Goal: Information Seeking & Learning: Learn about a topic

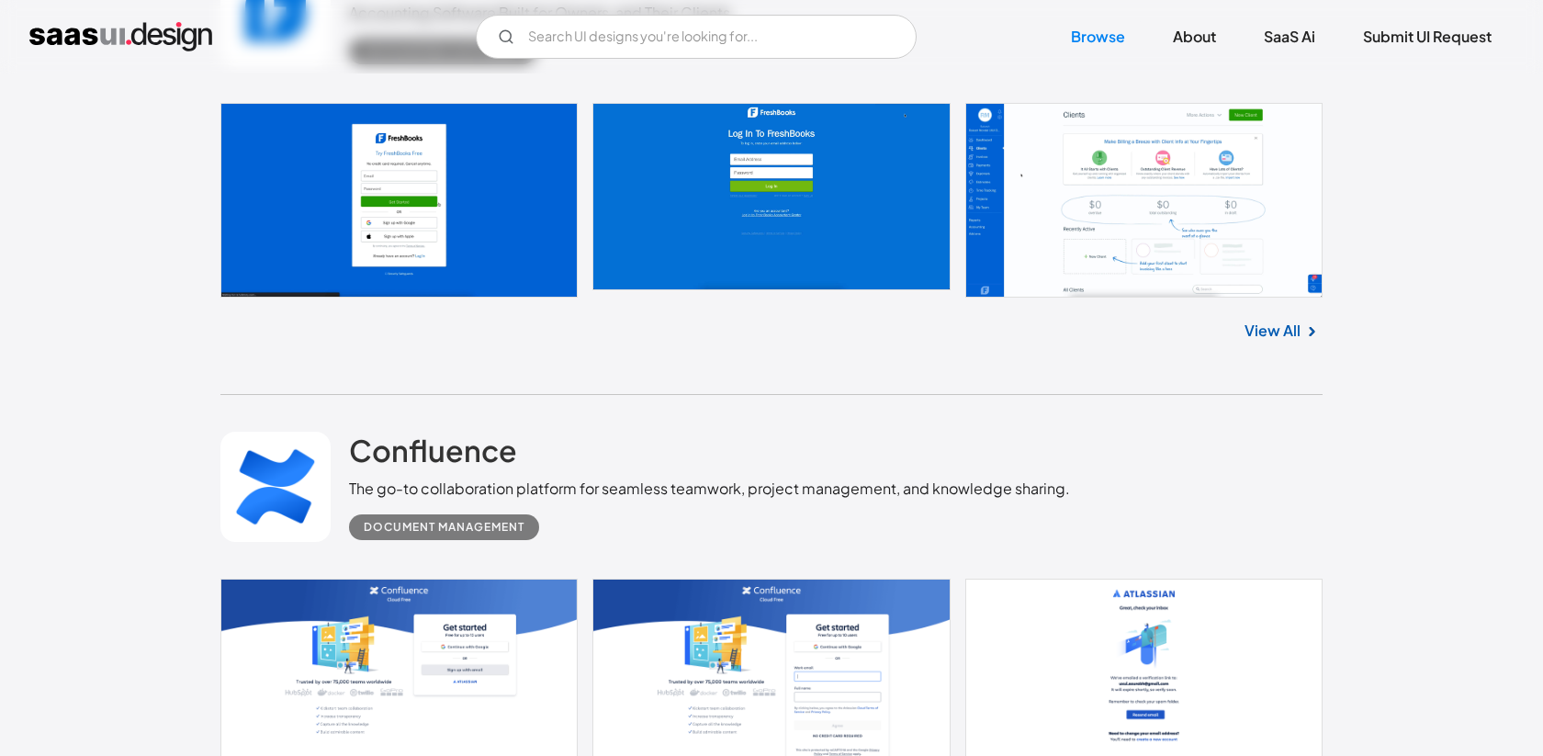
scroll to position [3621, 0]
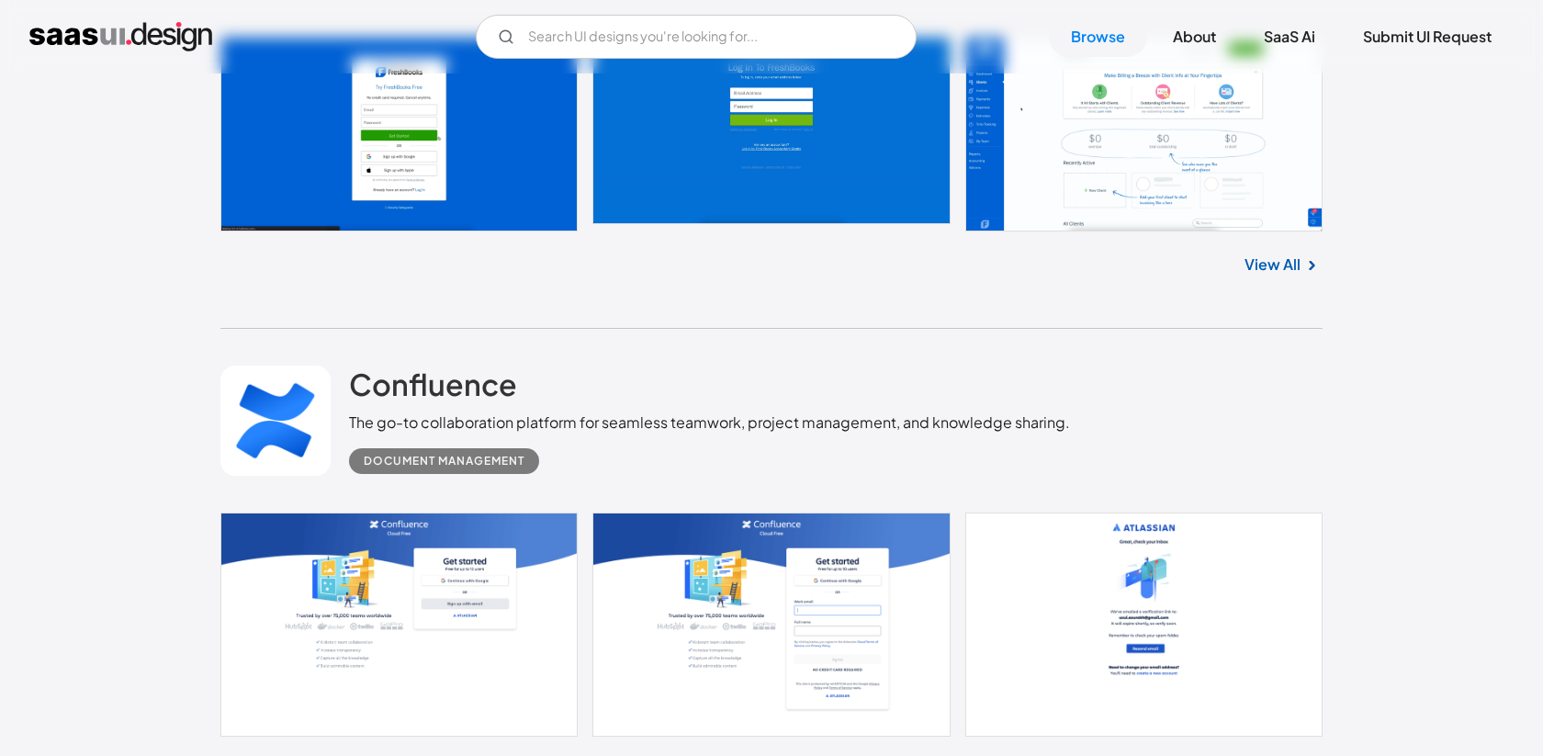
click at [1294, 272] on link "View All" at bounding box center [1272, 264] width 56 height 22
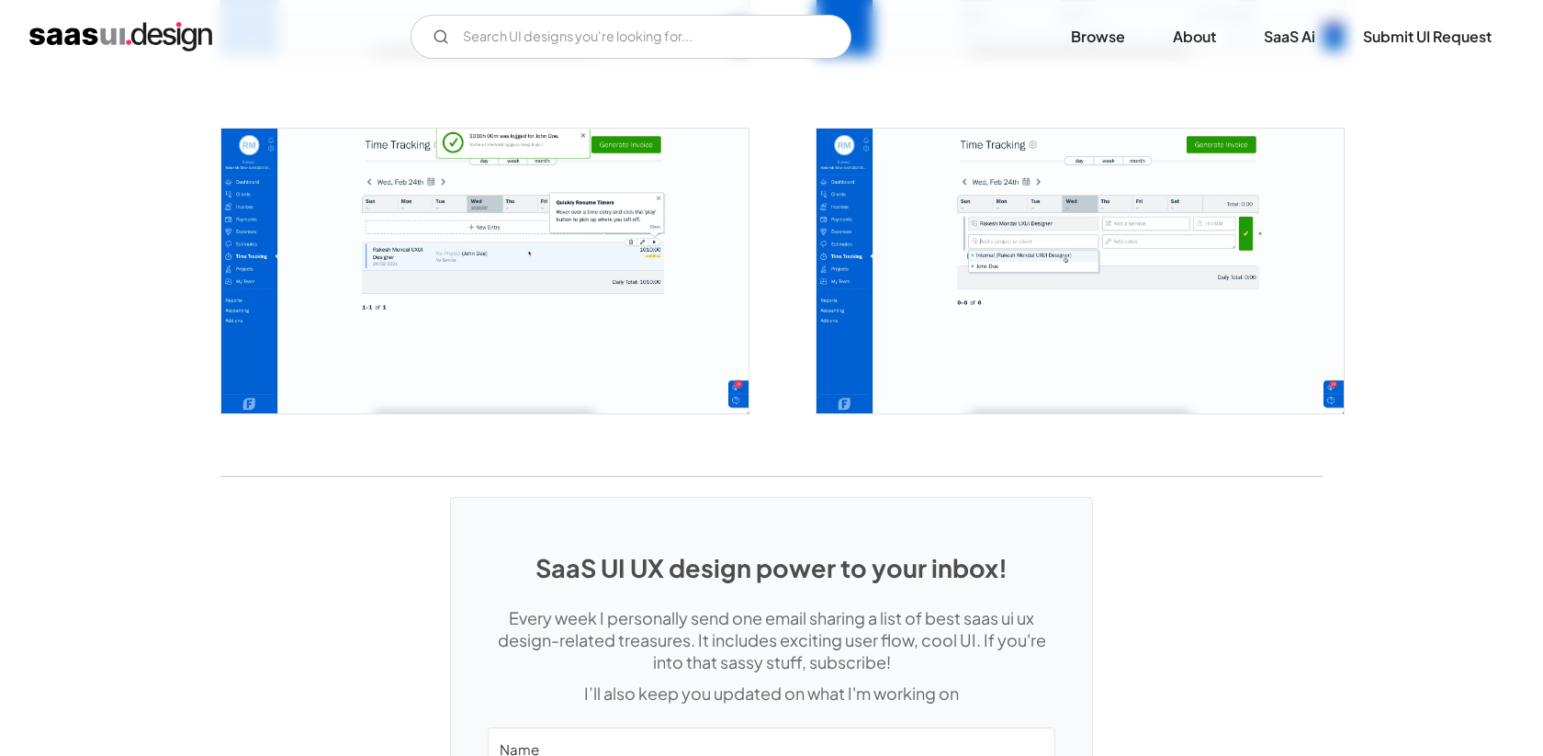
scroll to position [3831, 0]
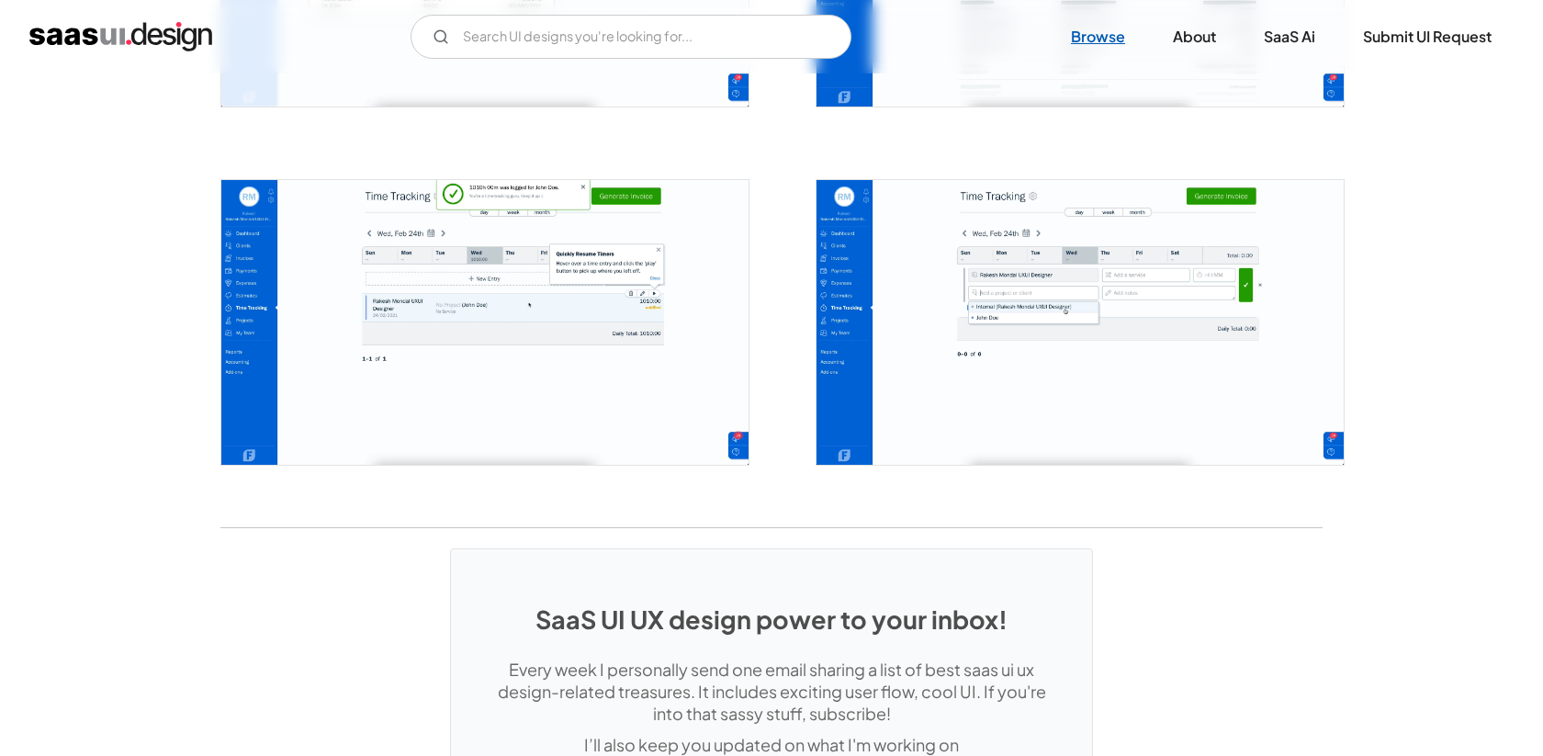
click at [1121, 44] on link "Browse" at bounding box center [1098, 37] width 98 height 40
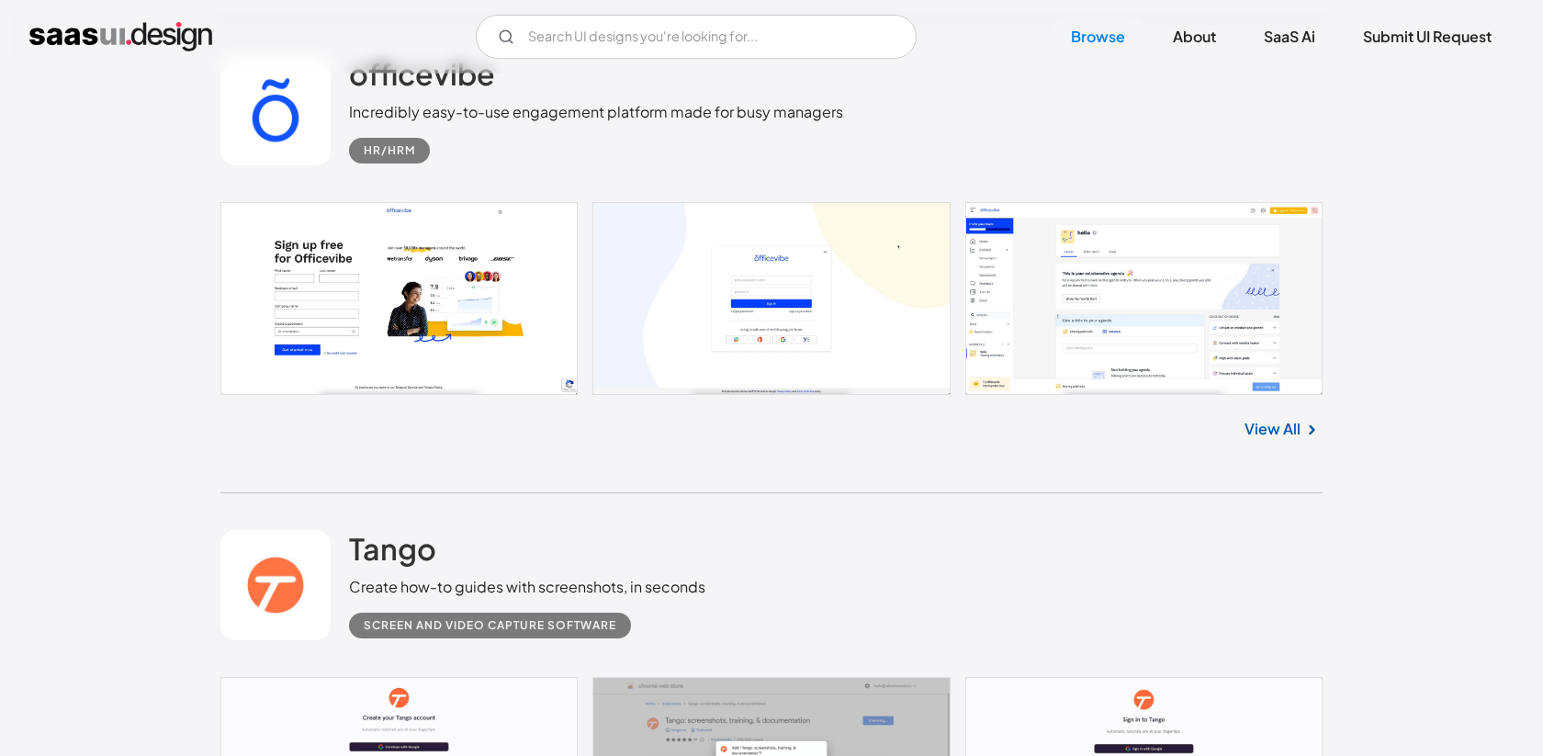
scroll to position [5929, 0]
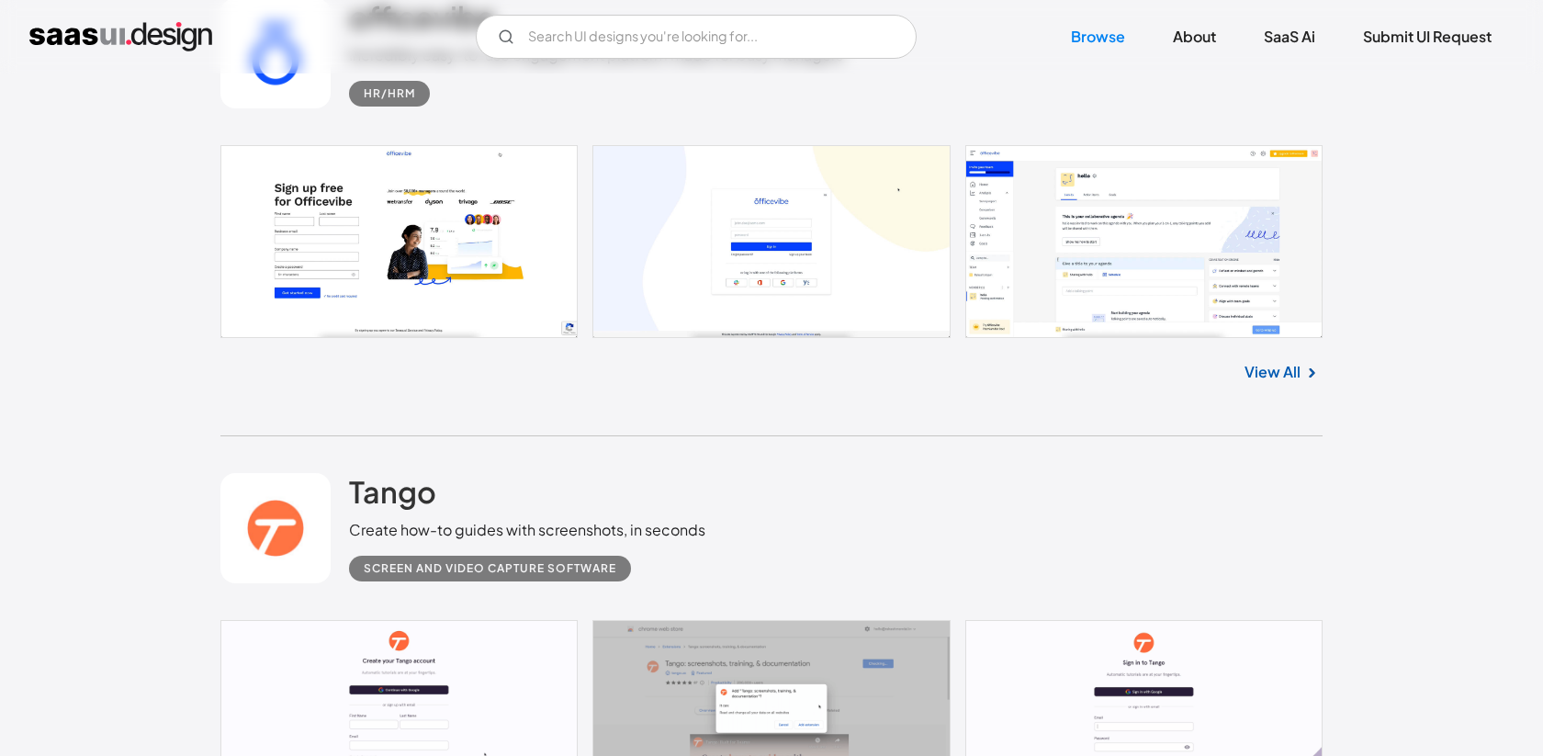
click at [1270, 373] on link "View All" at bounding box center [1272, 372] width 56 height 22
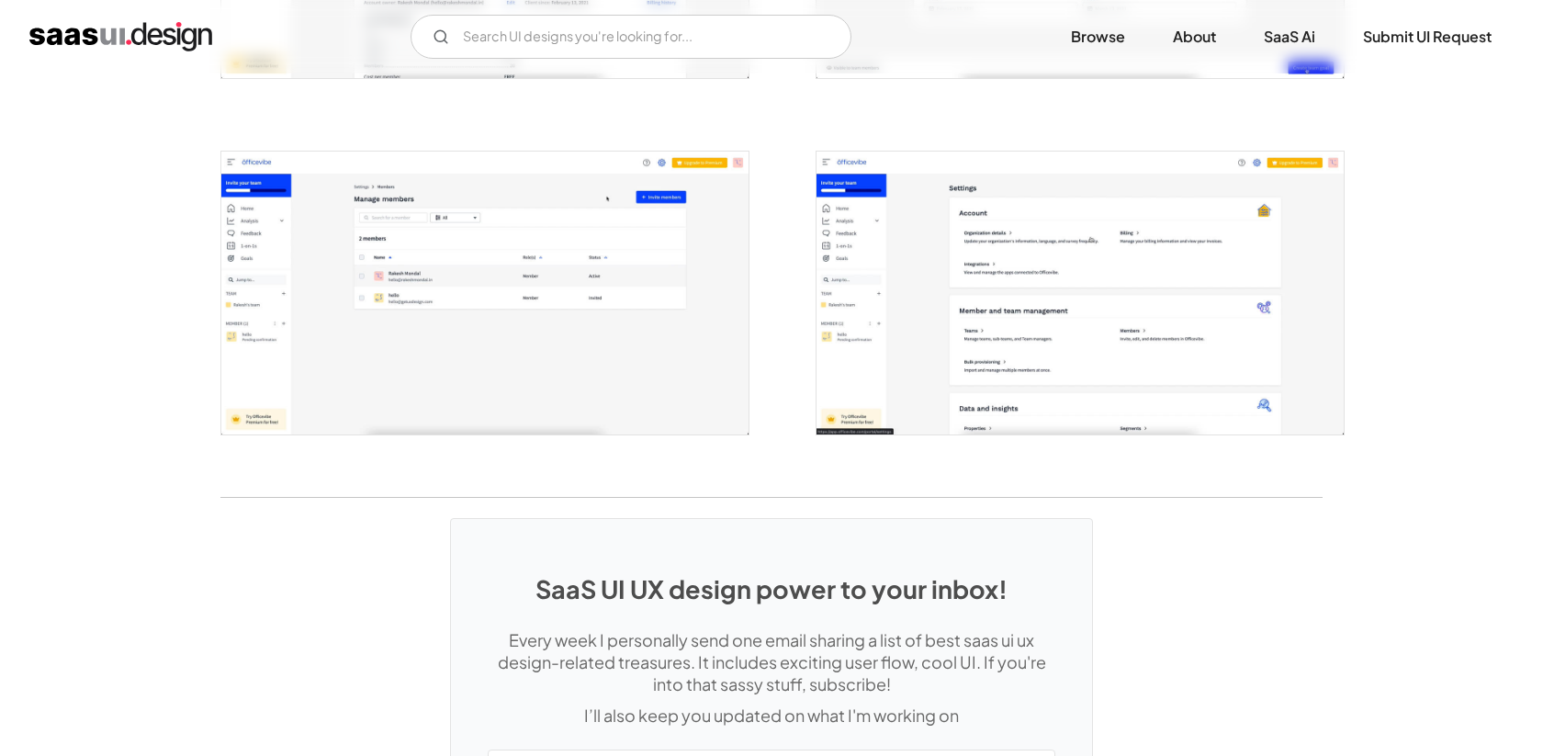
scroll to position [4542, 0]
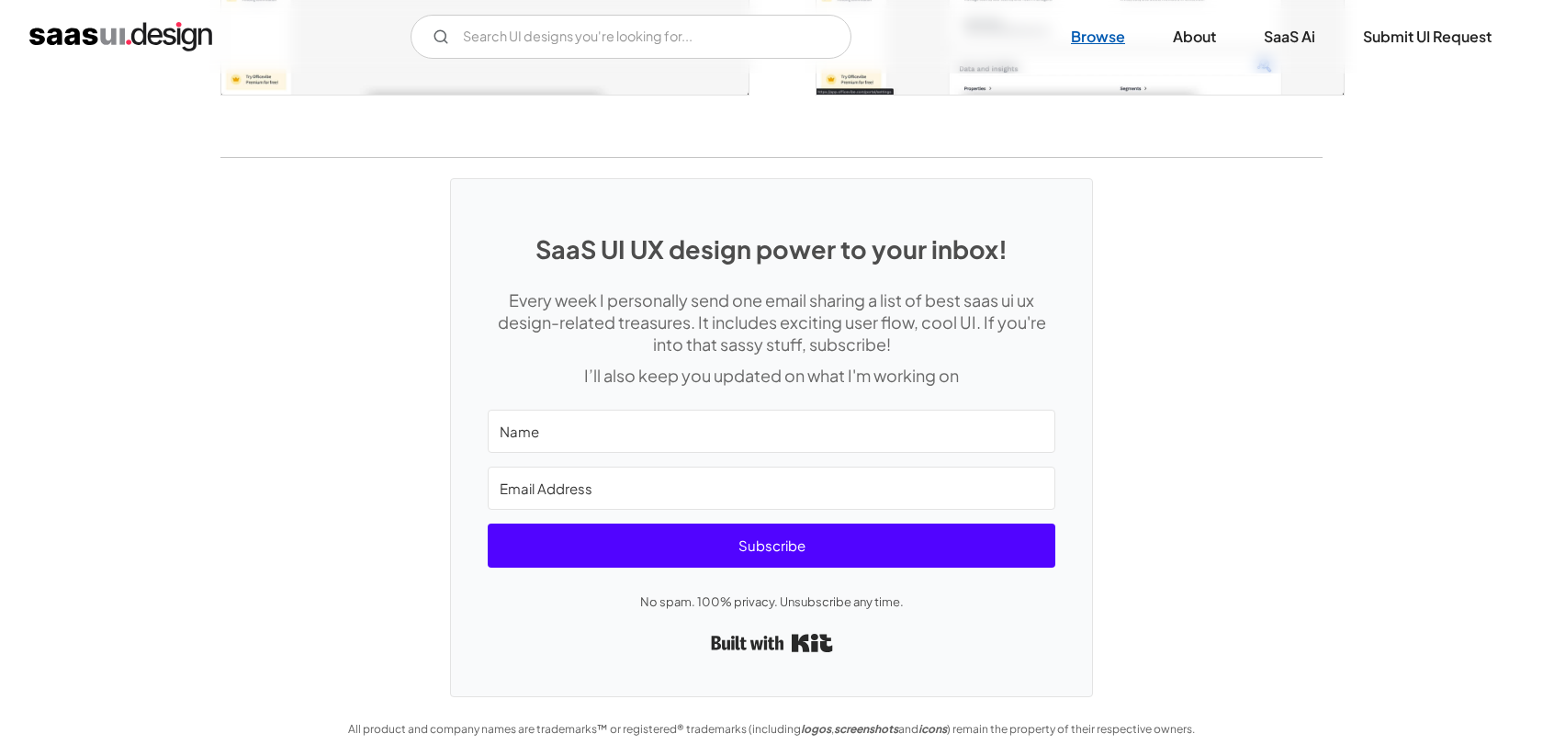
click at [1096, 28] on link "Browse" at bounding box center [1098, 37] width 98 height 40
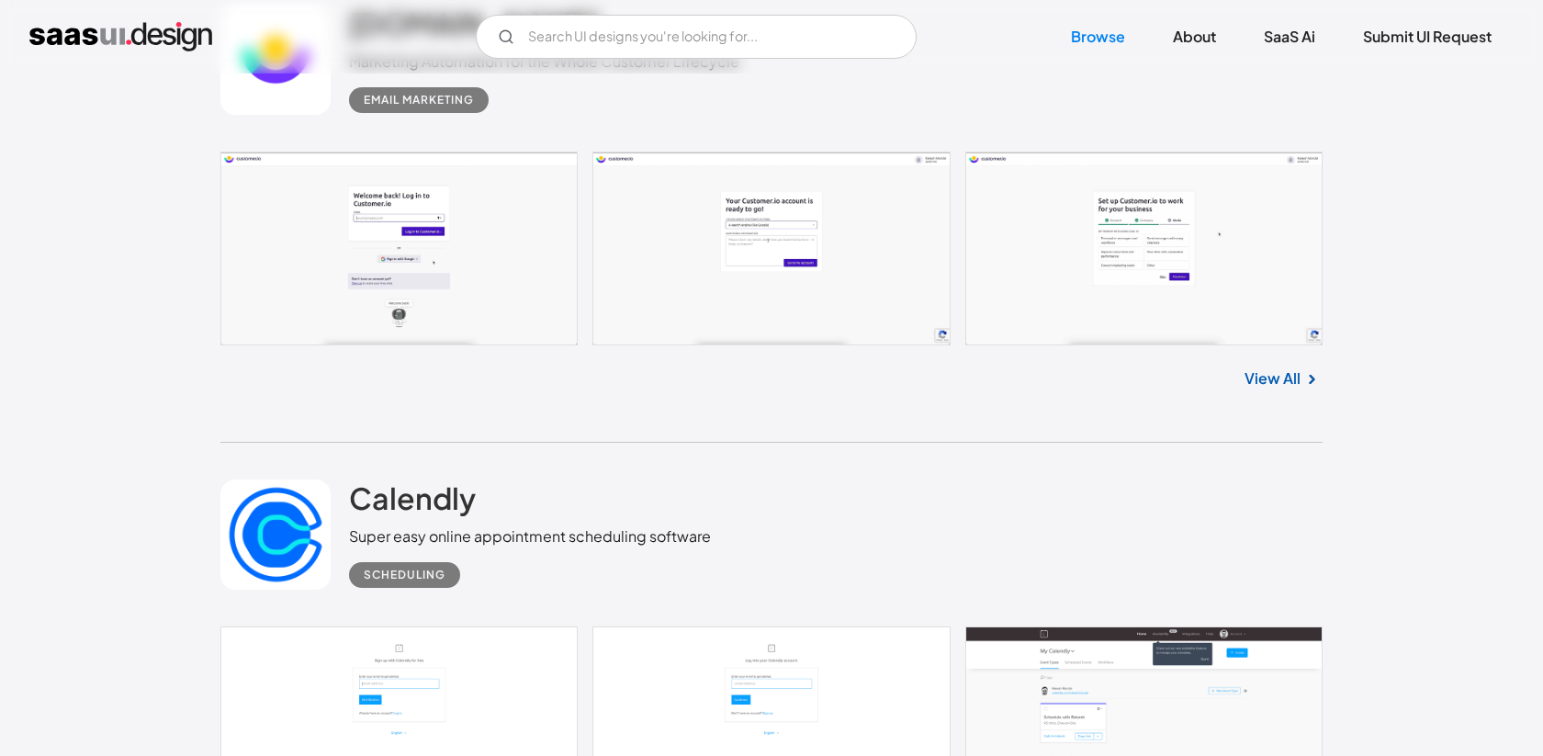
scroll to position [16056, 0]
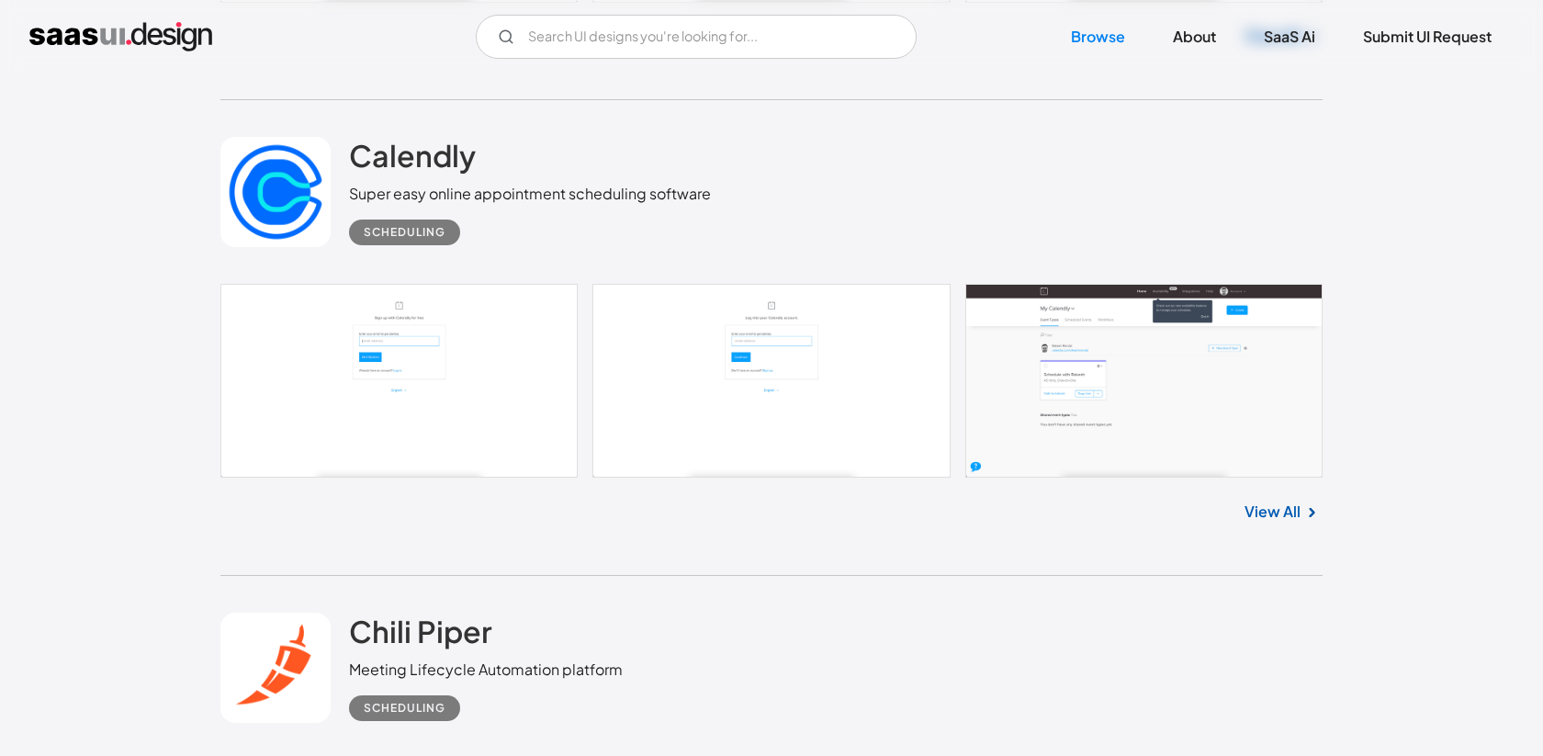
click at [1085, 389] on link at bounding box center [771, 381] width 1102 height 194
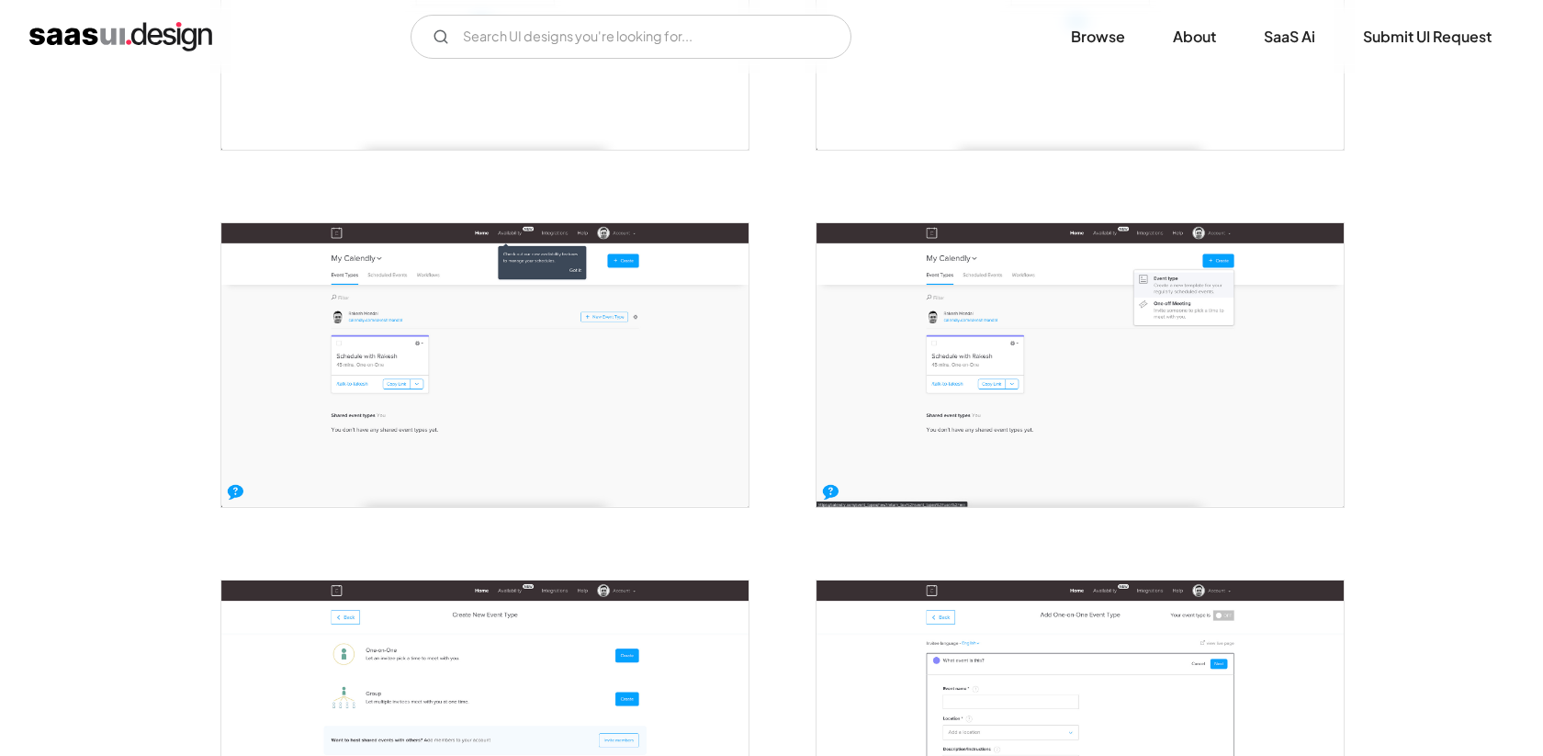
scroll to position [586, 0]
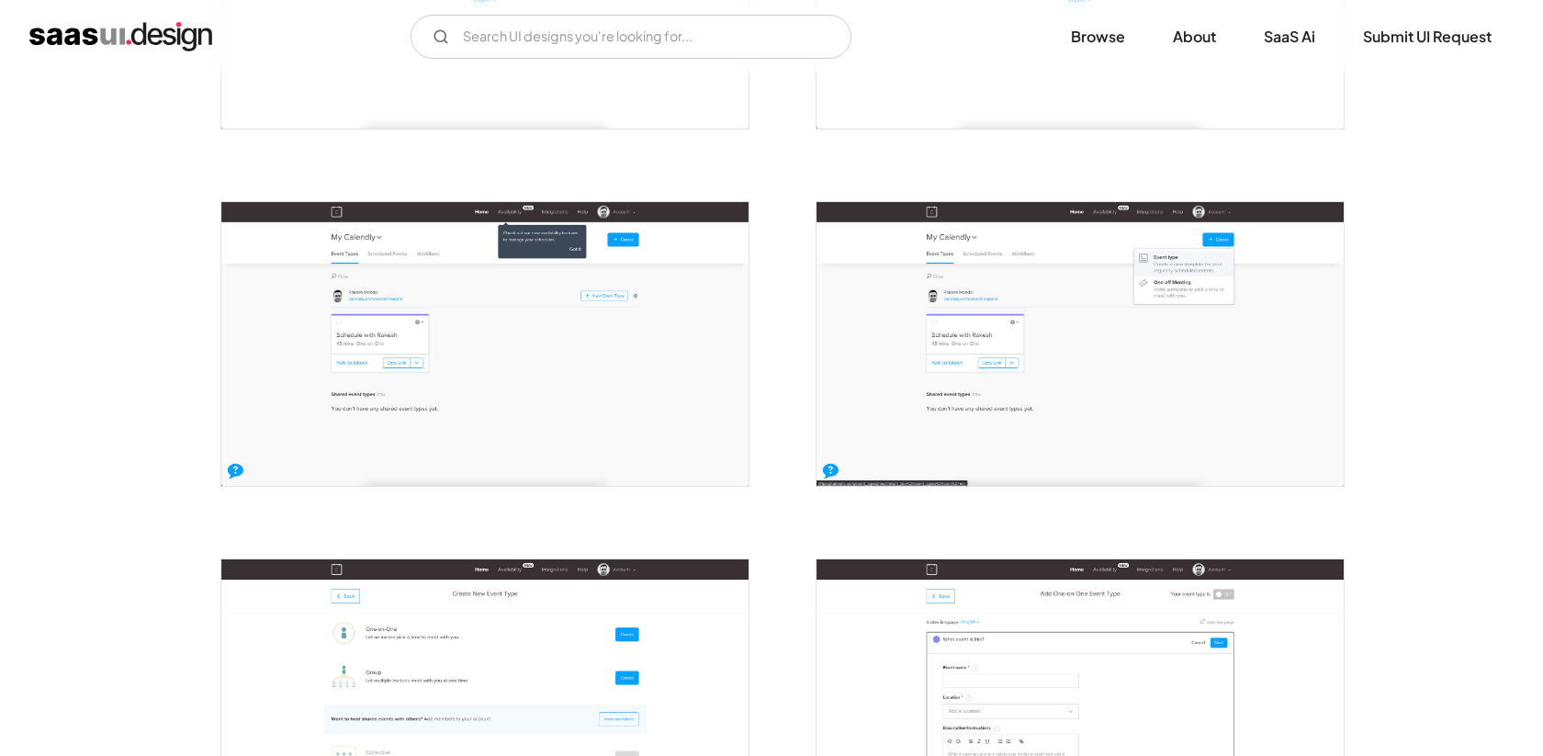
click at [1003, 339] on img "open lightbox" at bounding box center [1079, 344] width 527 height 284
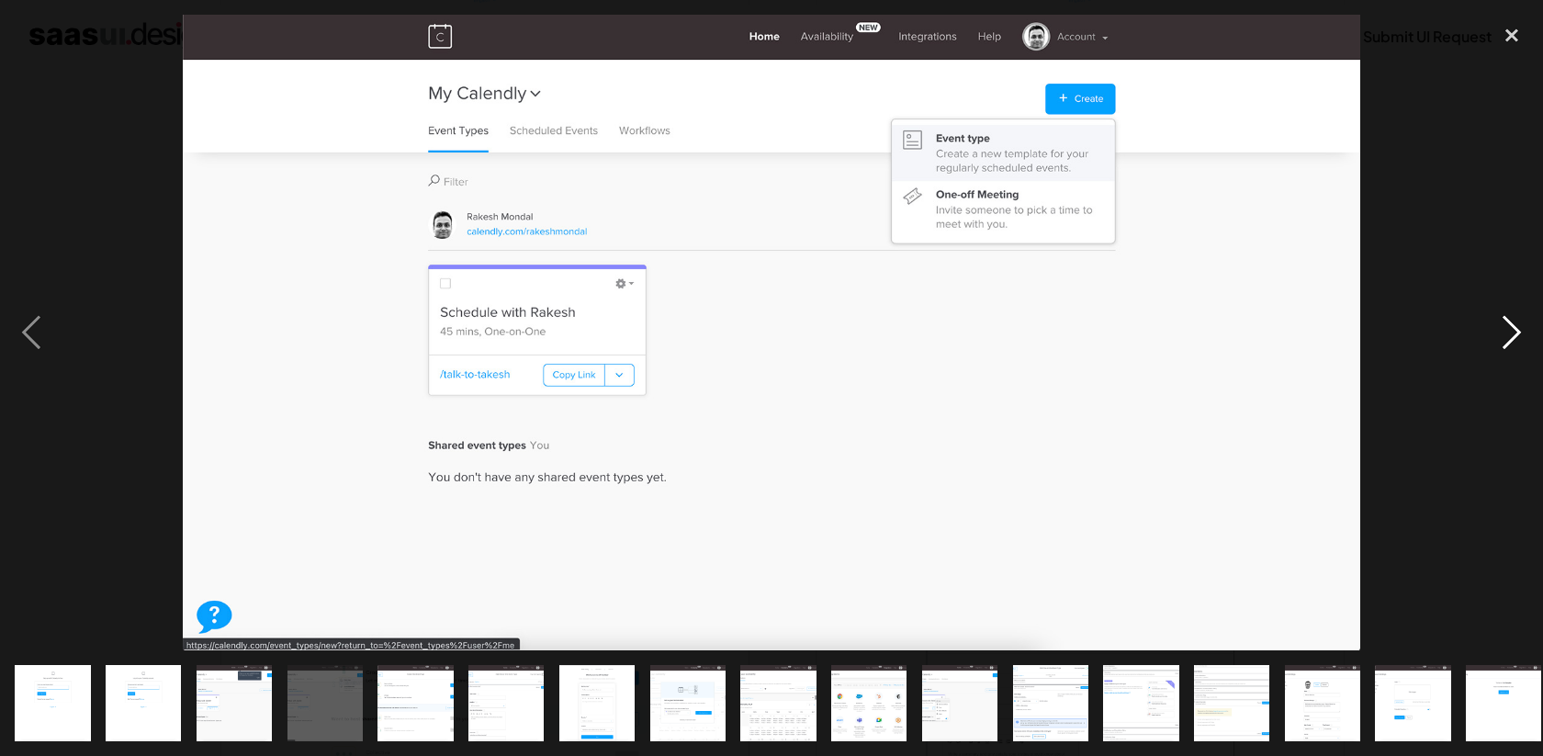
click at [1515, 332] on div "next image" at bounding box center [1511, 332] width 62 height 635
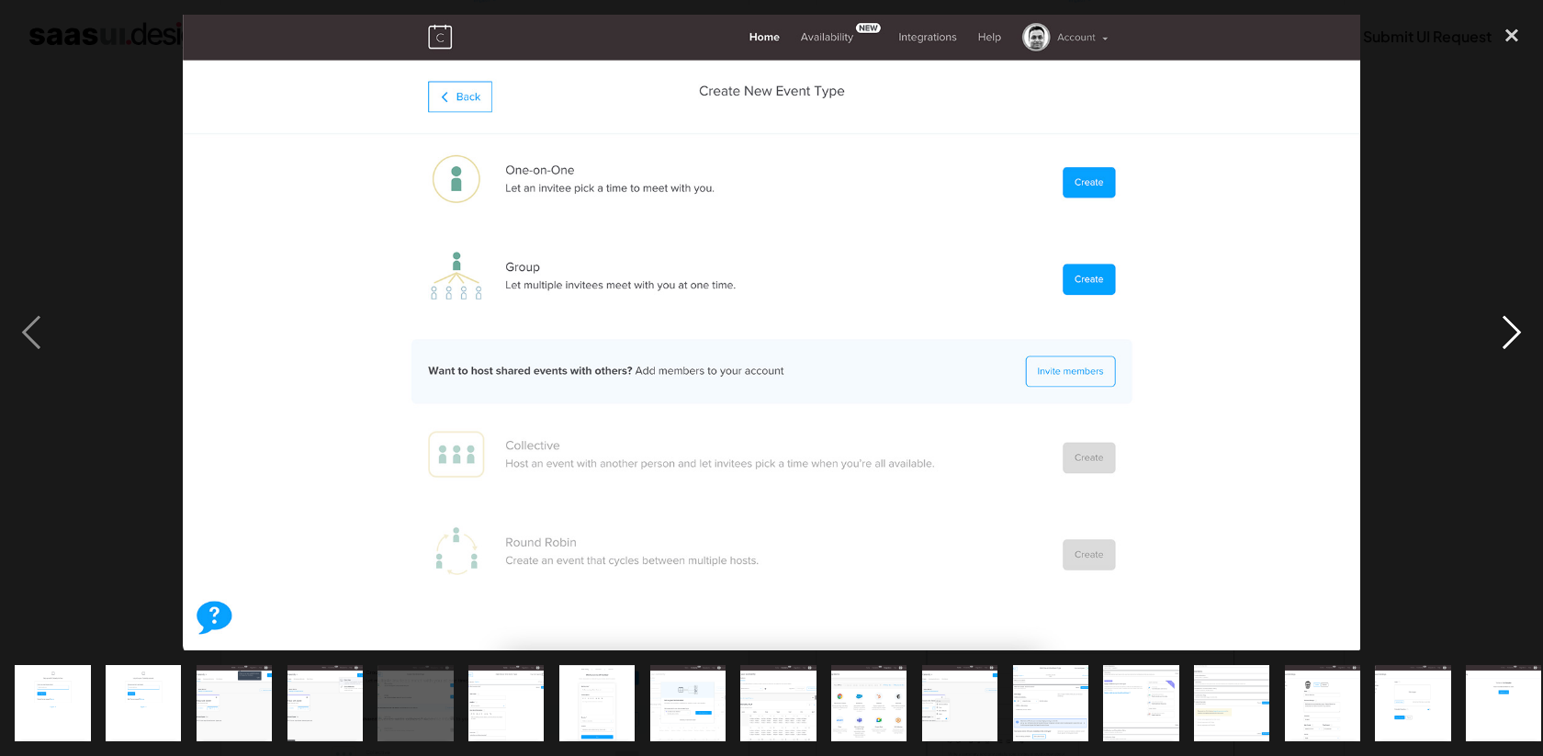
click at [1515, 332] on div "next image" at bounding box center [1511, 332] width 62 height 635
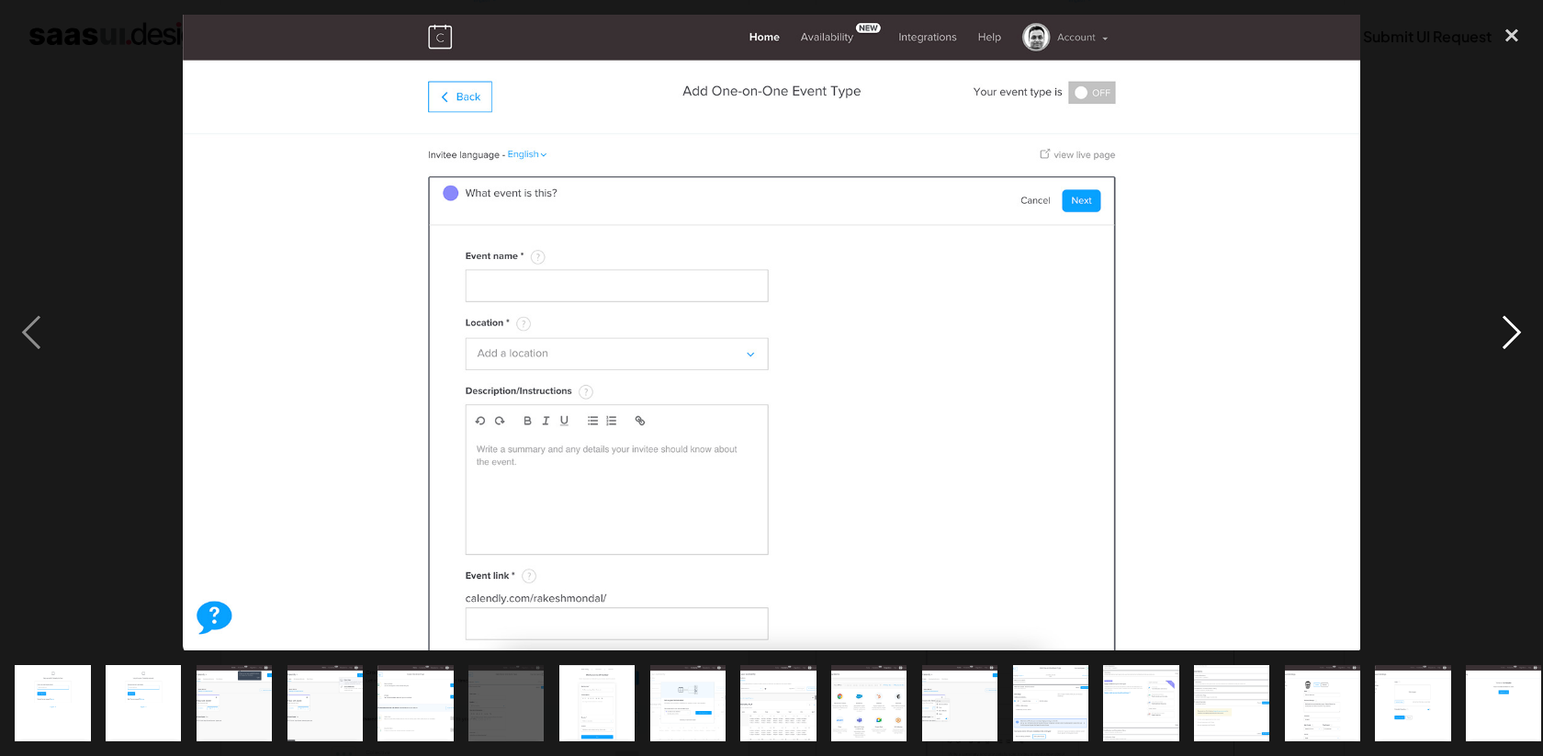
click at [1515, 332] on div "next image" at bounding box center [1511, 332] width 62 height 635
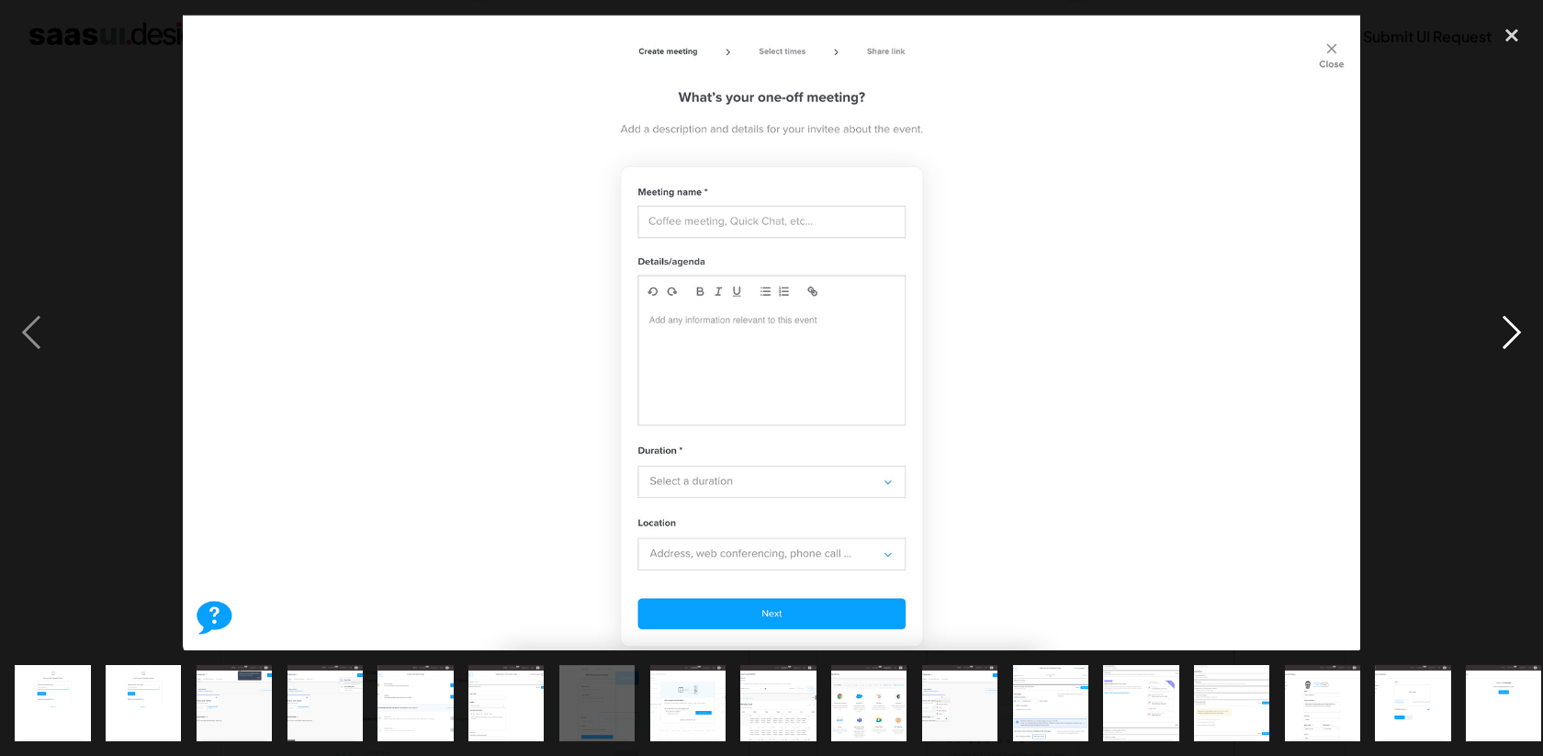
click at [1515, 332] on div "next image" at bounding box center [1511, 332] width 62 height 635
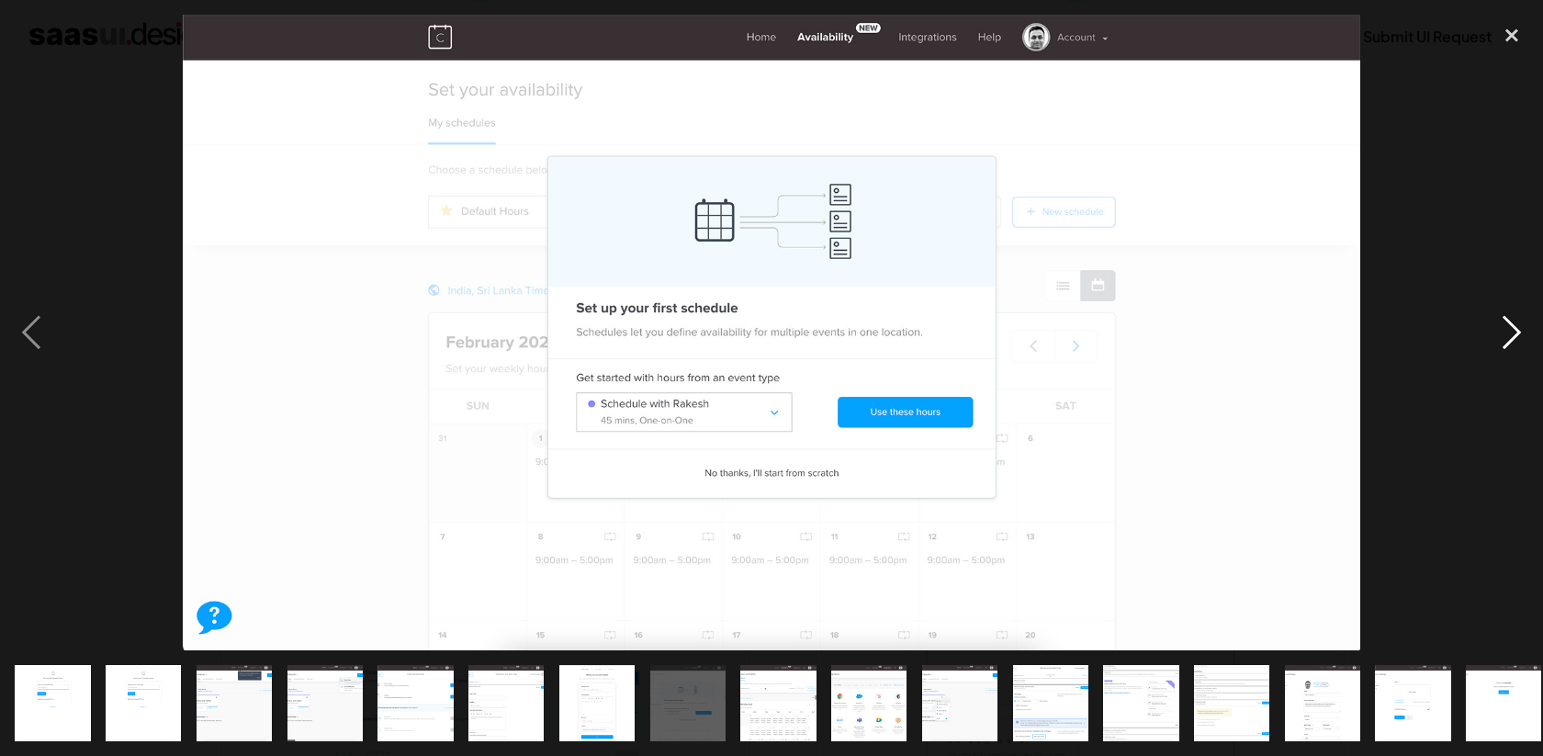
click at [1515, 332] on div "next image" at bounding box center [1511, 332] width 62 height 635
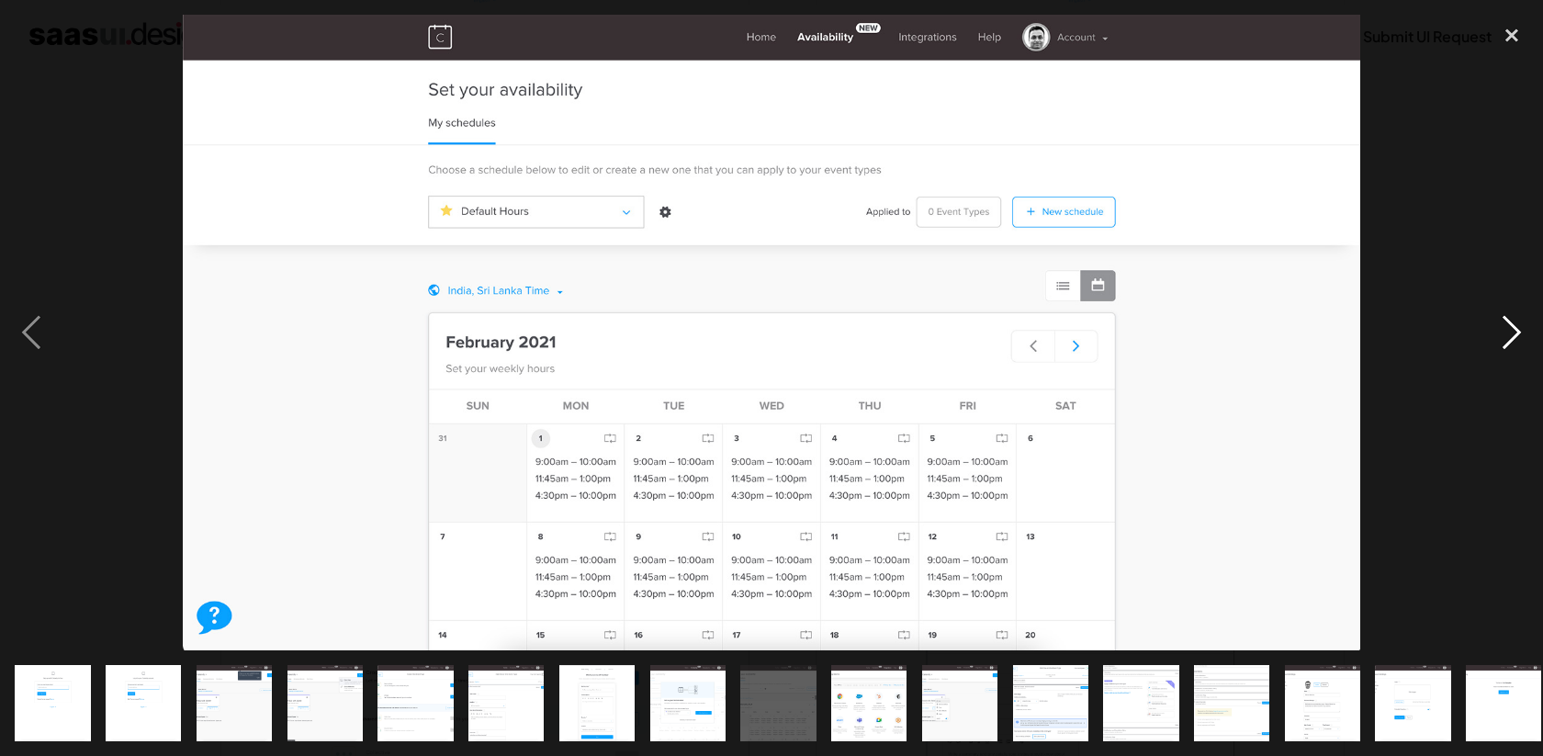
click at [1515, 332] on div "next image" at bounding box center [1511, 332] width 62 height 635
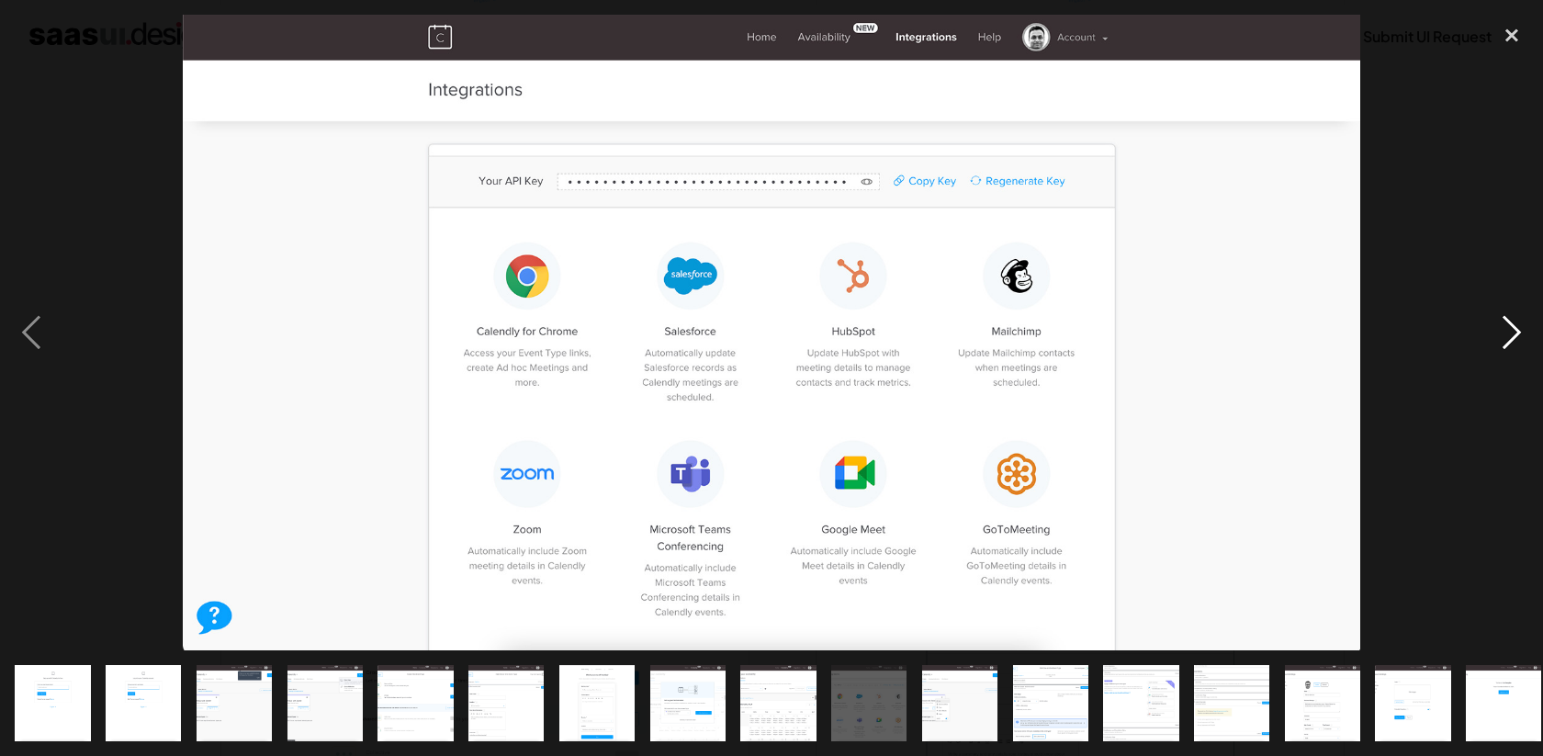
click at [1515, 332] on div "next image" at bounding box center [1511, 332] width 62 height 635
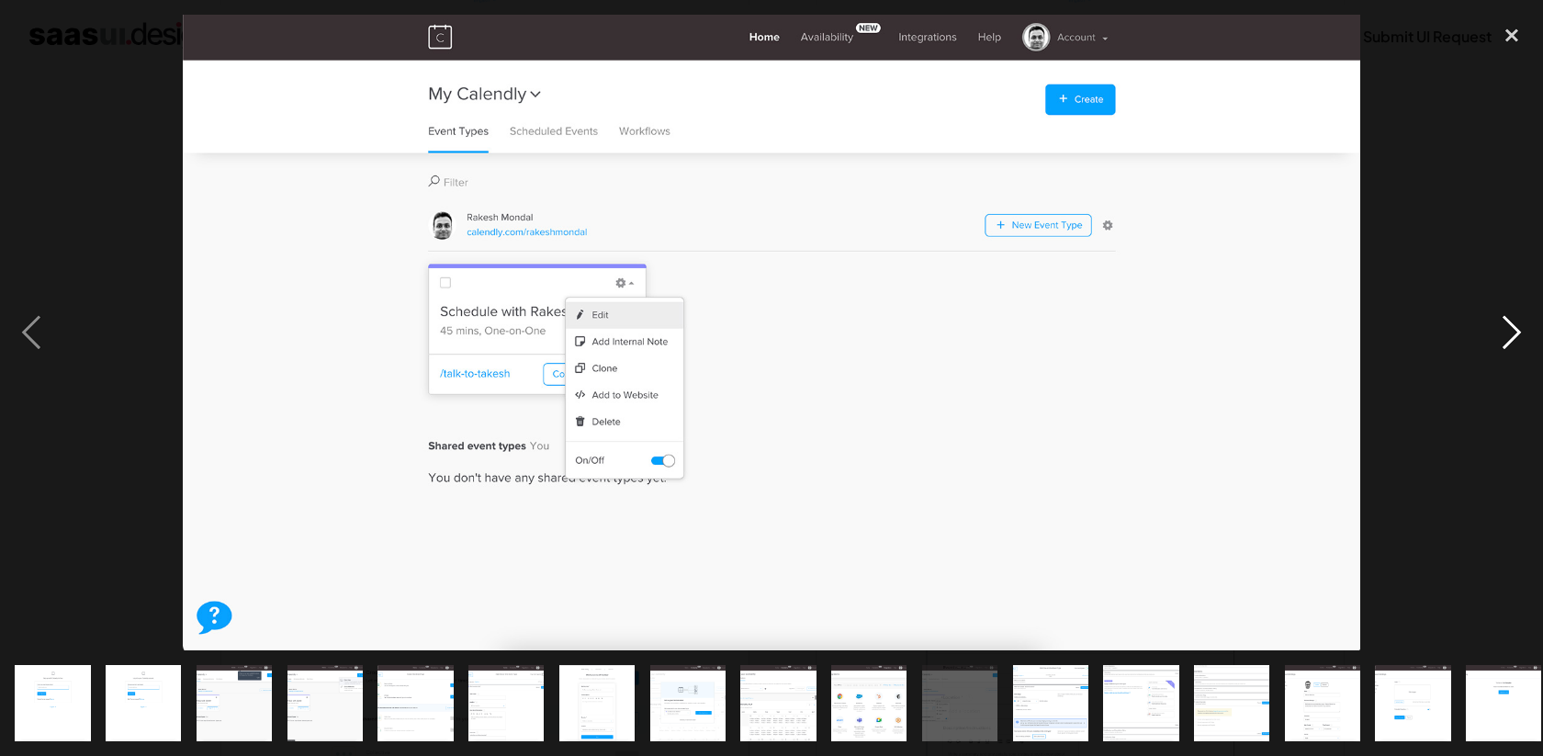
click at [1515, 332] on div "next image" at bounding box center [1511, 332] width 62 height 635
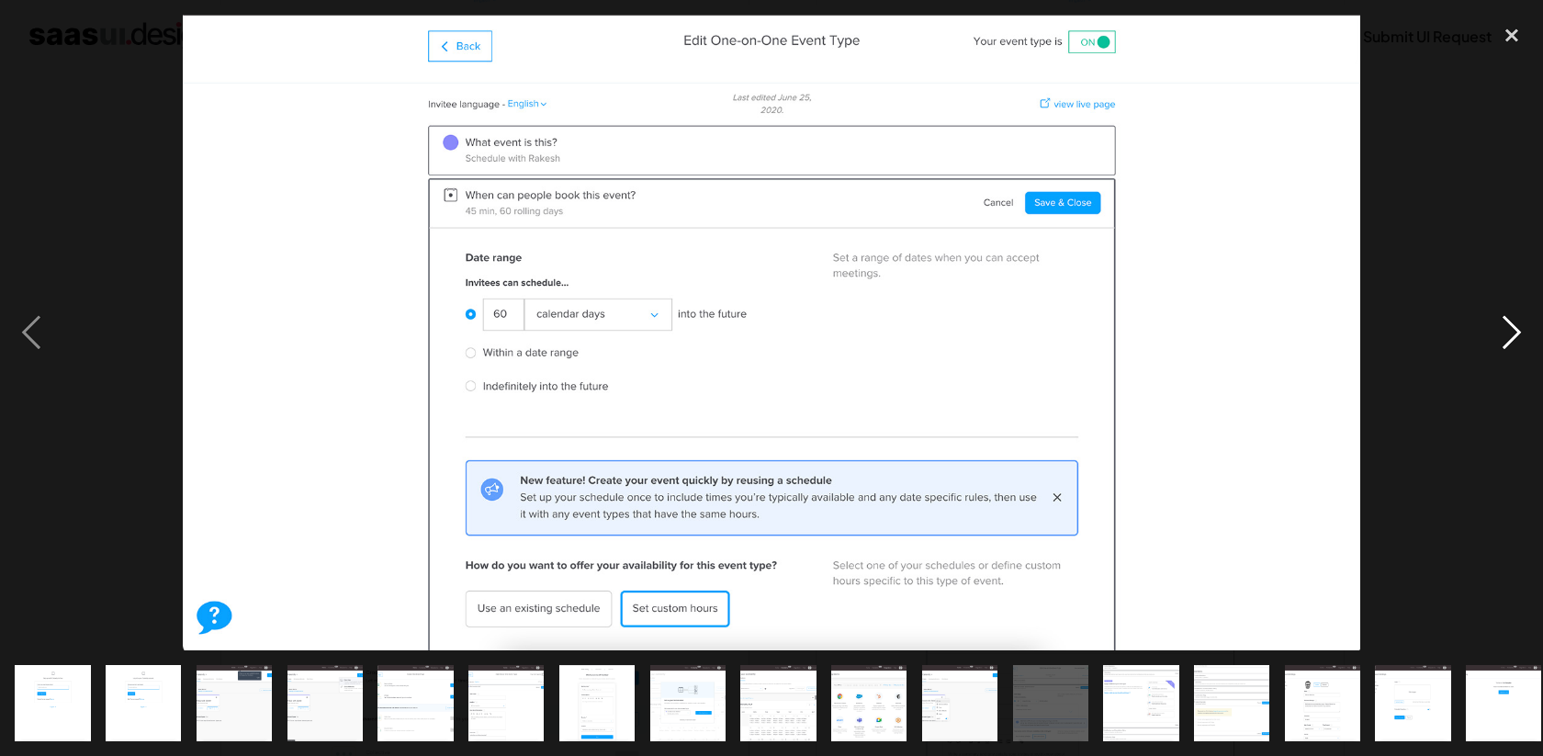
click at [1515, 332] on div "next image" at bounding box center [1511, 332] width 62 height 635
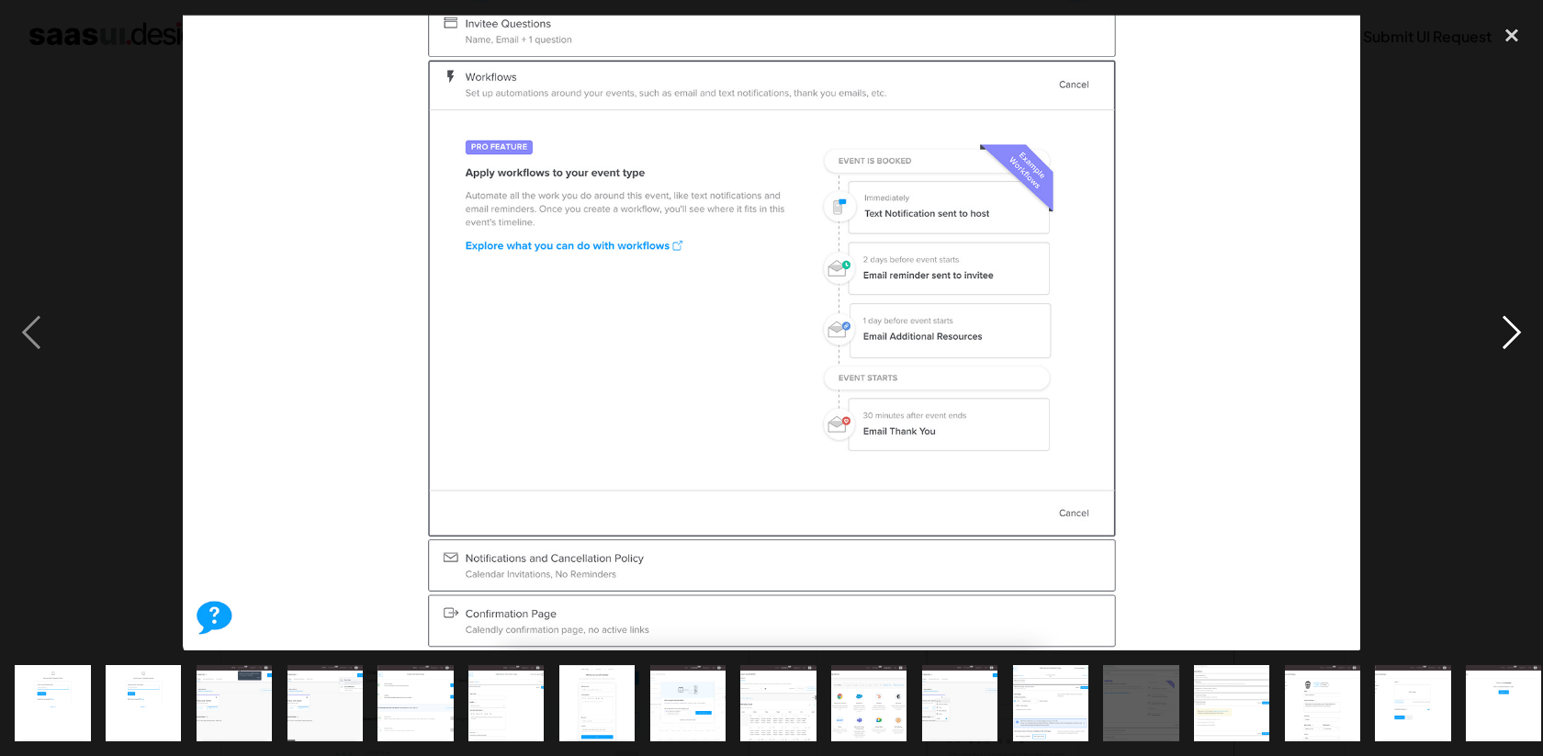
click at [1515, 332] on div "next image" at bounding box center [1511, 332] width 62 height 635
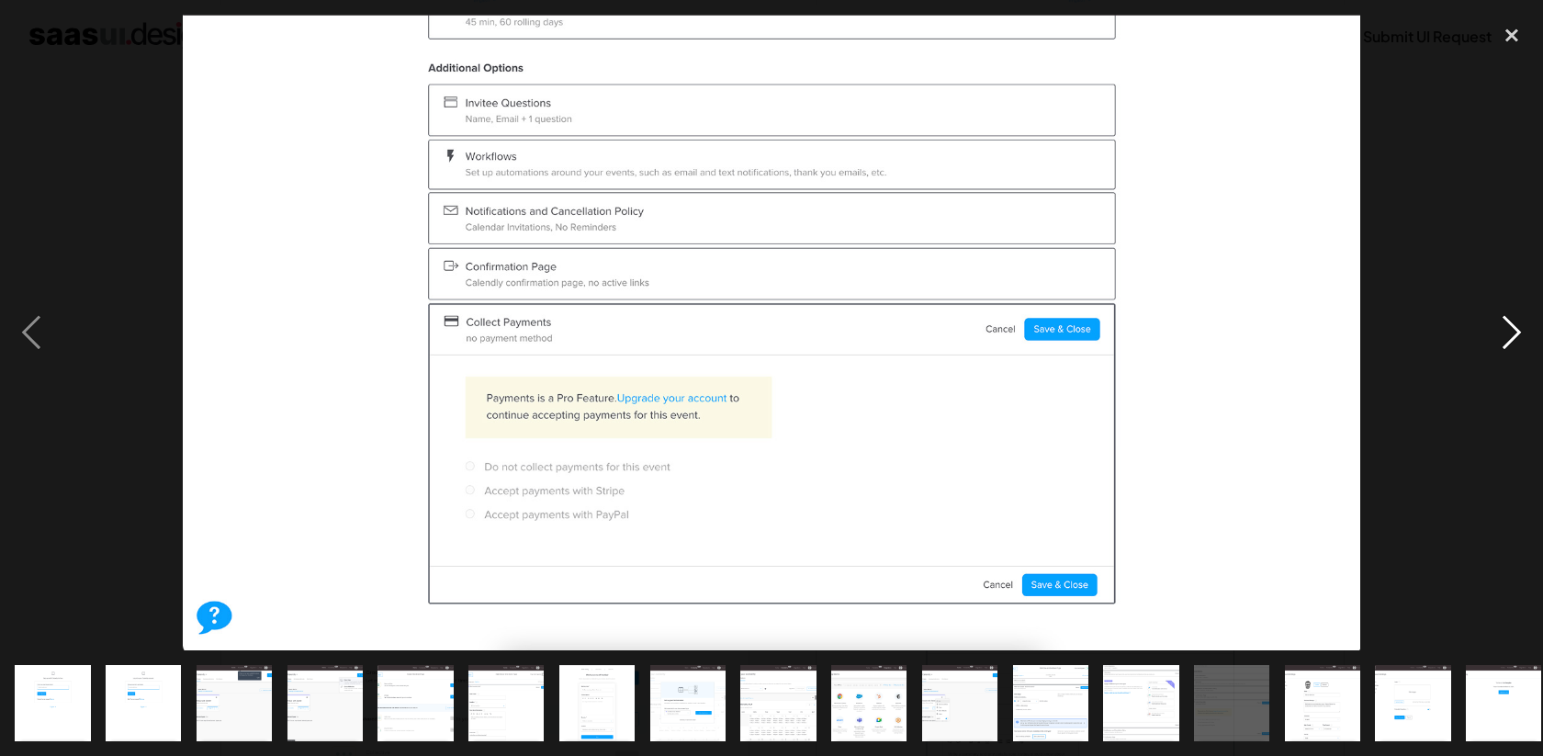
click at [1515, 332] on div "next image" at bounding box center [1511, 332] width 62 height 635
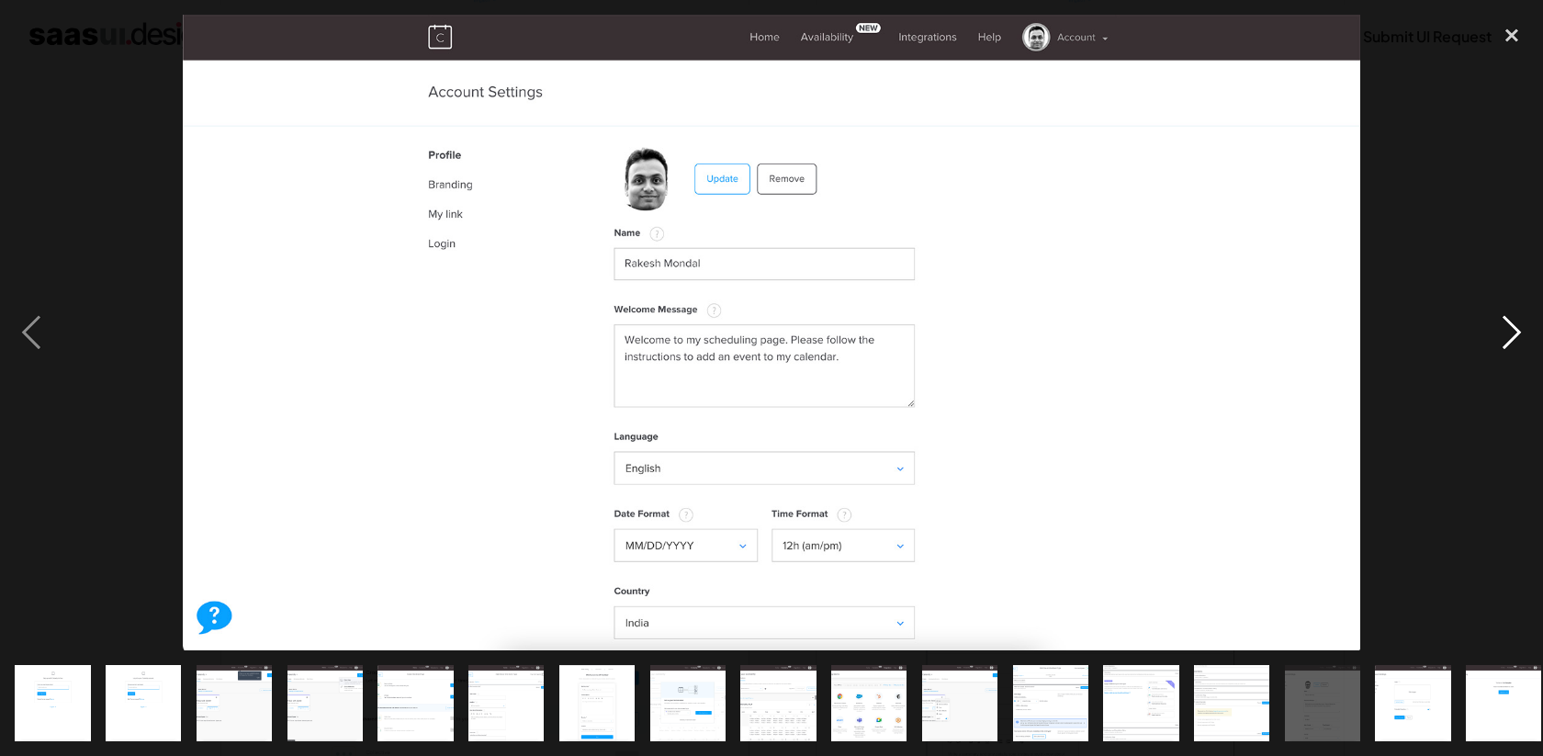
click at [1515, 332] on div "next image" at bounding box center [1511, 332] width 62 height 635
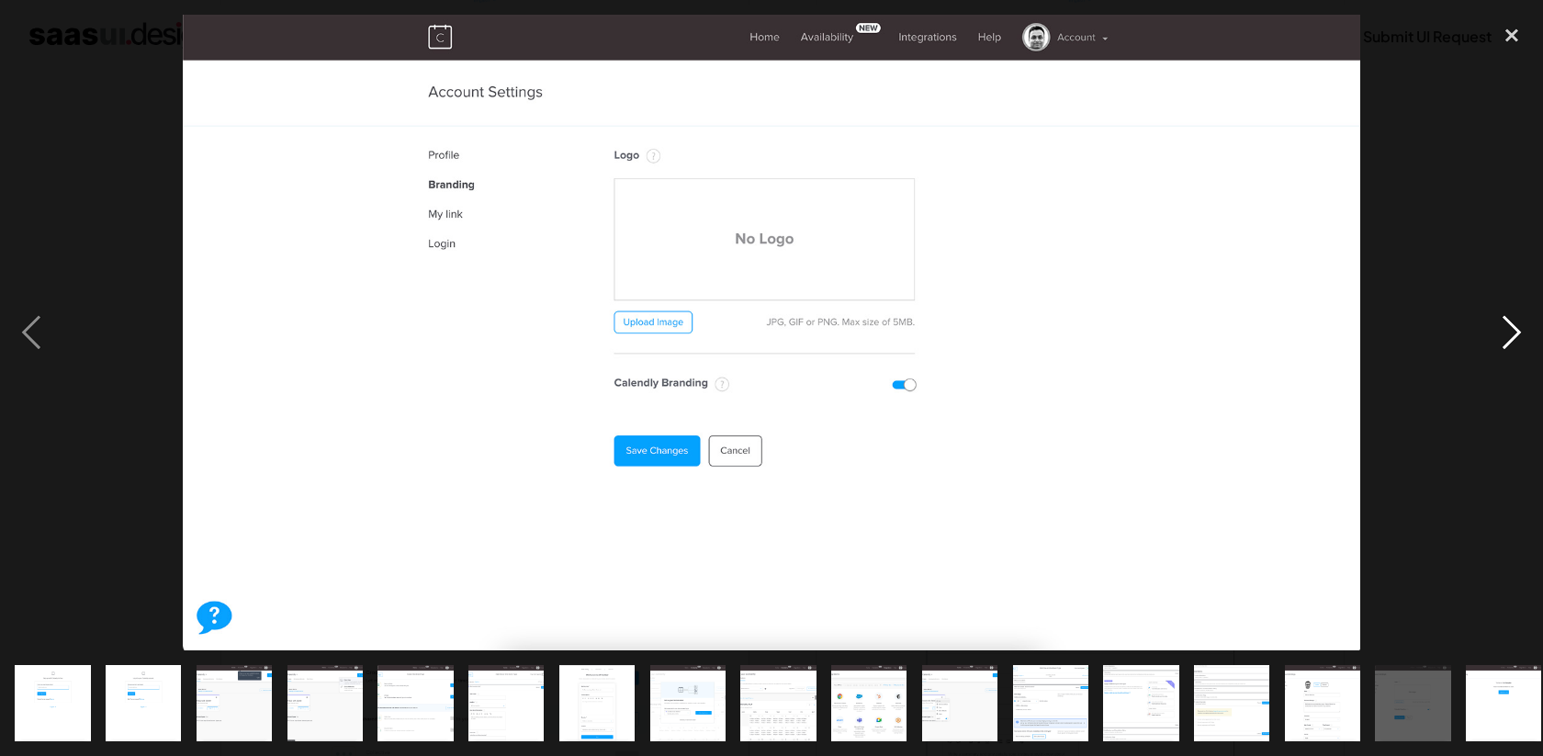
click at [1515, 332] on div "next image" at bounding box center [1511, 332] width 62 height 635
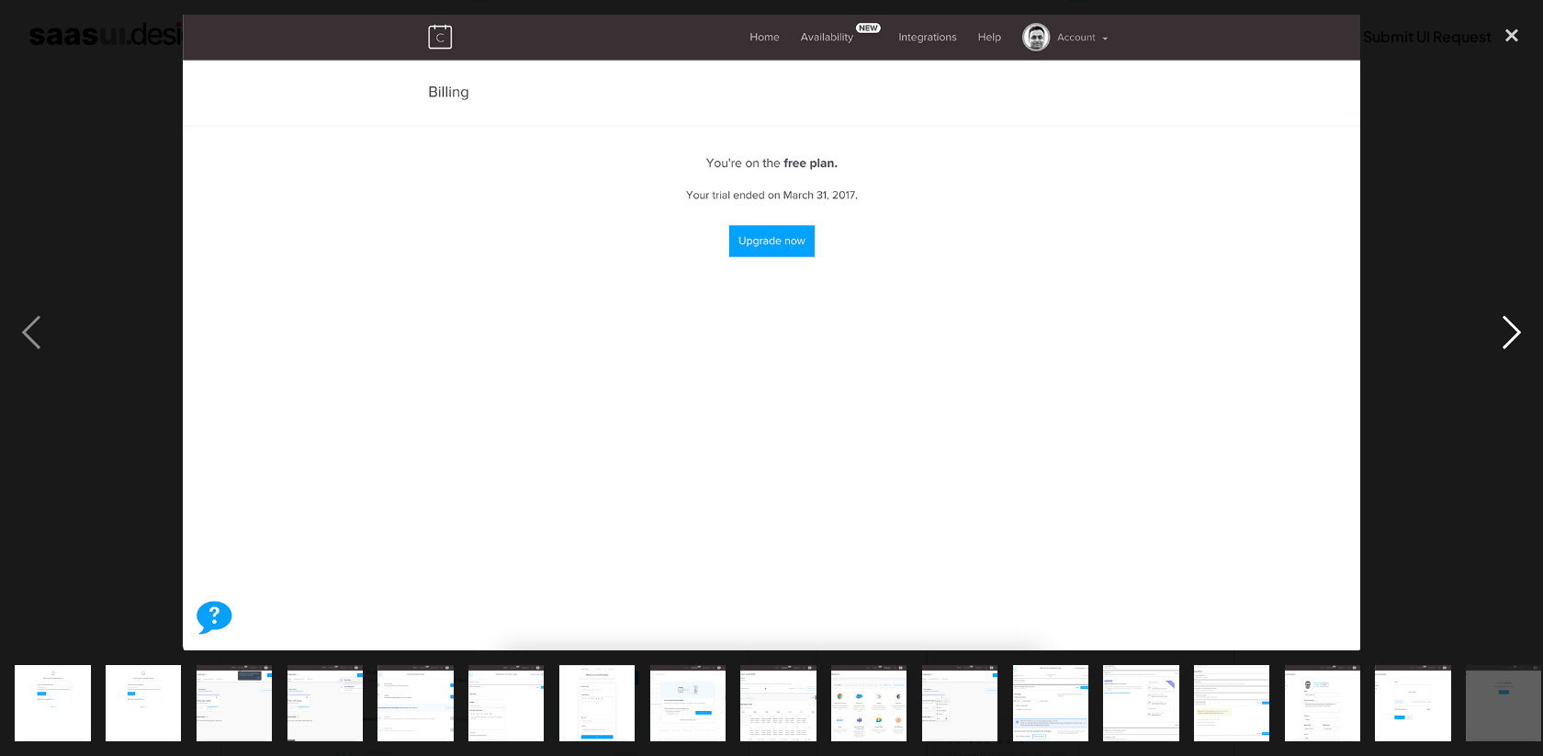
scroll to position [0, 467]
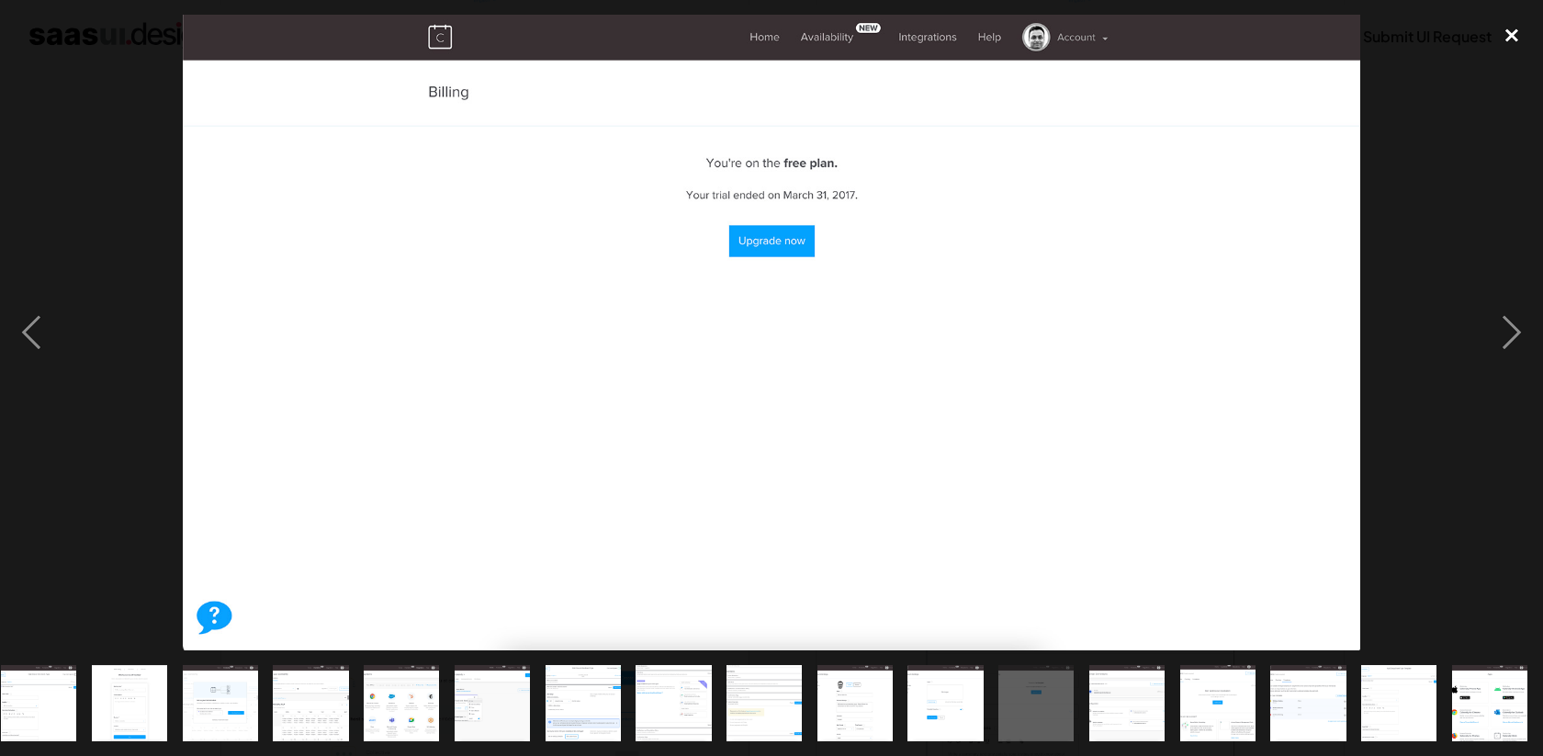
click at [1518, 35] on div "close lightbox" at bounding box center [1511, 35] width 62 height 40
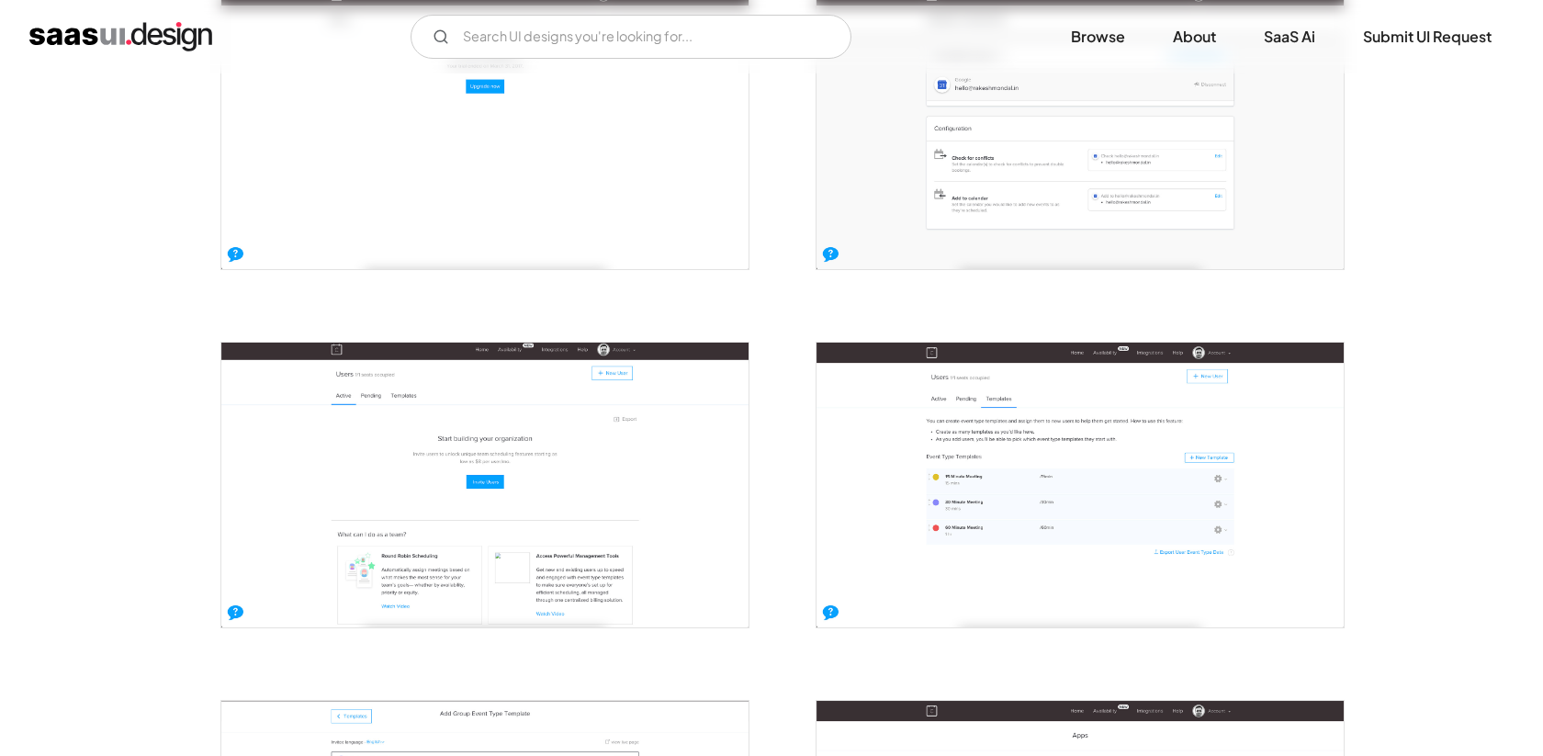
scroll to position [3232, 0]
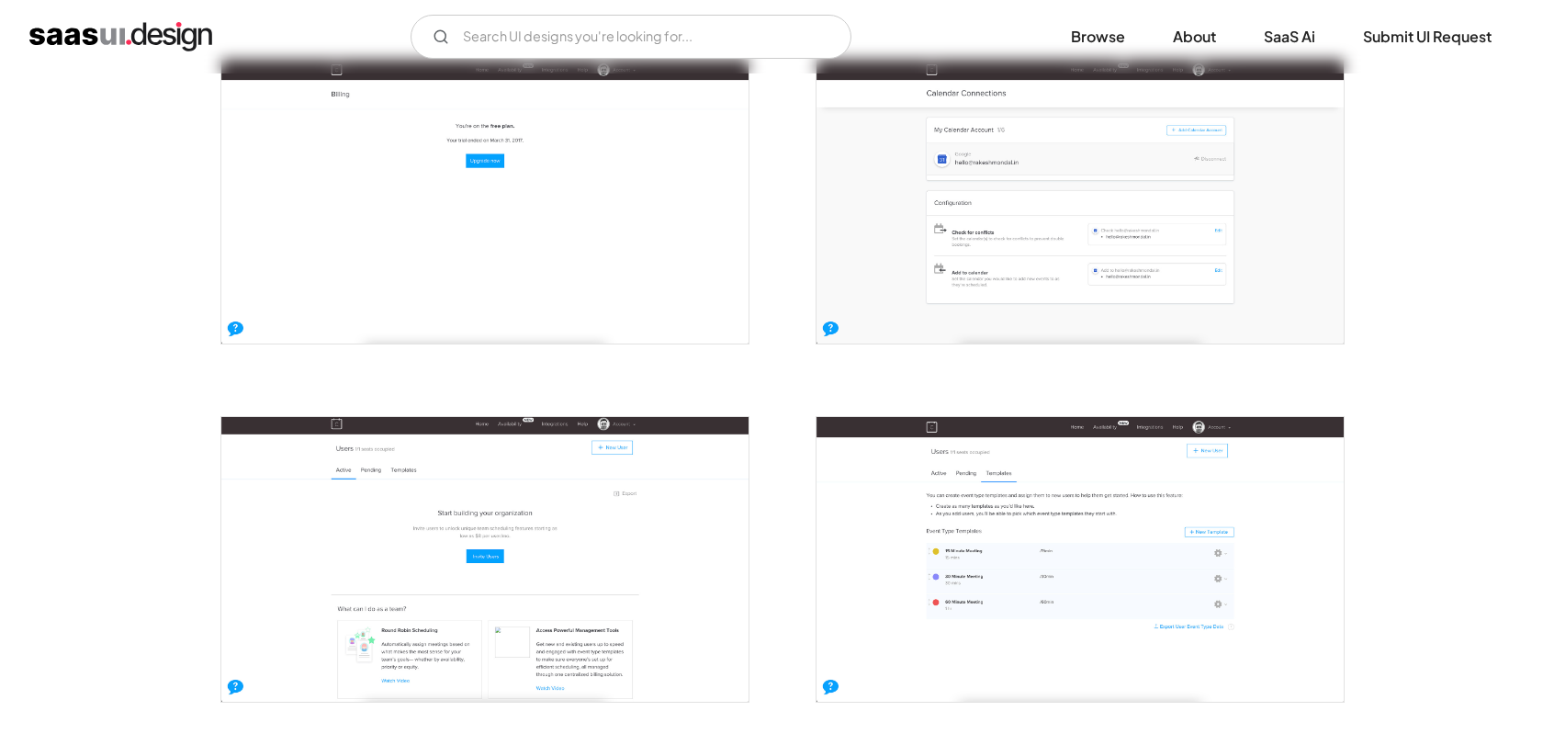
click at [1176, 247] on img "open lightbox" at bounding box center [1079, 202] width 527 height 284
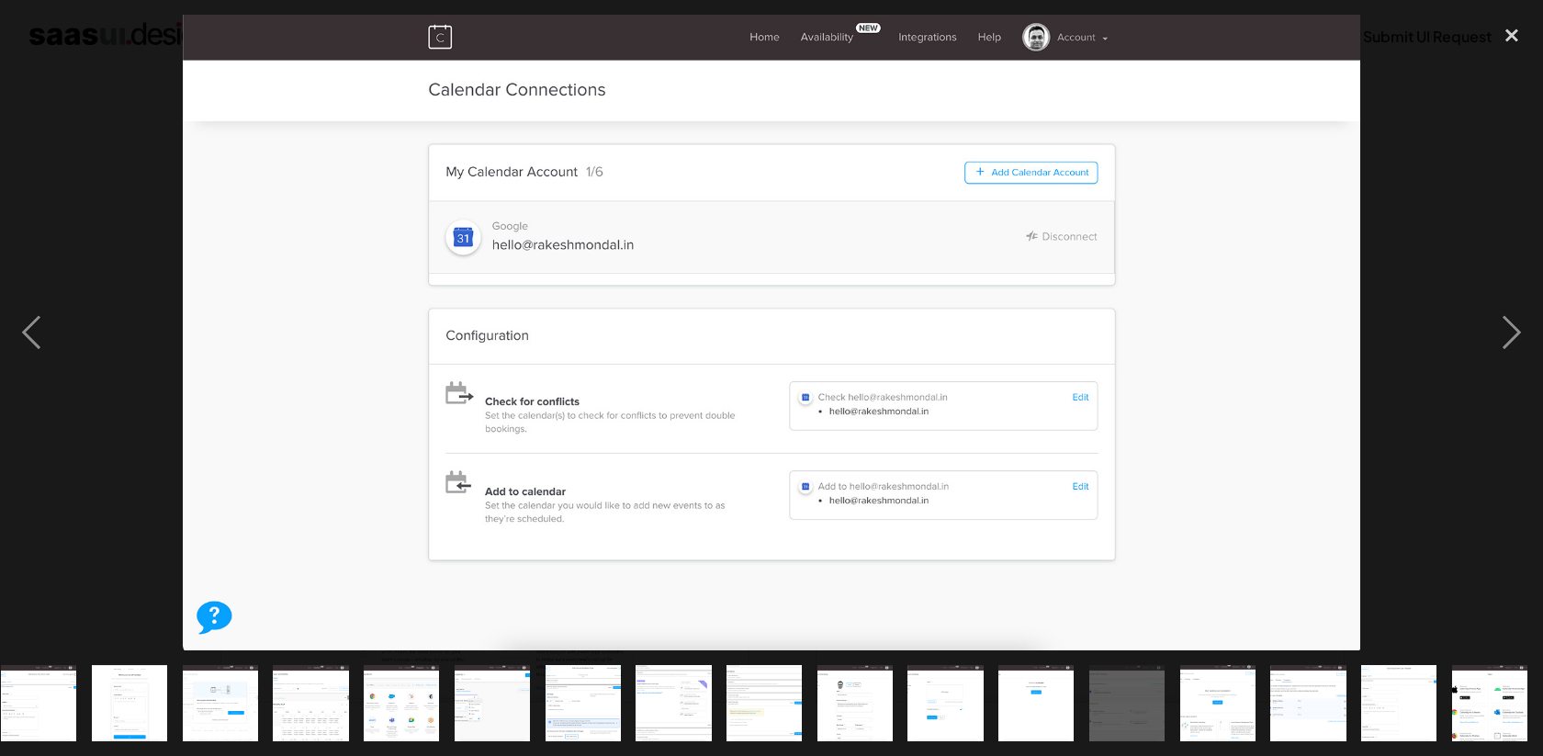
scroll to position [0, 467]
click at [1528, 327] on div "next image" at bounding box center [1511, 332] width 62 height 635
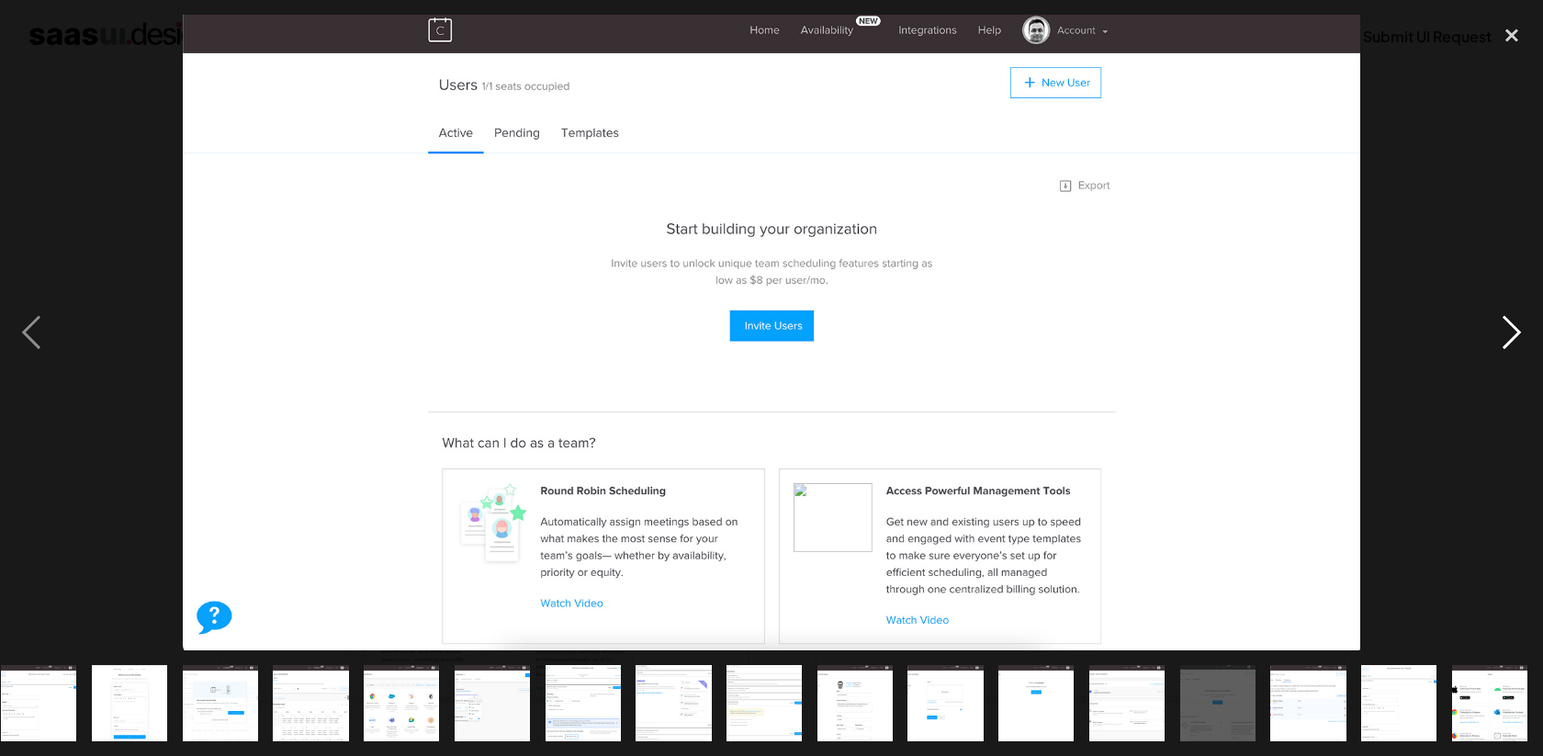
click at [1511, 337] on div "next image" at bounding box center [1511, 332] width 62 height 635
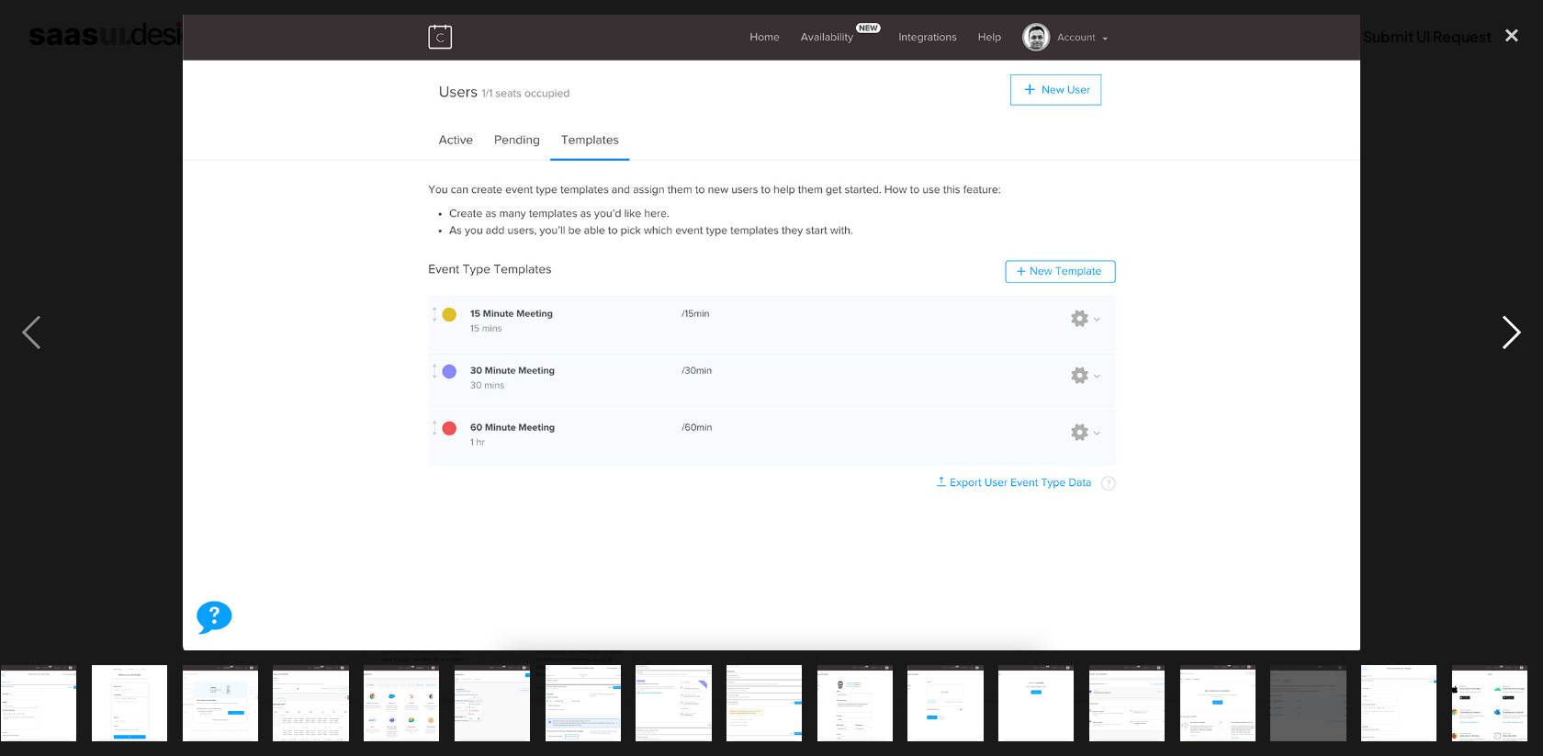
click at [1511, 337] on div "next image" at bounding box center [1511, 332] width 62 height 635
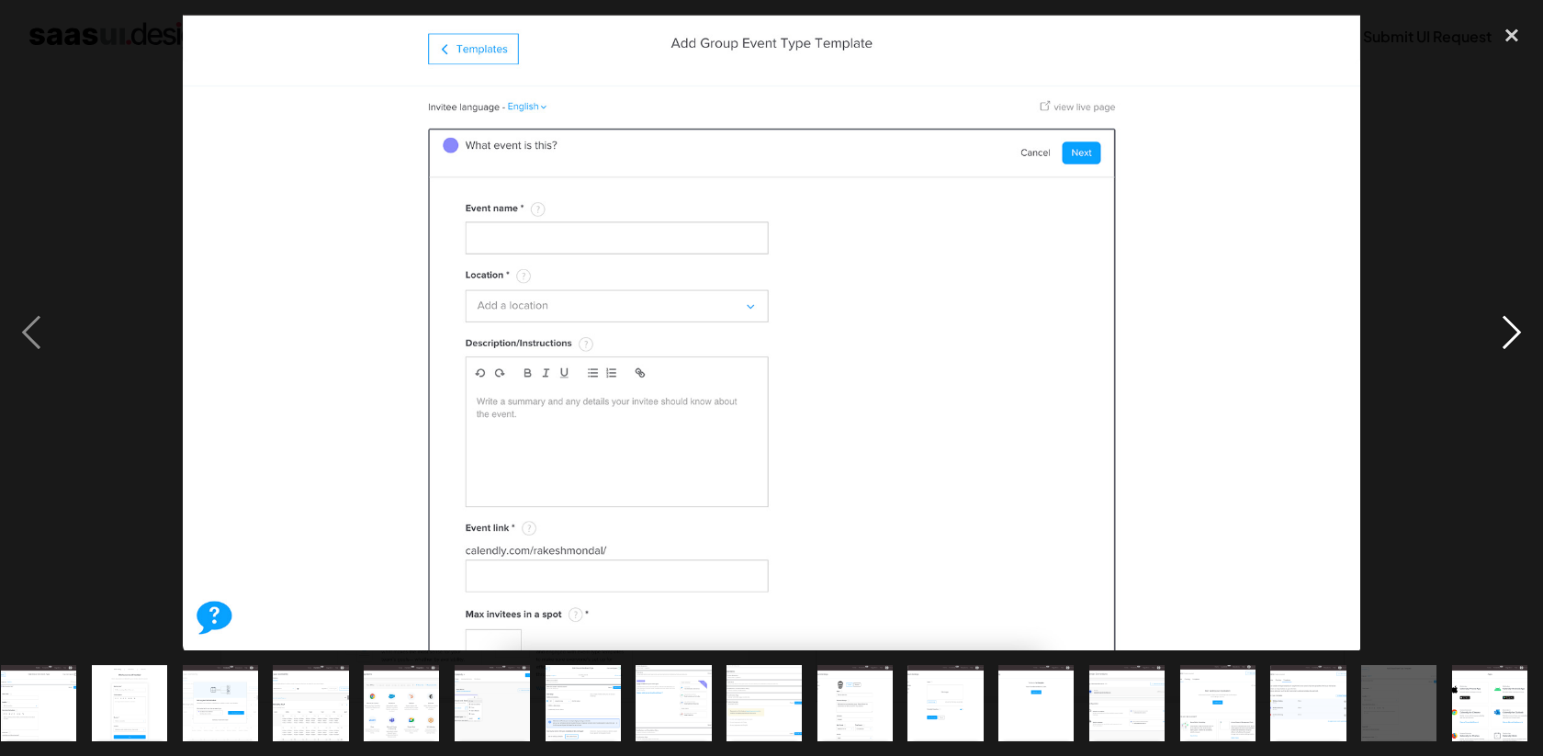
click at [1511, 337] on div "next image" at bounding box center [1511, 332] width 62 height 635
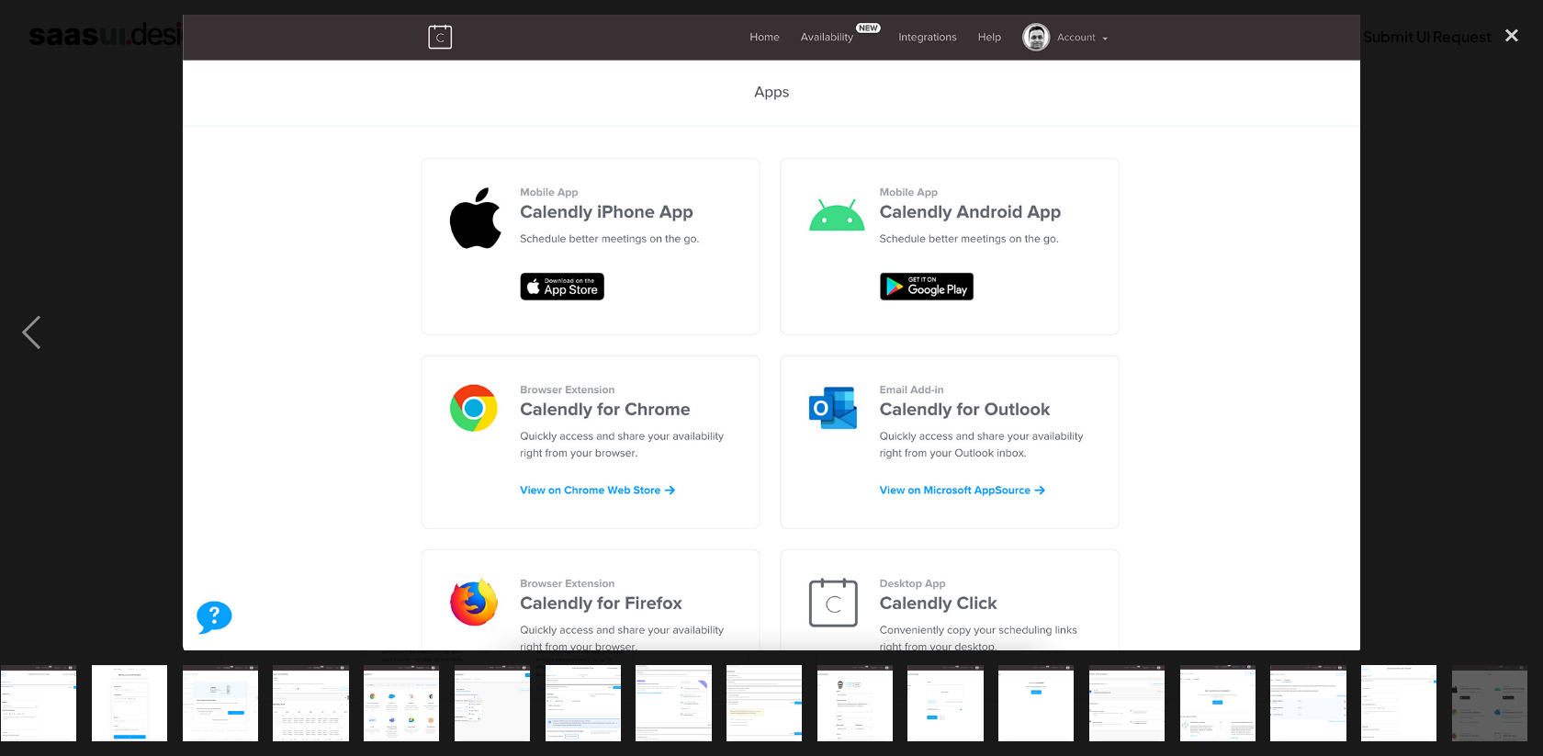
click at [1511, 337] on div "next image" at bounding box center [1511, 332] width 62 height 635
click at [1506, 34] on div "close lightbox" at bounding box center [1511, 35] width 62 height 40
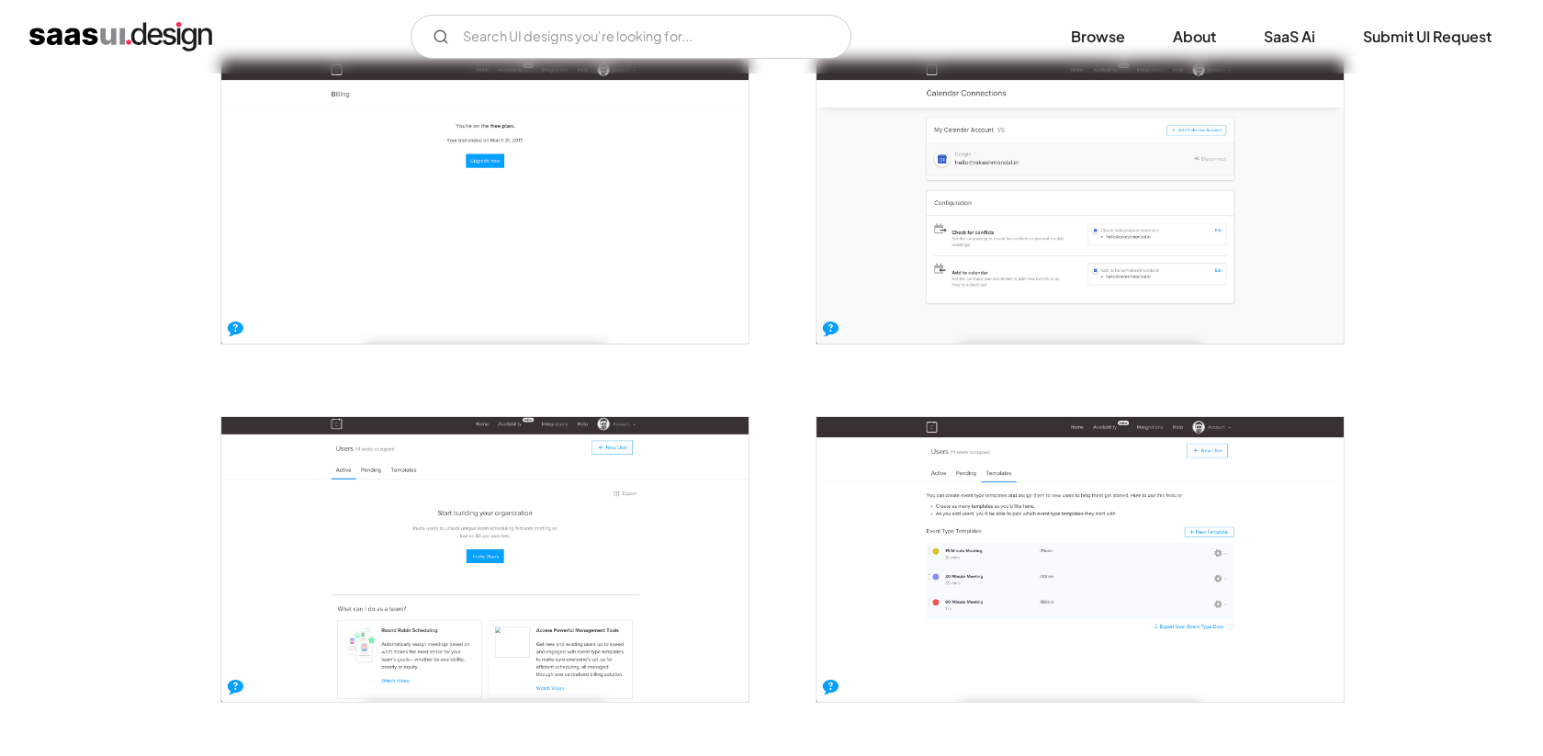
scroll to position [0, 0]
click at [1108, 43] on link "Browse" at bounding box center [1098, 37] width 98 height 40
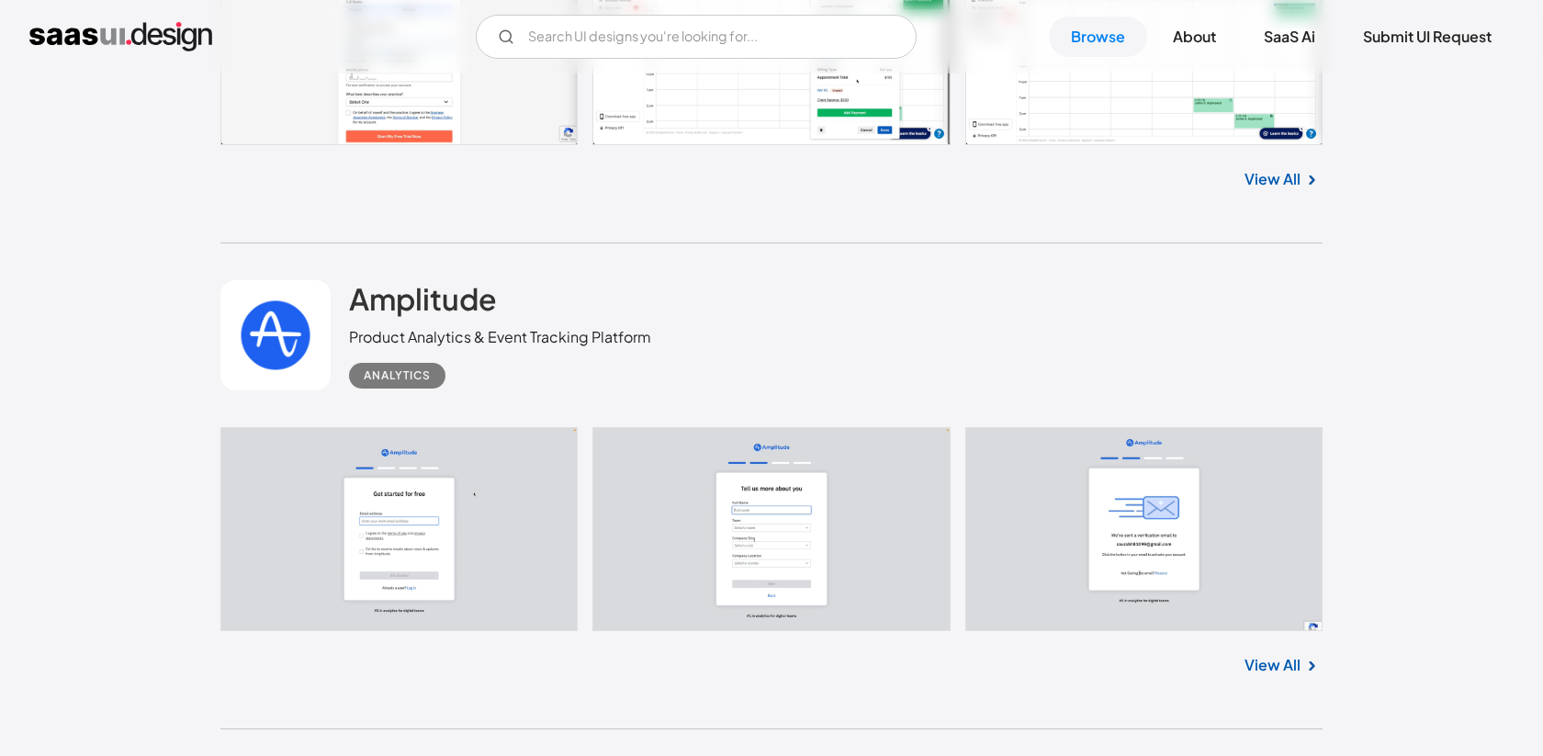
scroll to position [9307, 0]
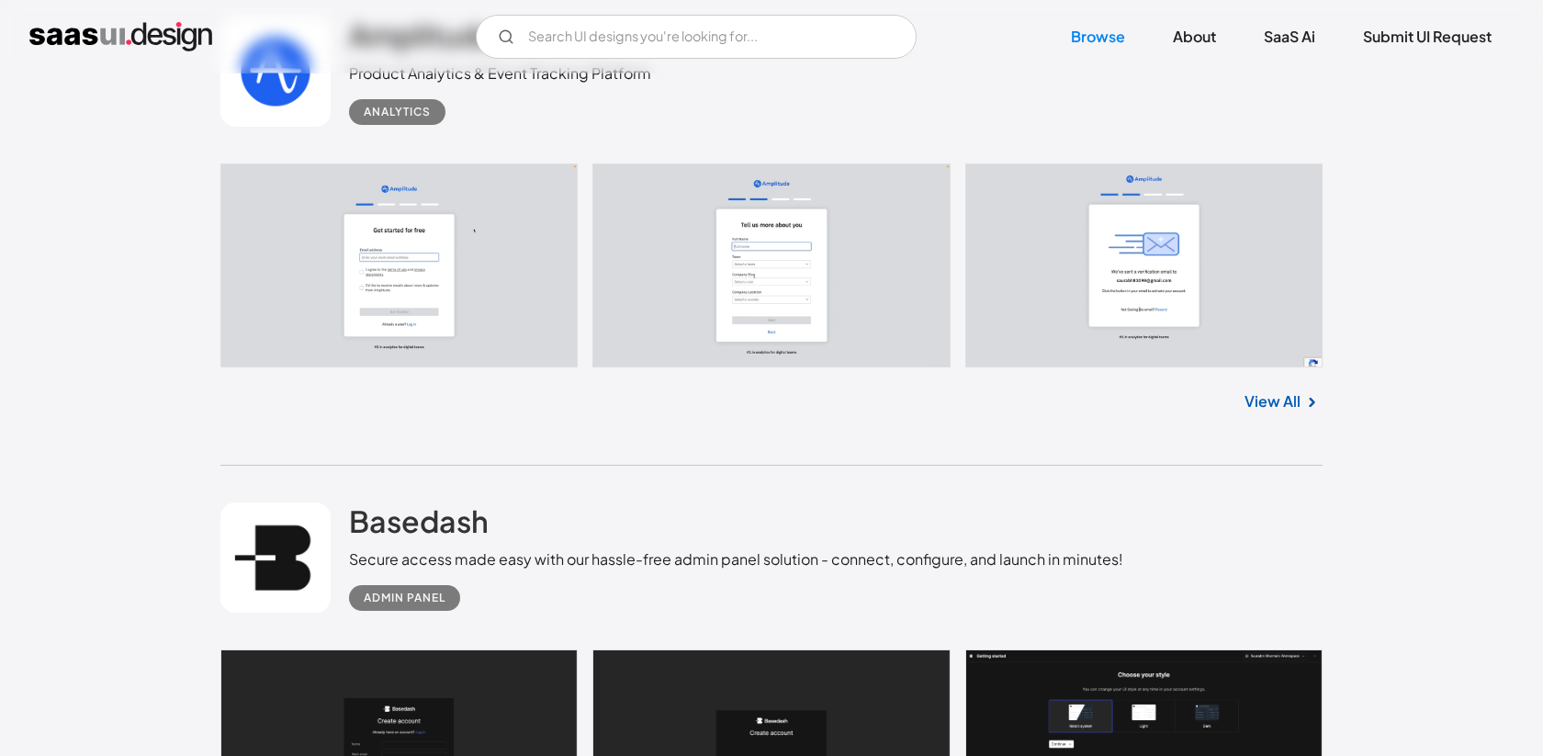
click at [1296, 410] on link "View All" at bounding box center [1272, 401] width 56 height 22
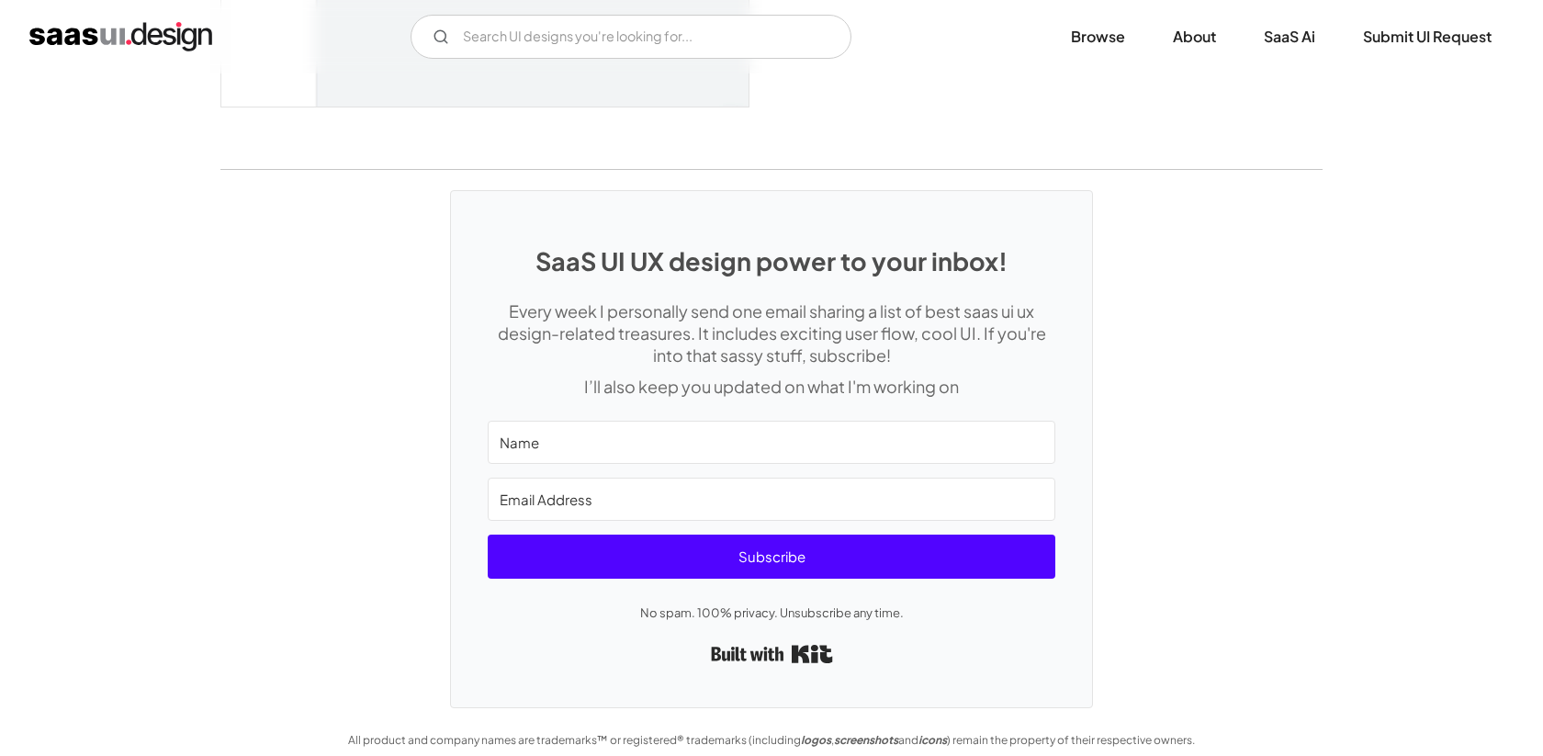
scroll to position [4746, 0]
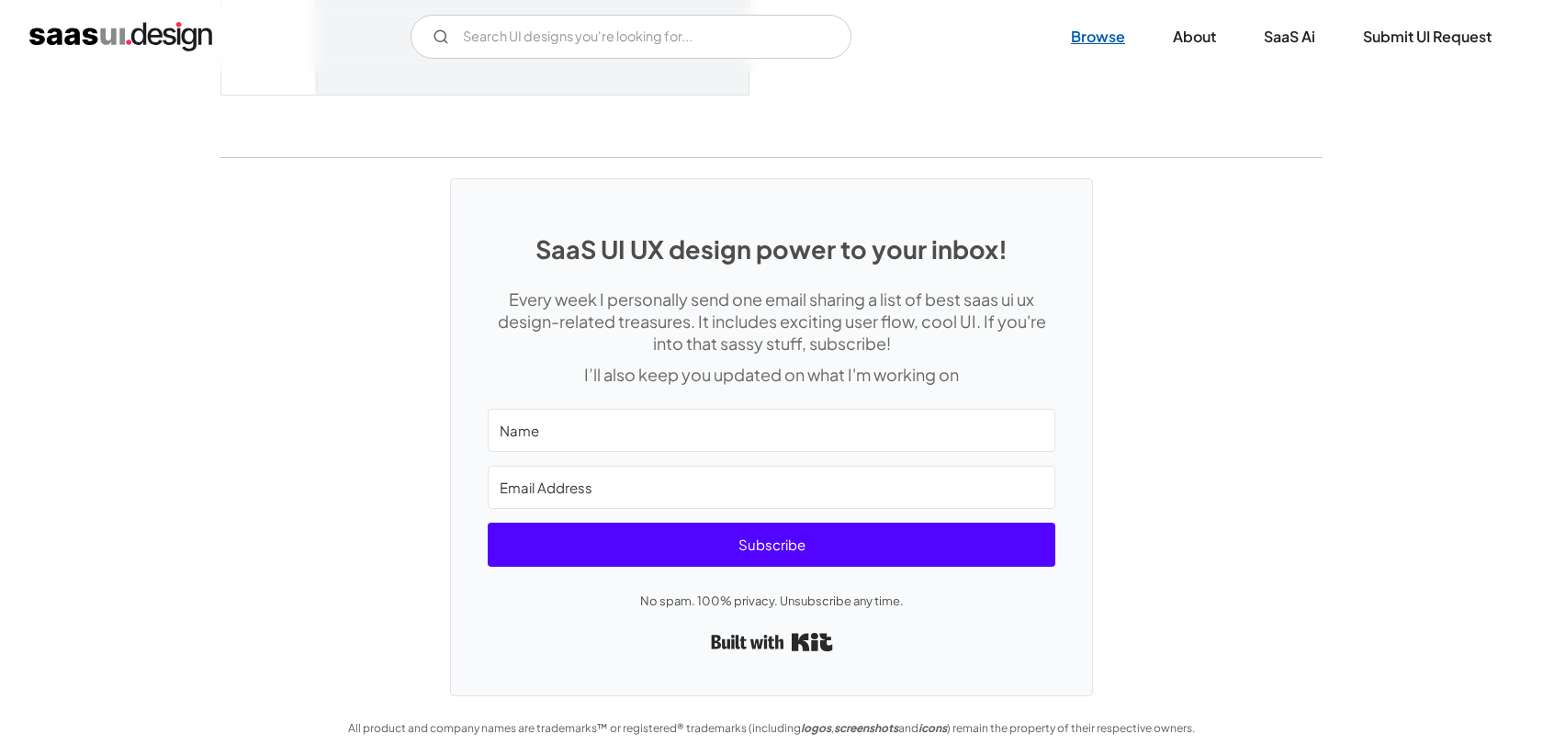
click at [1090, 43] on link "Browse" at bounding box center [1098, 37] width 98 height 40
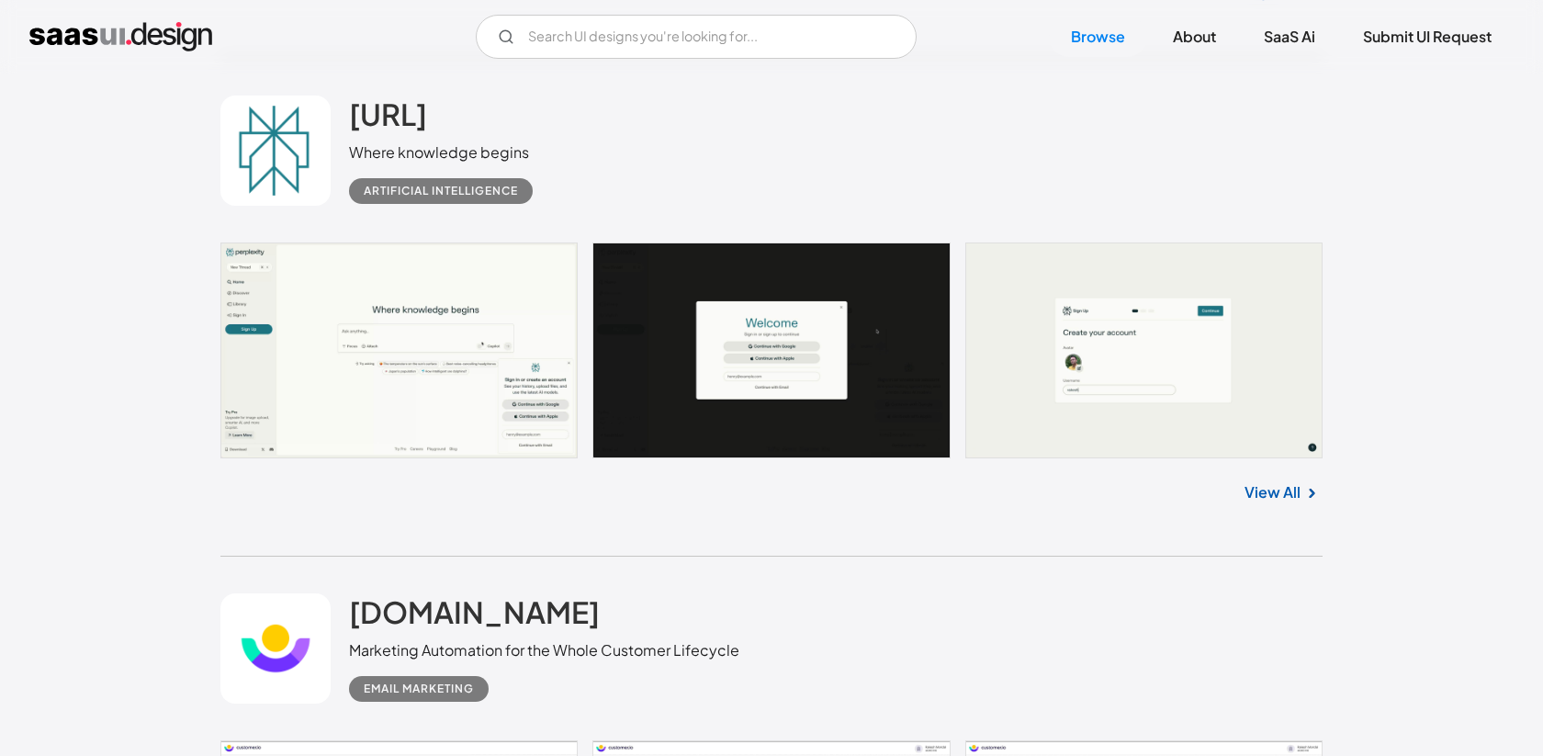
scroll to position [15129, 0]
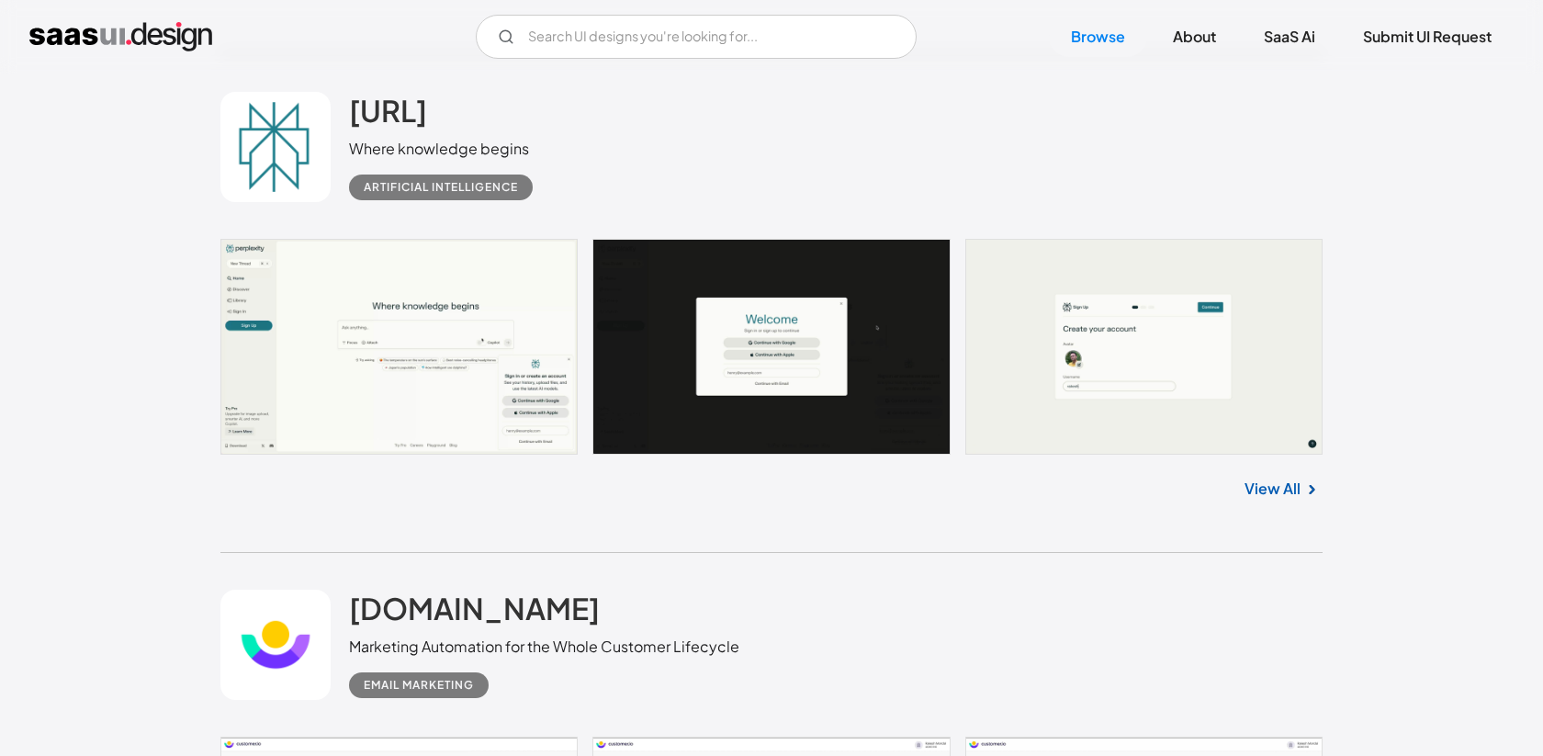
click at [1299, 500] on link "View All" at bounding box center [1272, 489] width 56 height 22
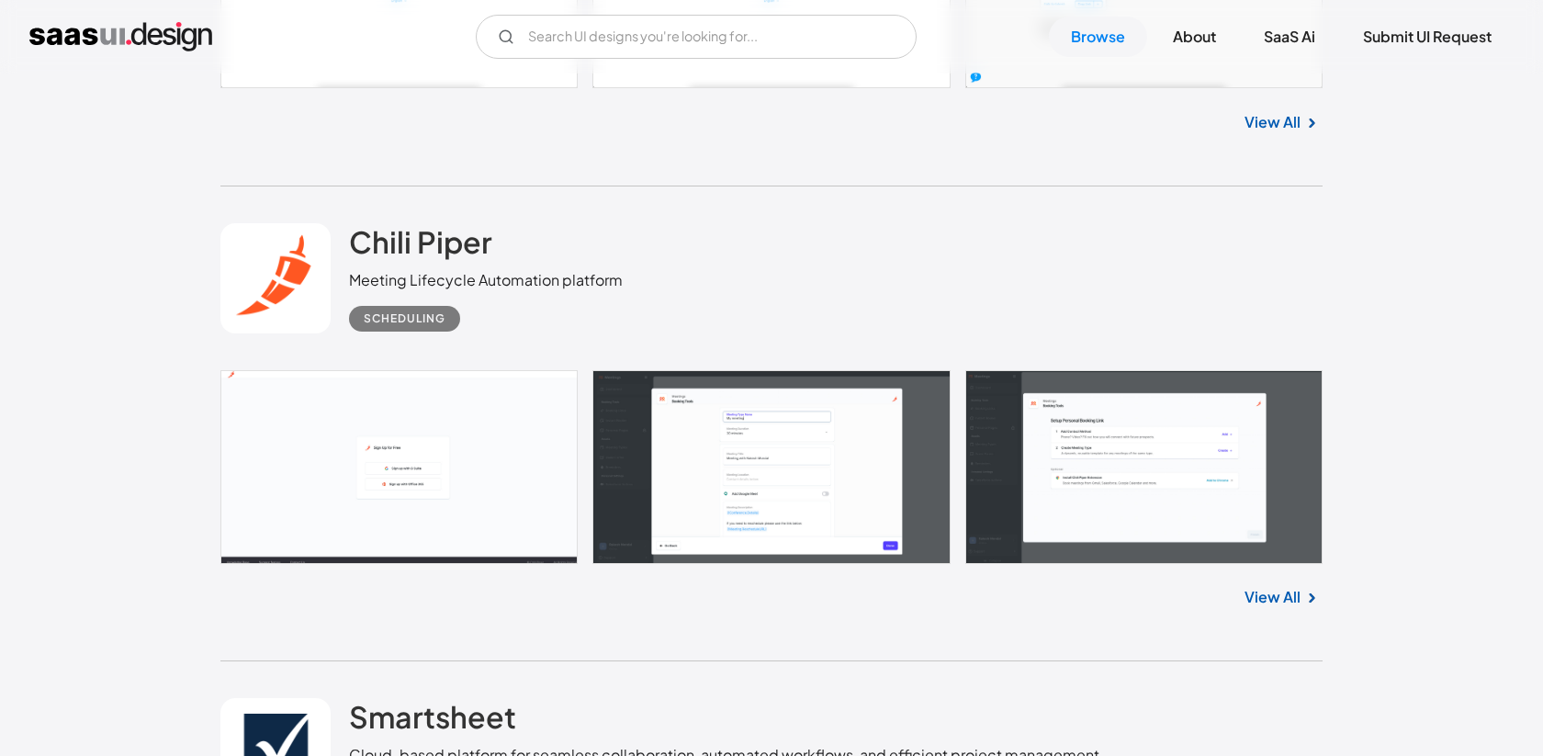
scroll to position [16467, 0]
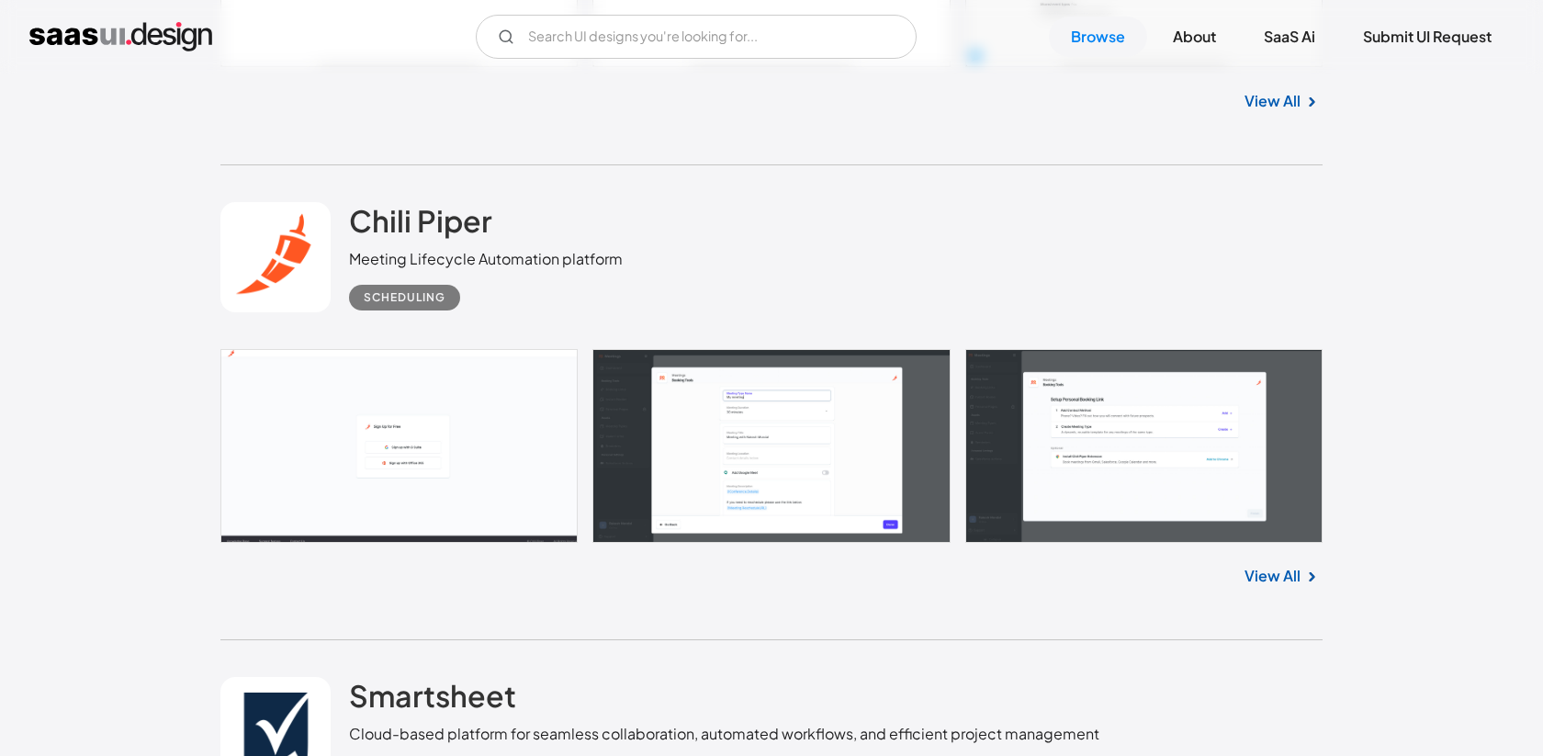
click at [1294, 587] on link "View All" at bounding box center [1272, 576] width 56 height 22
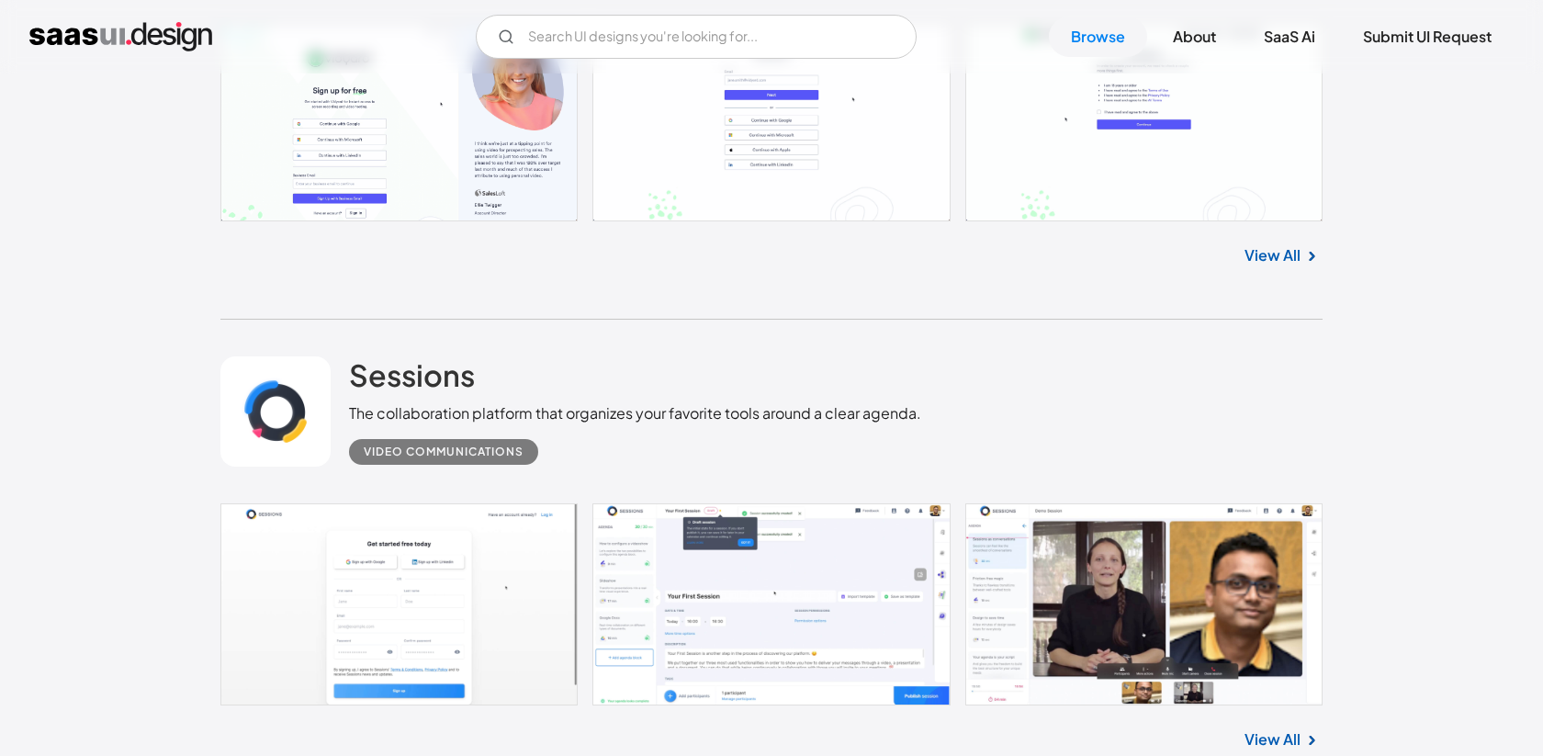
scroll to position [21515, 0]
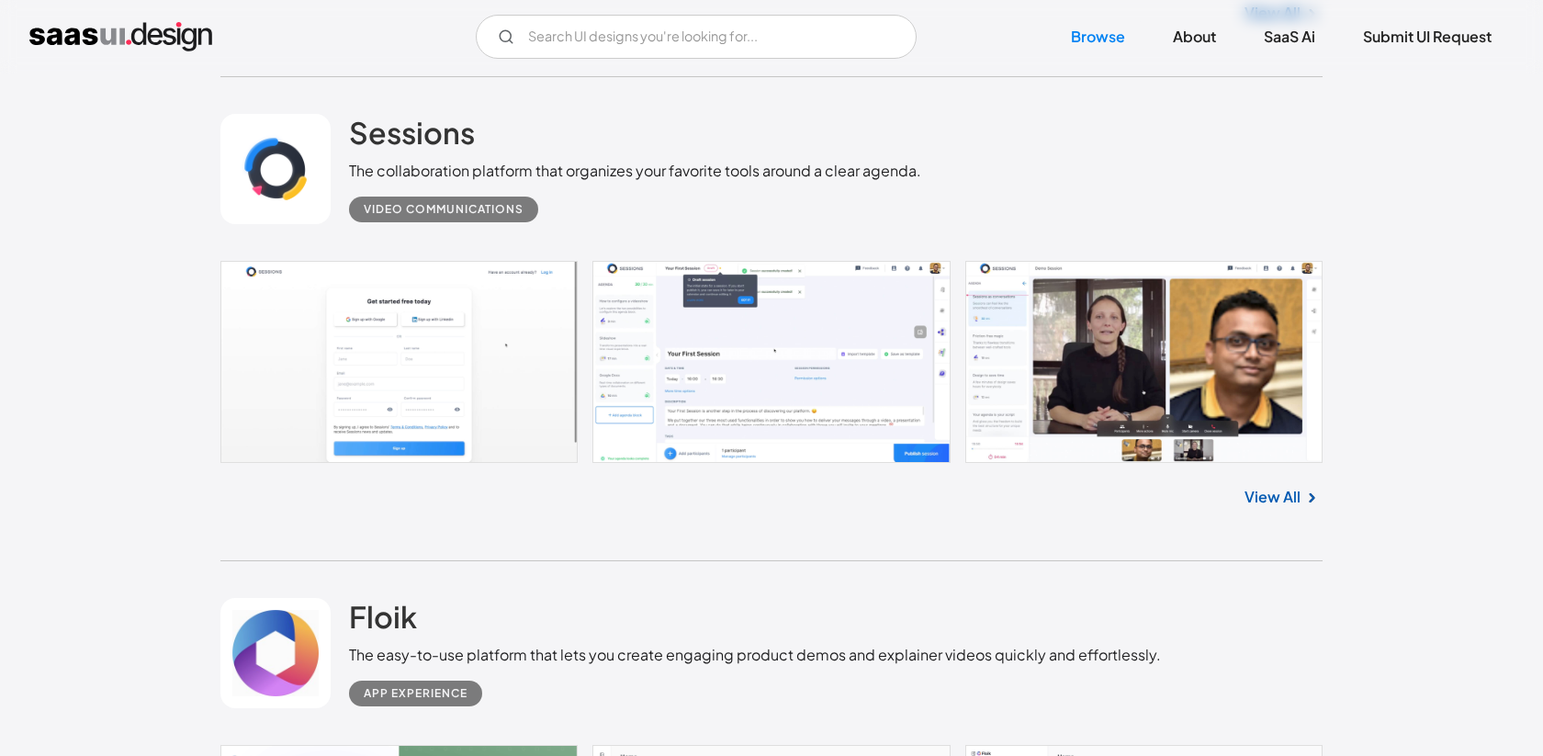
click at [1284, 497] on link "View All" at bounding box center [1272, 497] width 56 height 22
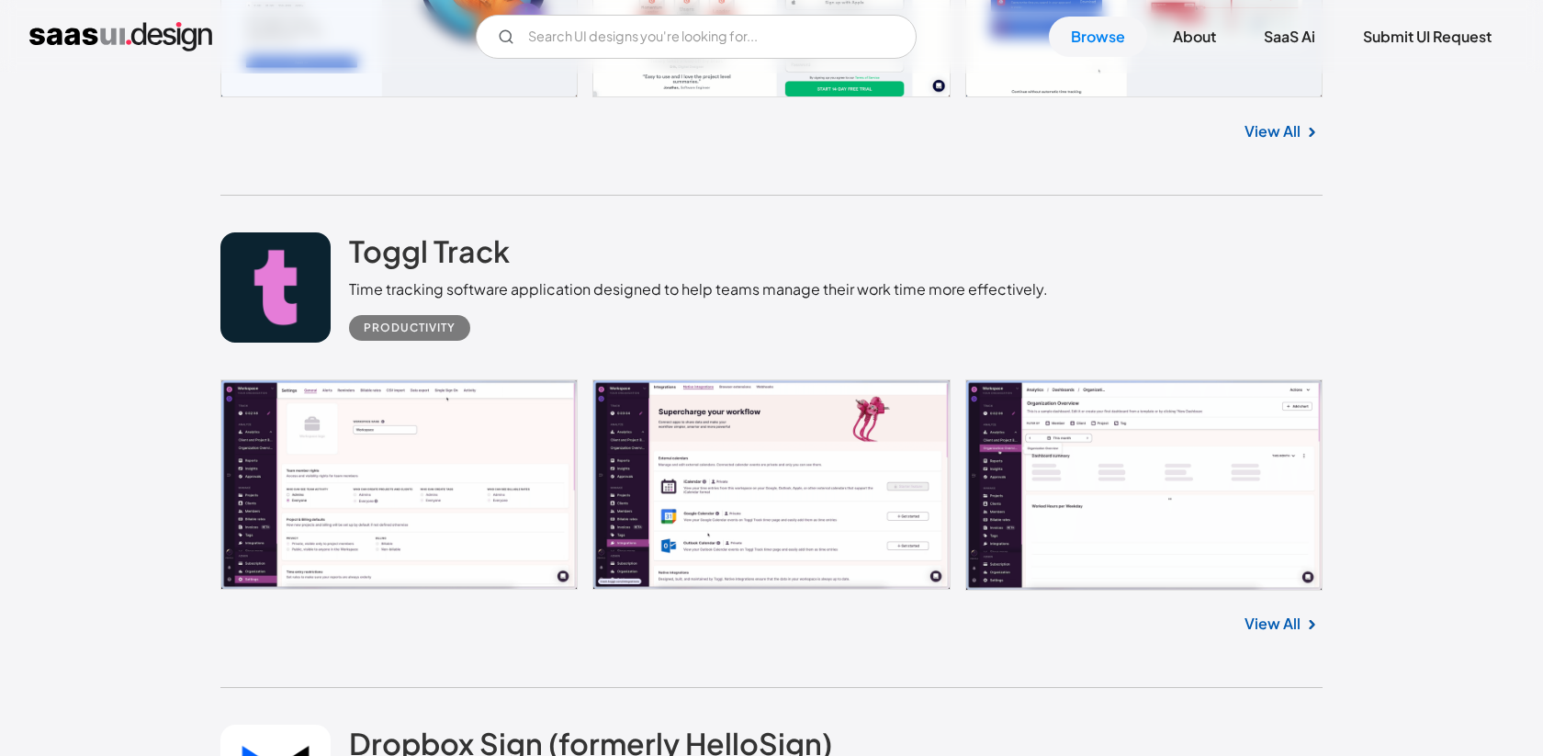
scroll to position [37145, 0]
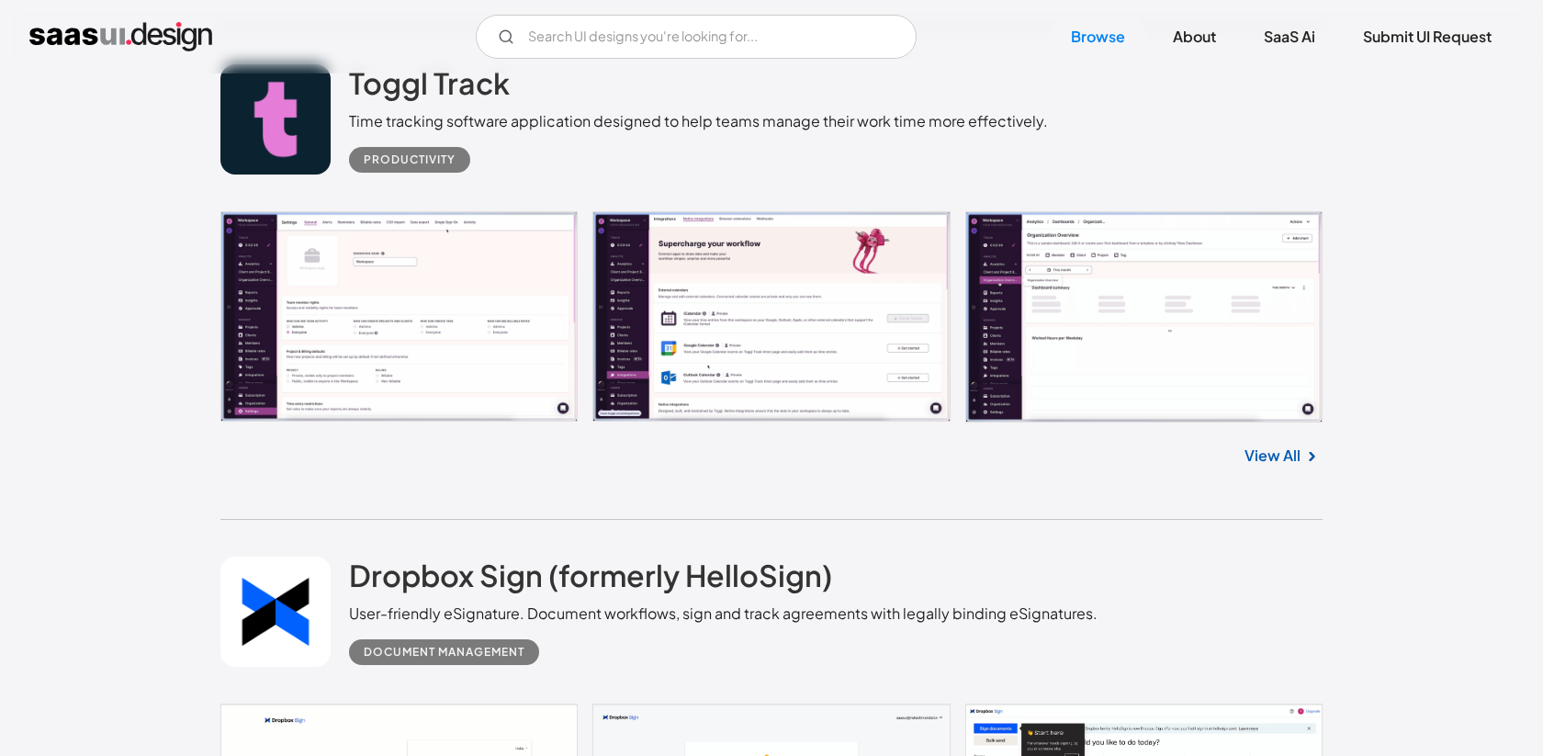
click at [434, 383] on link at bounding box center [771, 316] width 1102 height 211
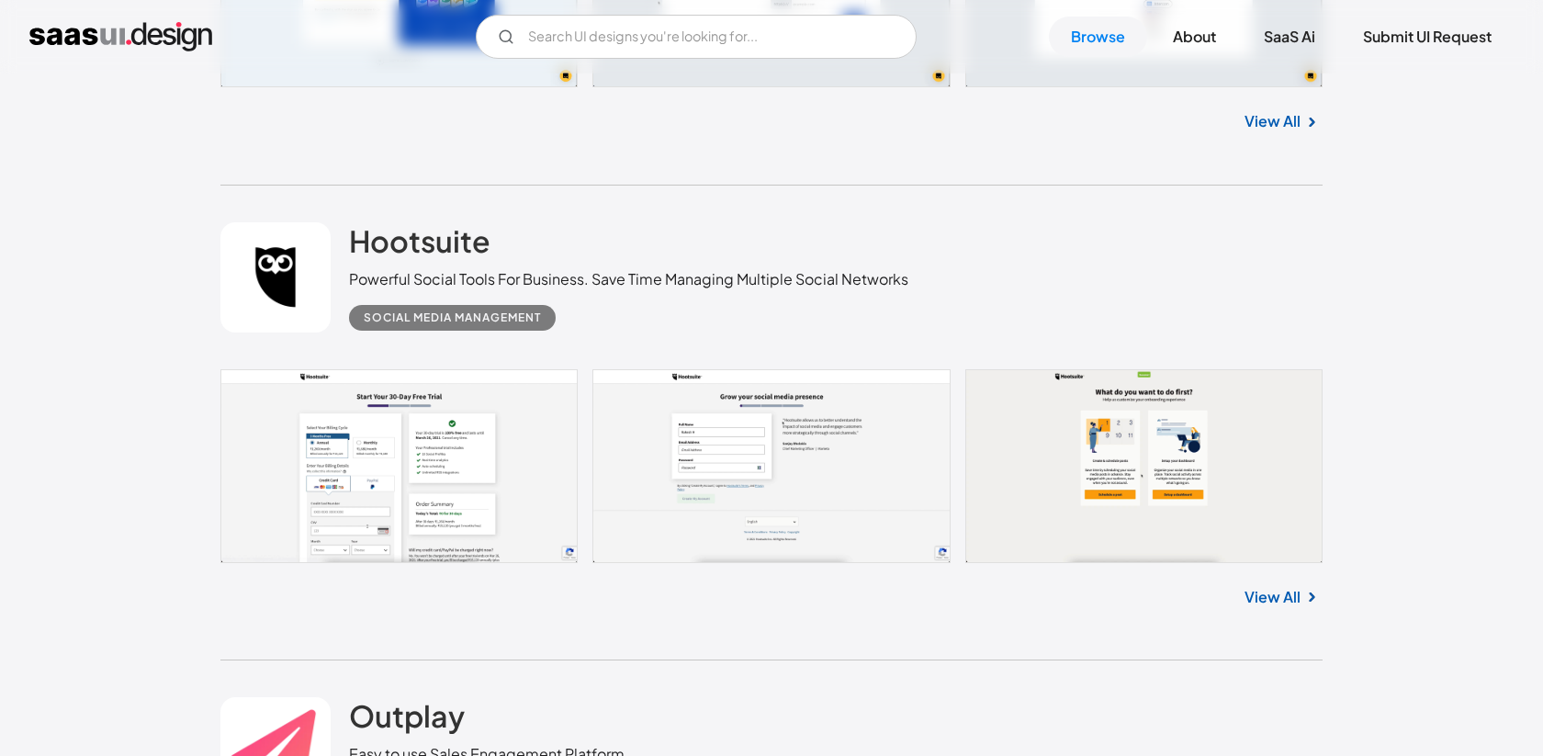
scroll to position [39372, 0]
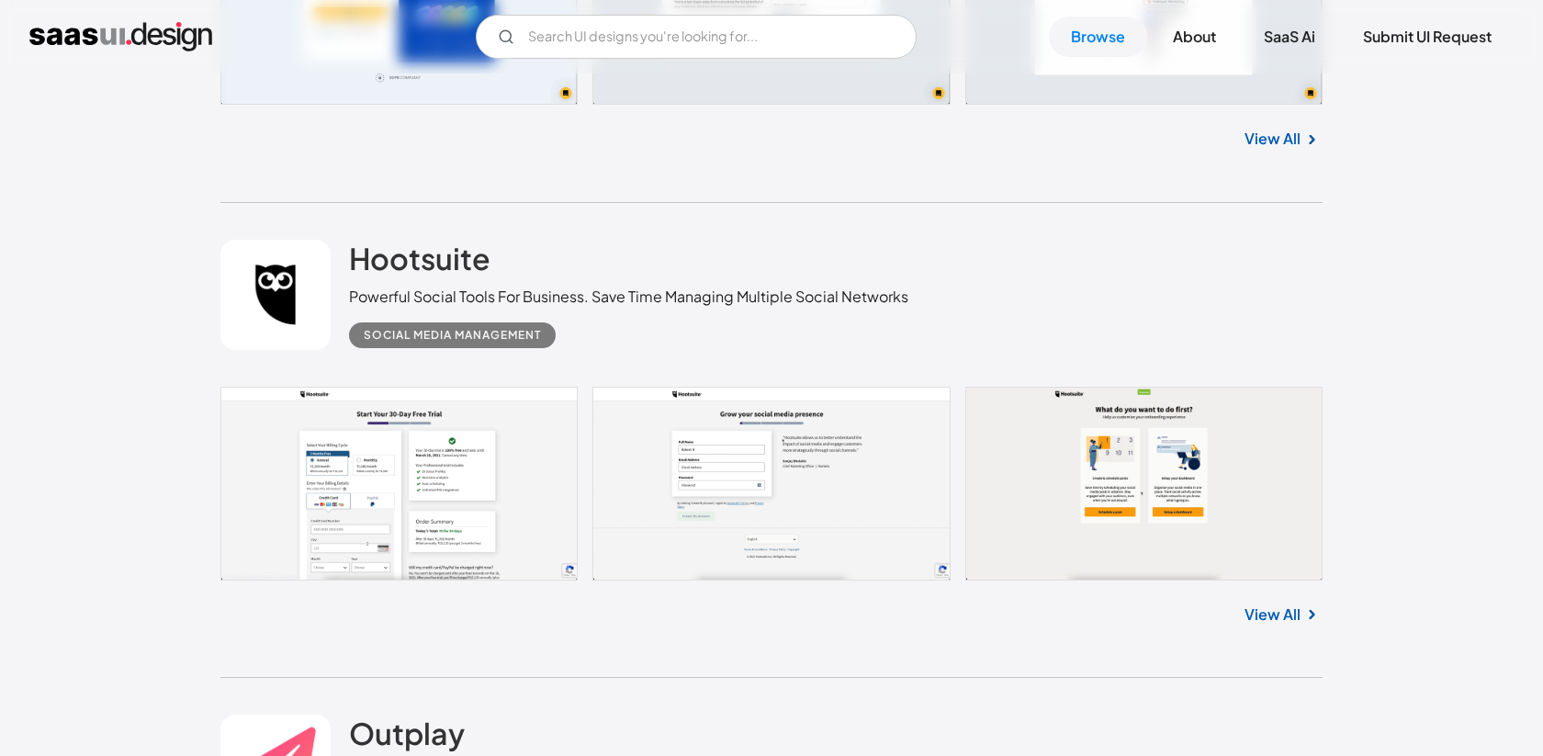
click at [1278, 625] on link "View All" at bounding box center [1272, 614] width 56 height 22
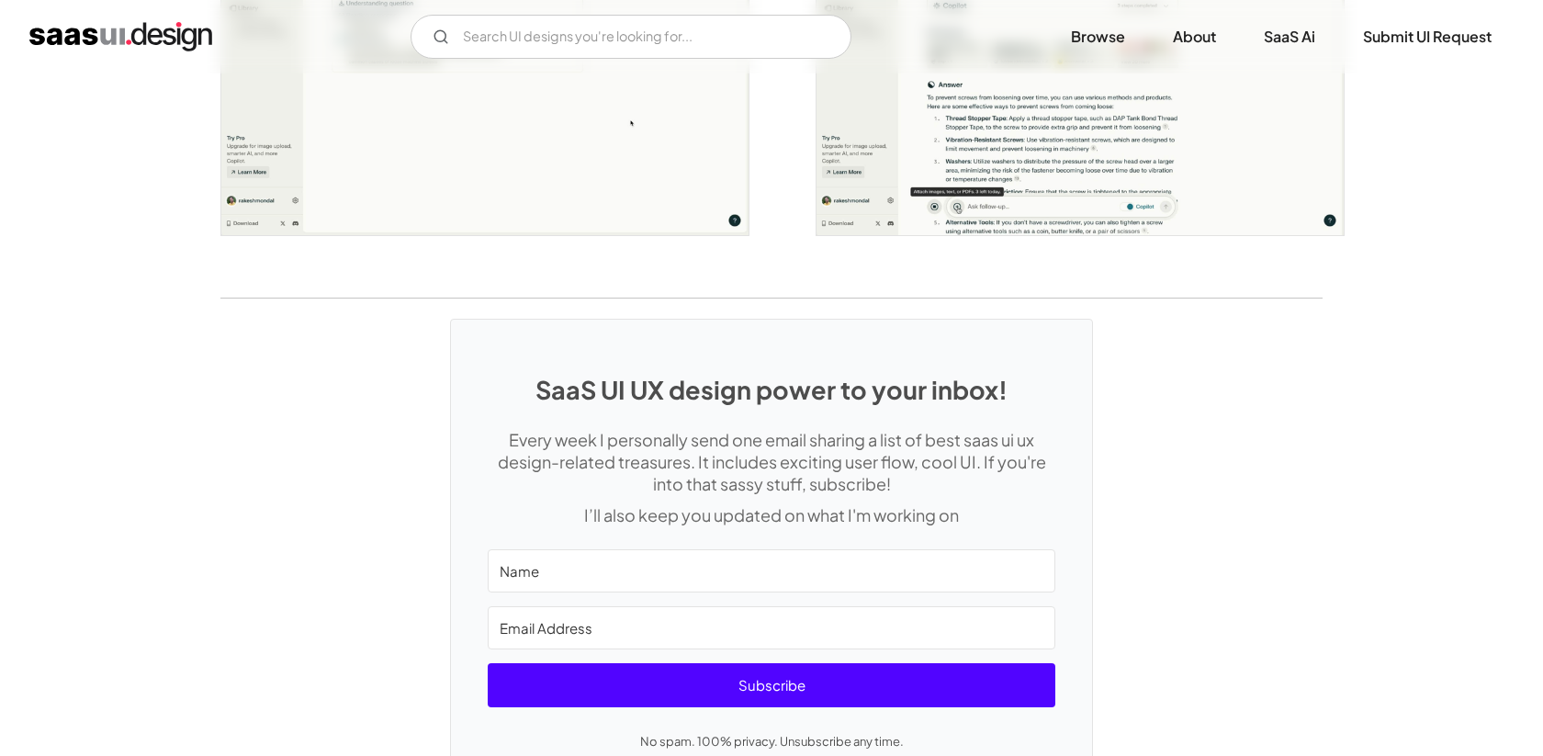
scroll to position [3777, 0]
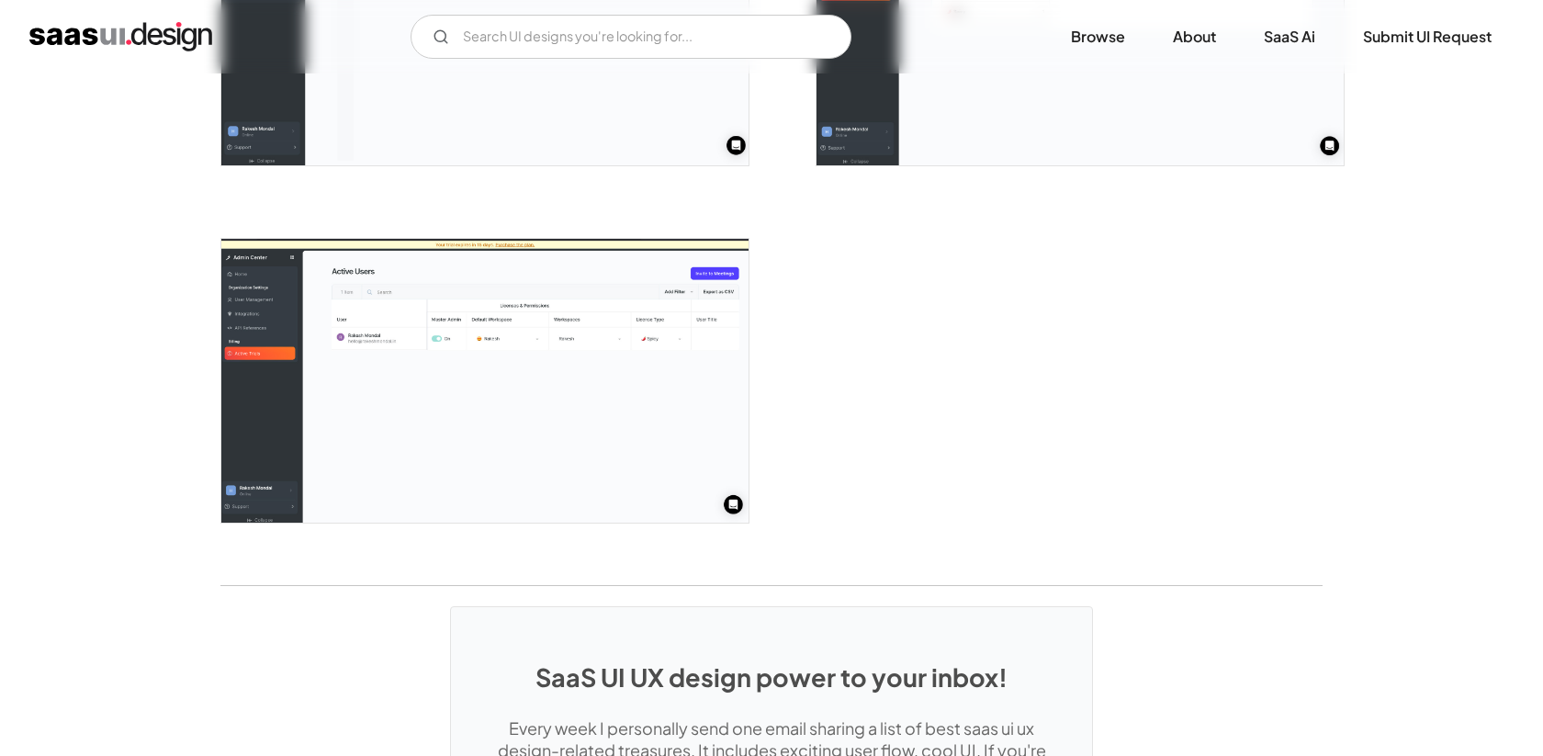
scroll to position [4324, 0]
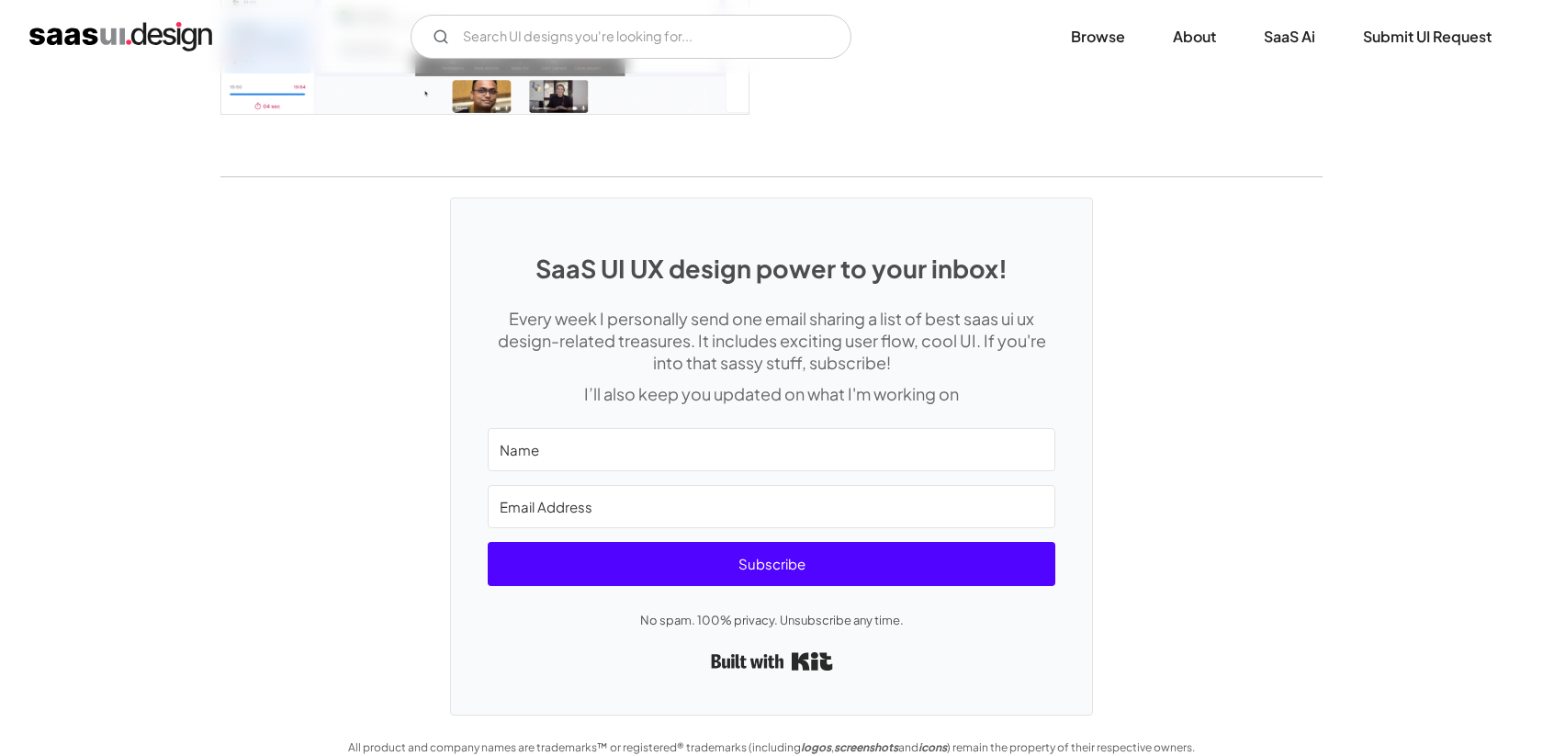
scroll to position [5071, 0]
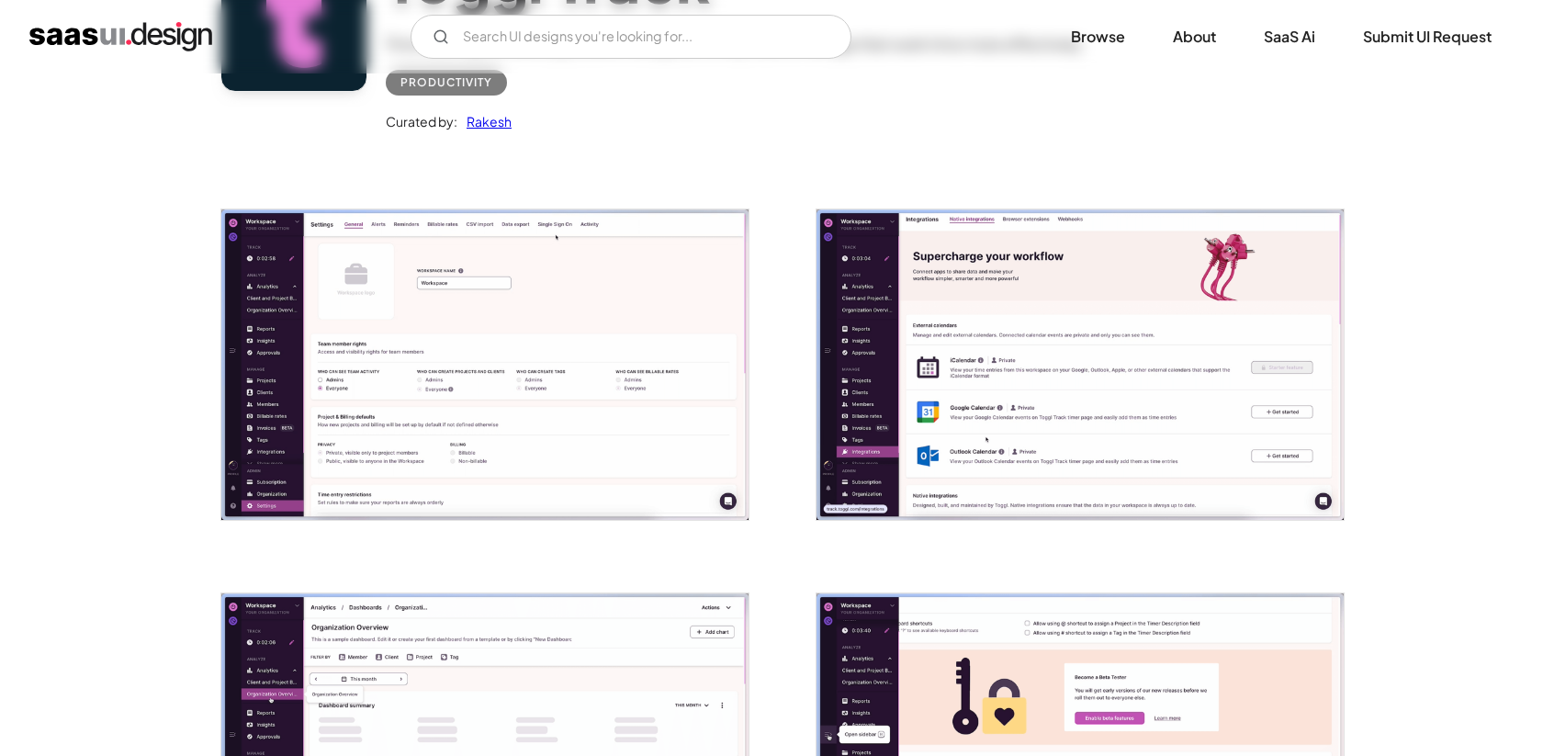
scroll to position [220, 0]
click at [442, 402] on img "open lightbox" at bounding box center [484, 364] width 527 height 310
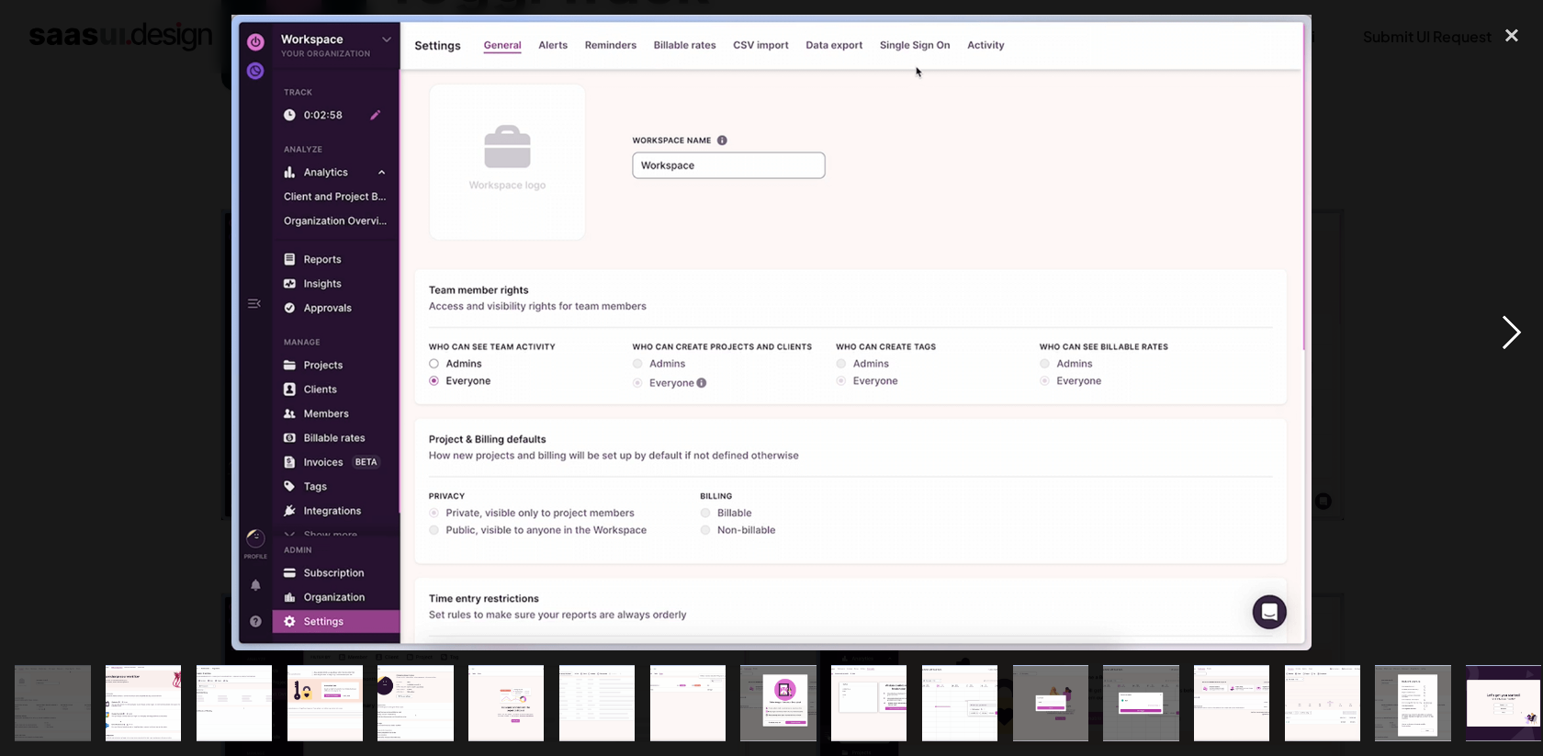
click at [1512, 336] on div "next image" at bounding box center [1511, 332] width 62 height 635
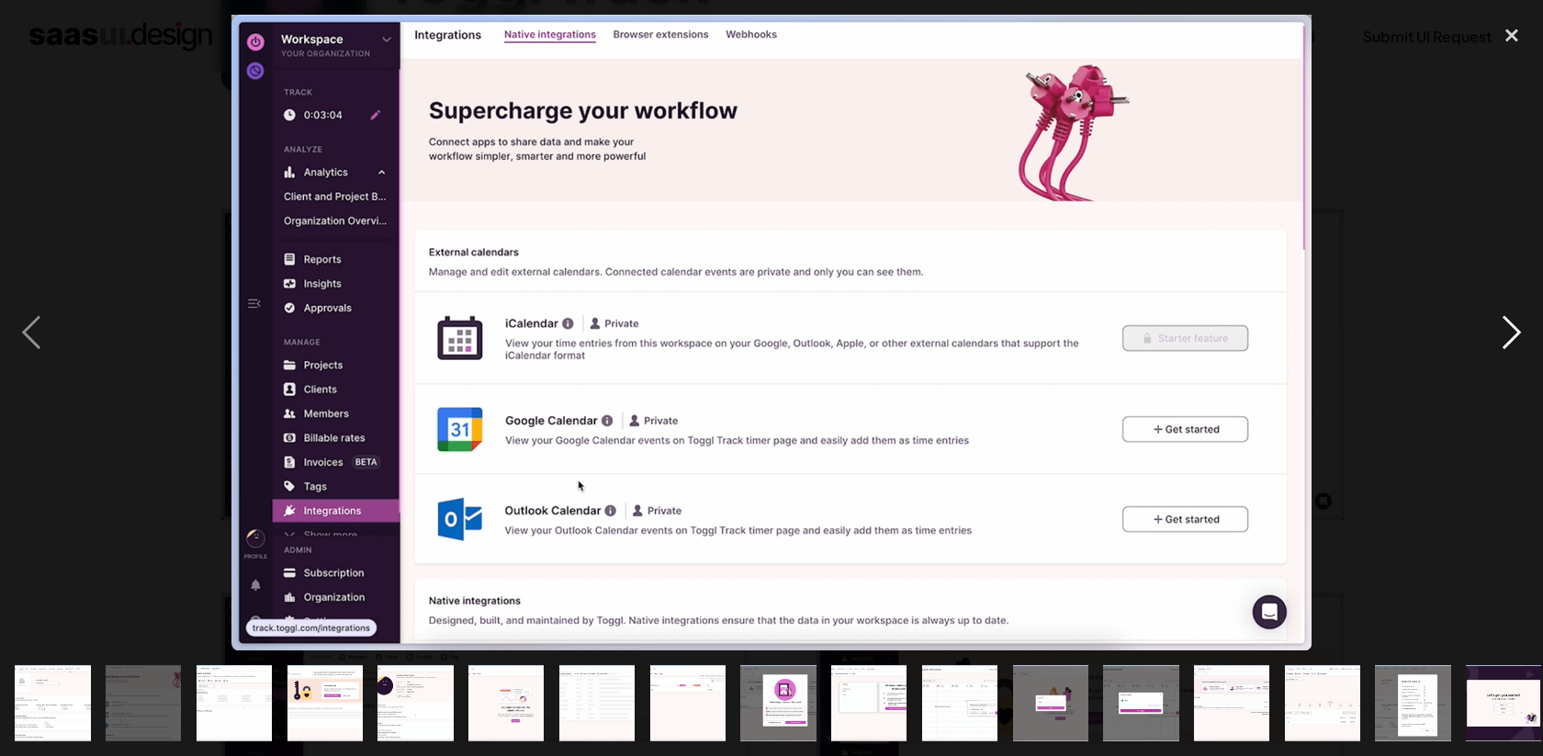
click at [1512, 336] on div "next image" at bounding box center [1511, 332] width 62 height 635
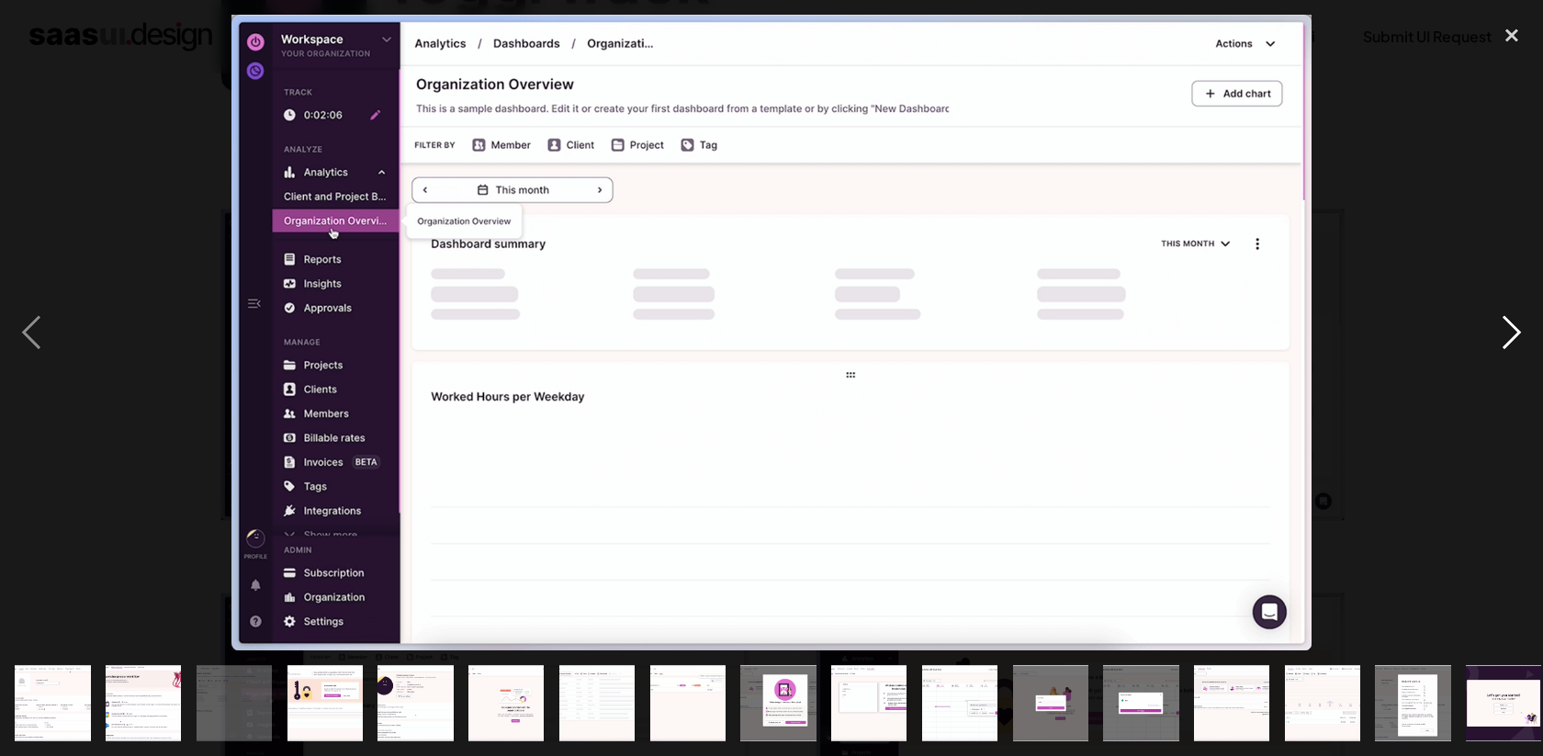
click at [1512, 336] on div "next image" at bounding box center [1511, 332] width 62 height 635
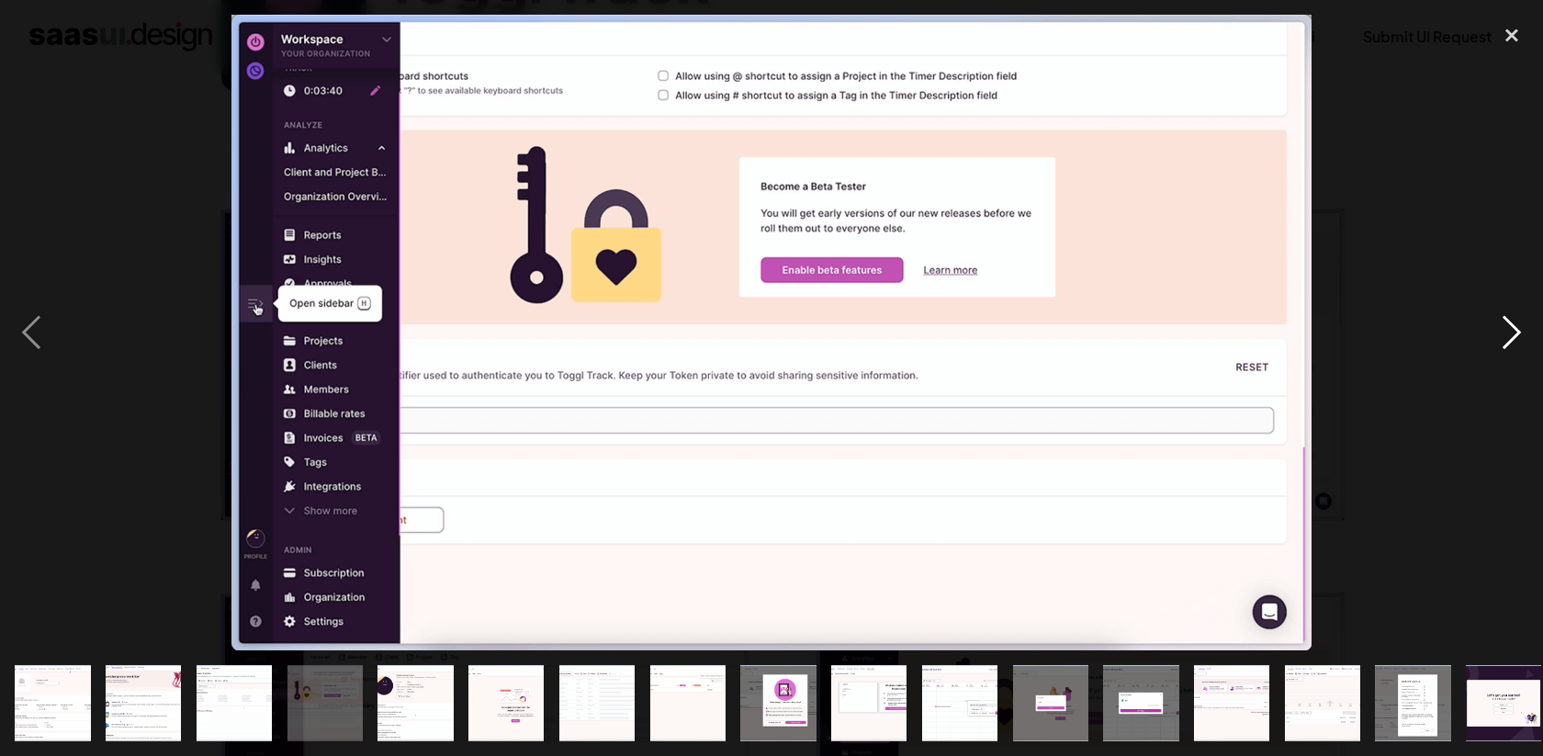
click at [1512, 336] on div "next image" at bounding box center [1511, 332] width 62 height 635
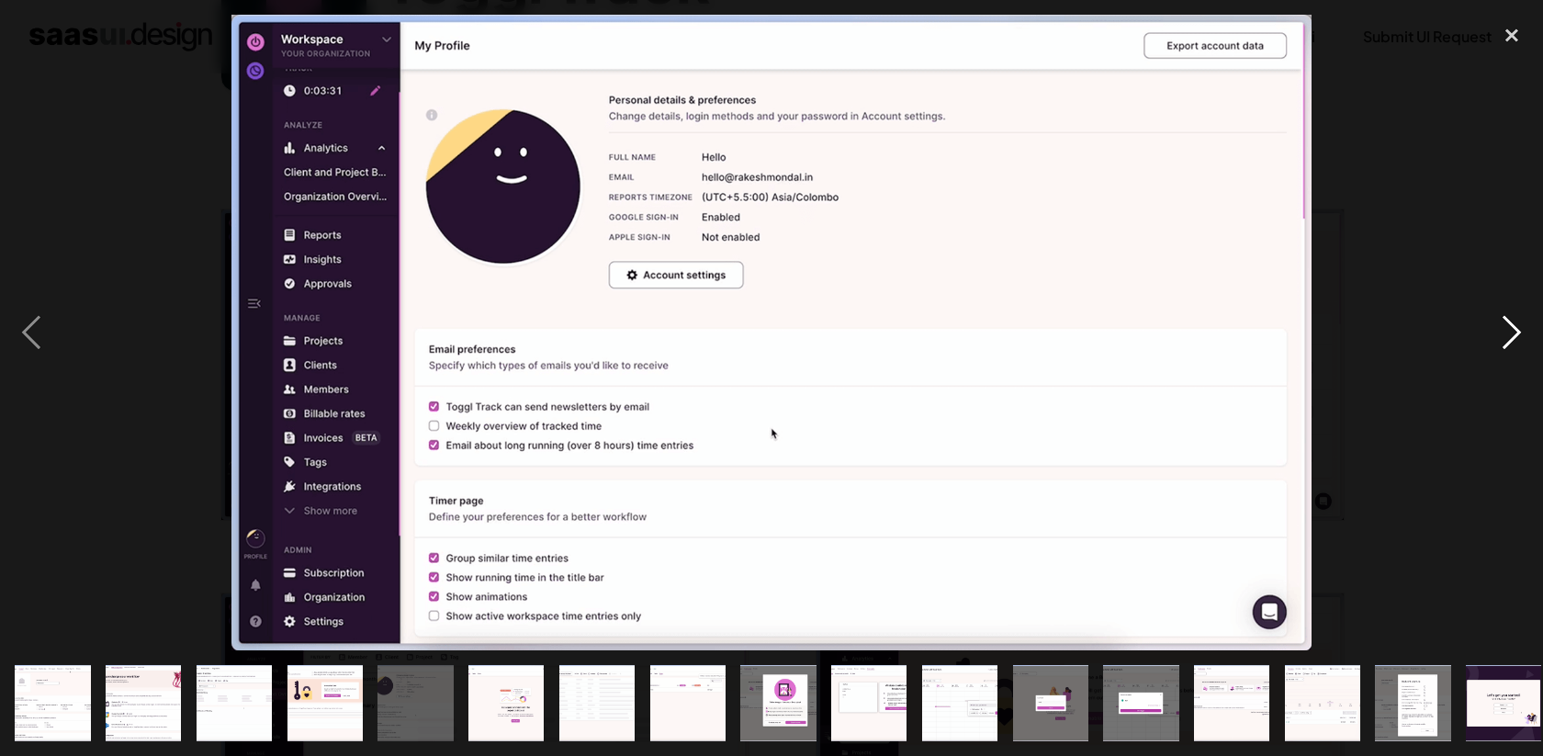
click at [1512, 336] on div "next image" at bounding box center [1511, 332] width 62 height 635
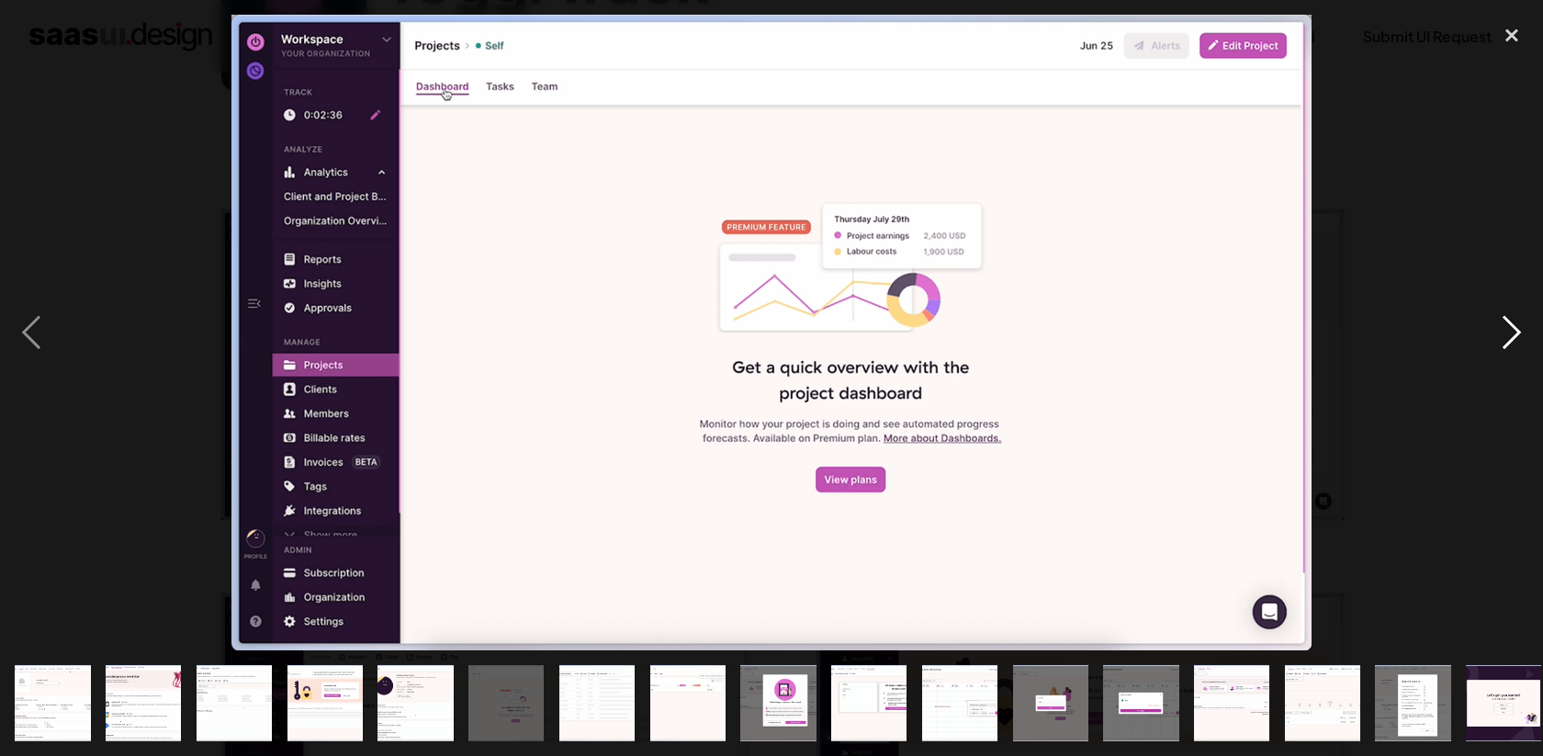
click at [1512, 336] on div "next image" at bounding box center [1511, 332] width 62 height 635
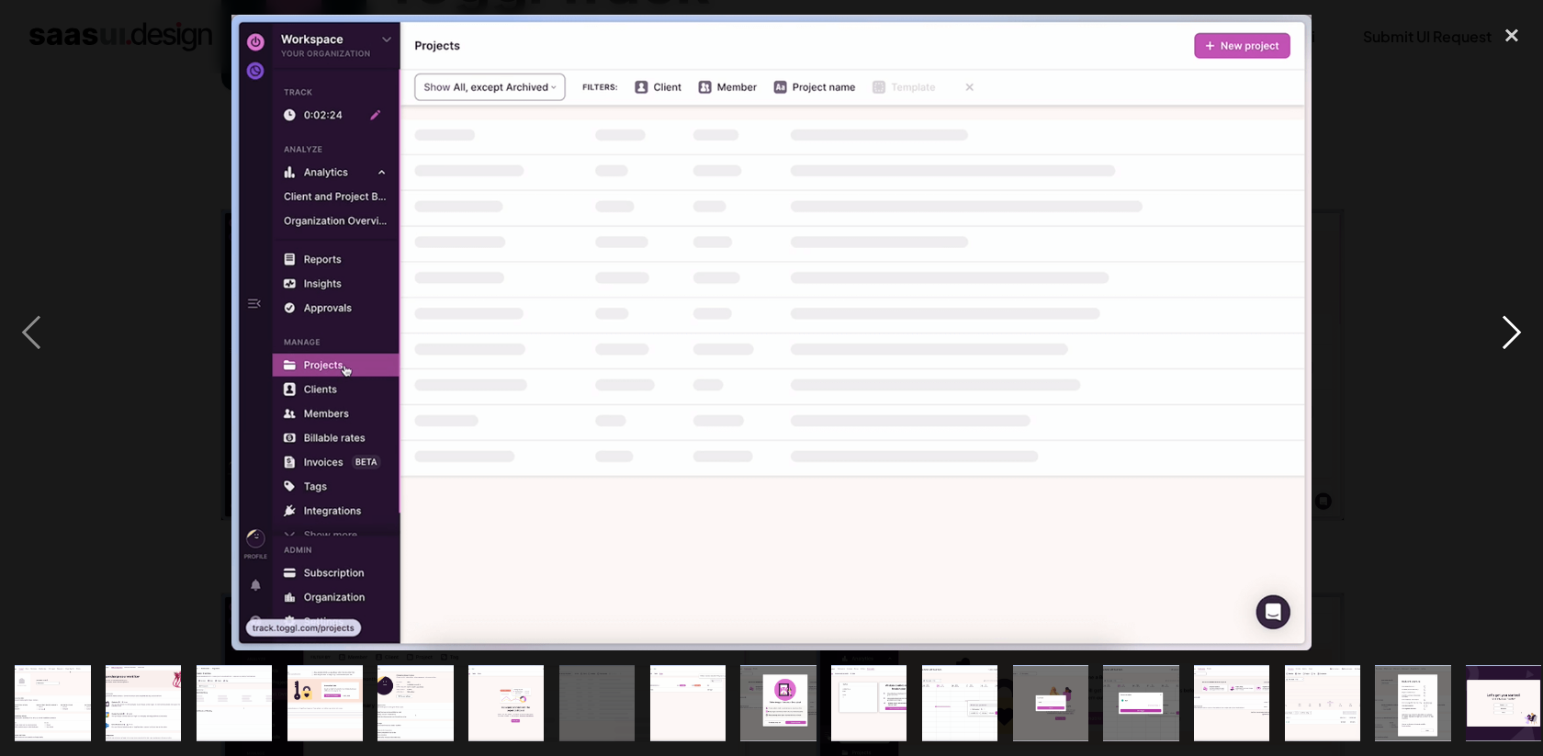
click at [1512, 336] on div "next image" at bounding box center [1511, 332] width 62 height 635
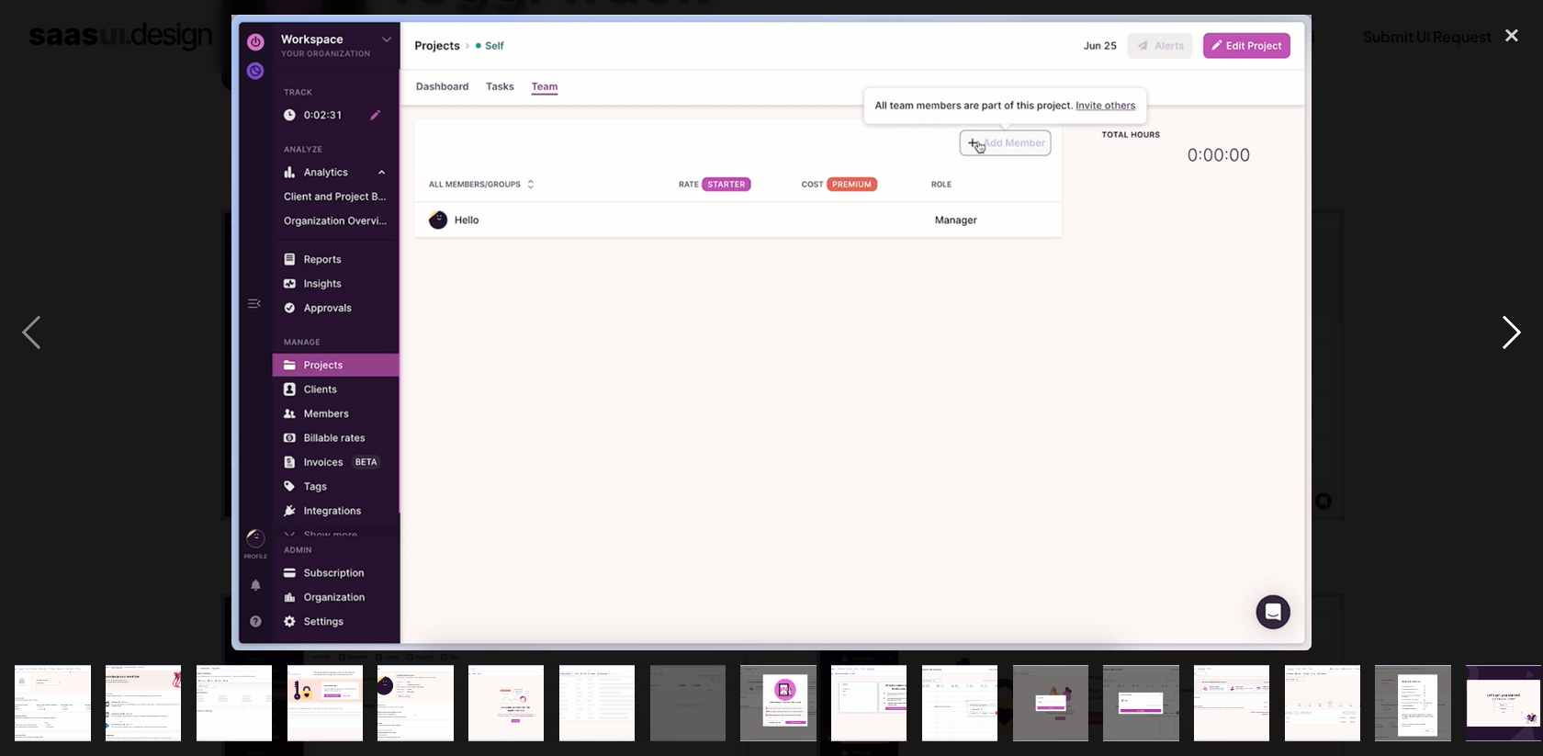
click at [1512, 336] on div "next image" at bounding box center [1511, 332] width 62 height 635
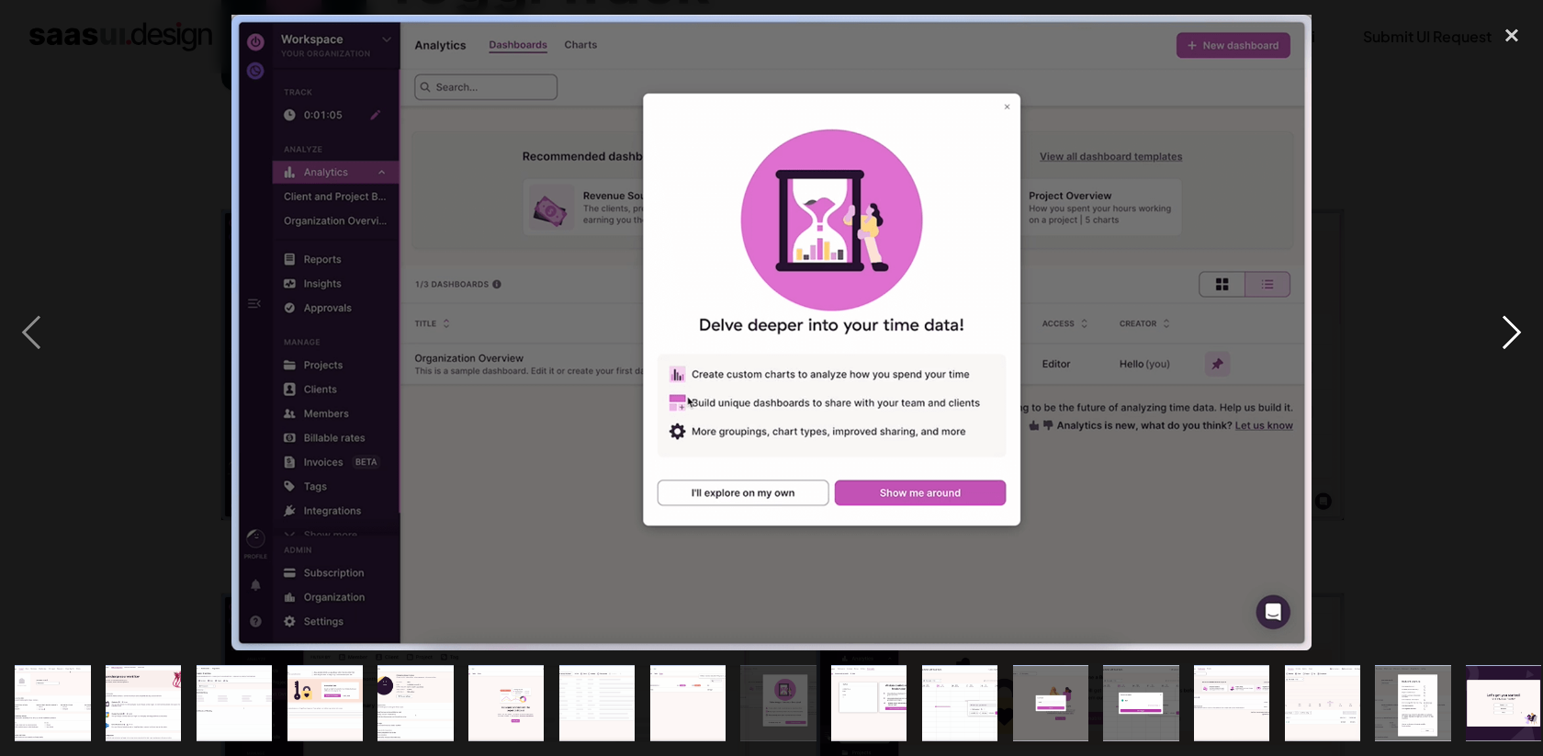
click at [1512, 336] on div "next image" at bounding box center [1511, 332] width 62 height 635
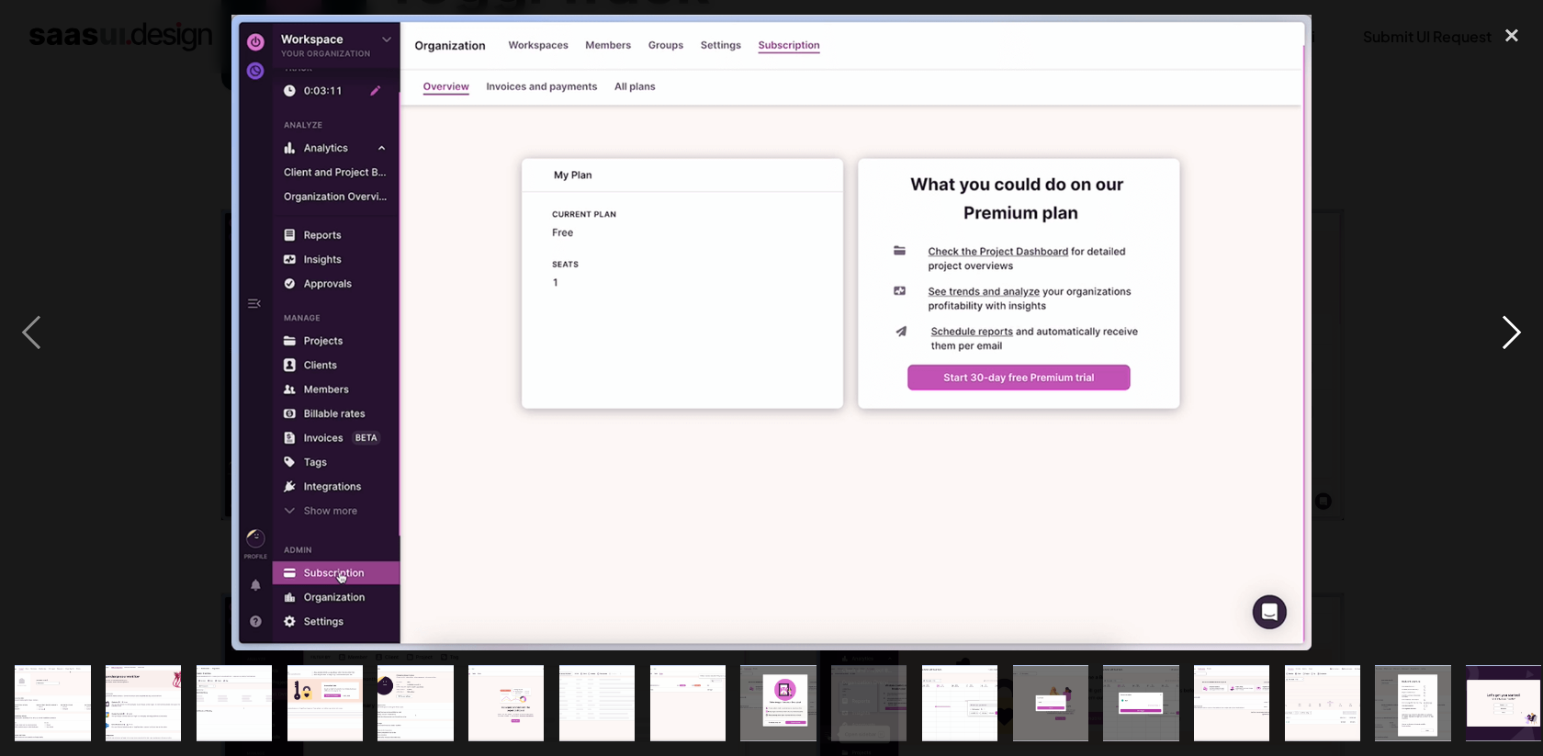
click at [1512, 336] on div "next image" at bounding box center [1511, 332] width 62 height 635
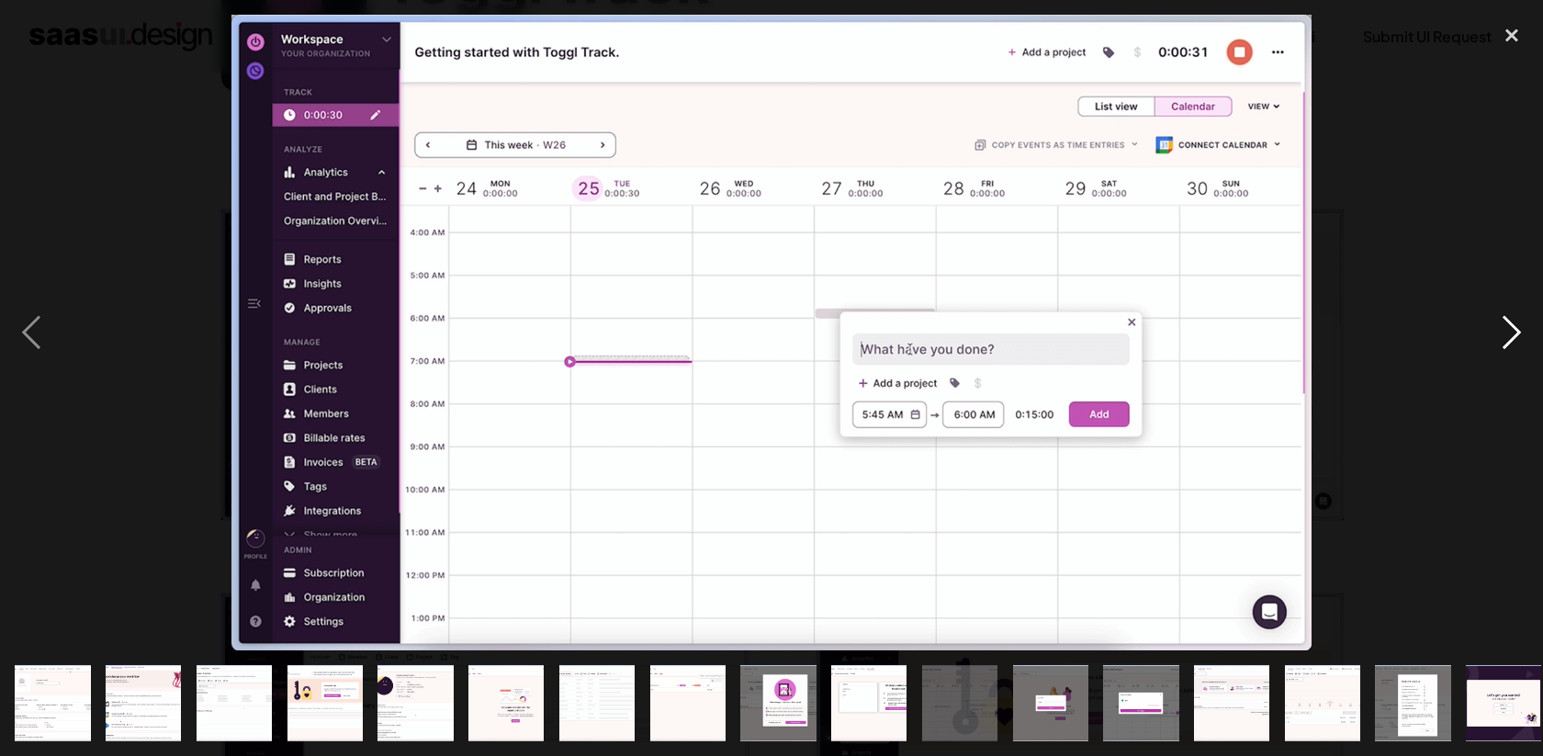
click at [1512, 336] on div "next image" at bounding box center [1511, 332] width 62 height 635
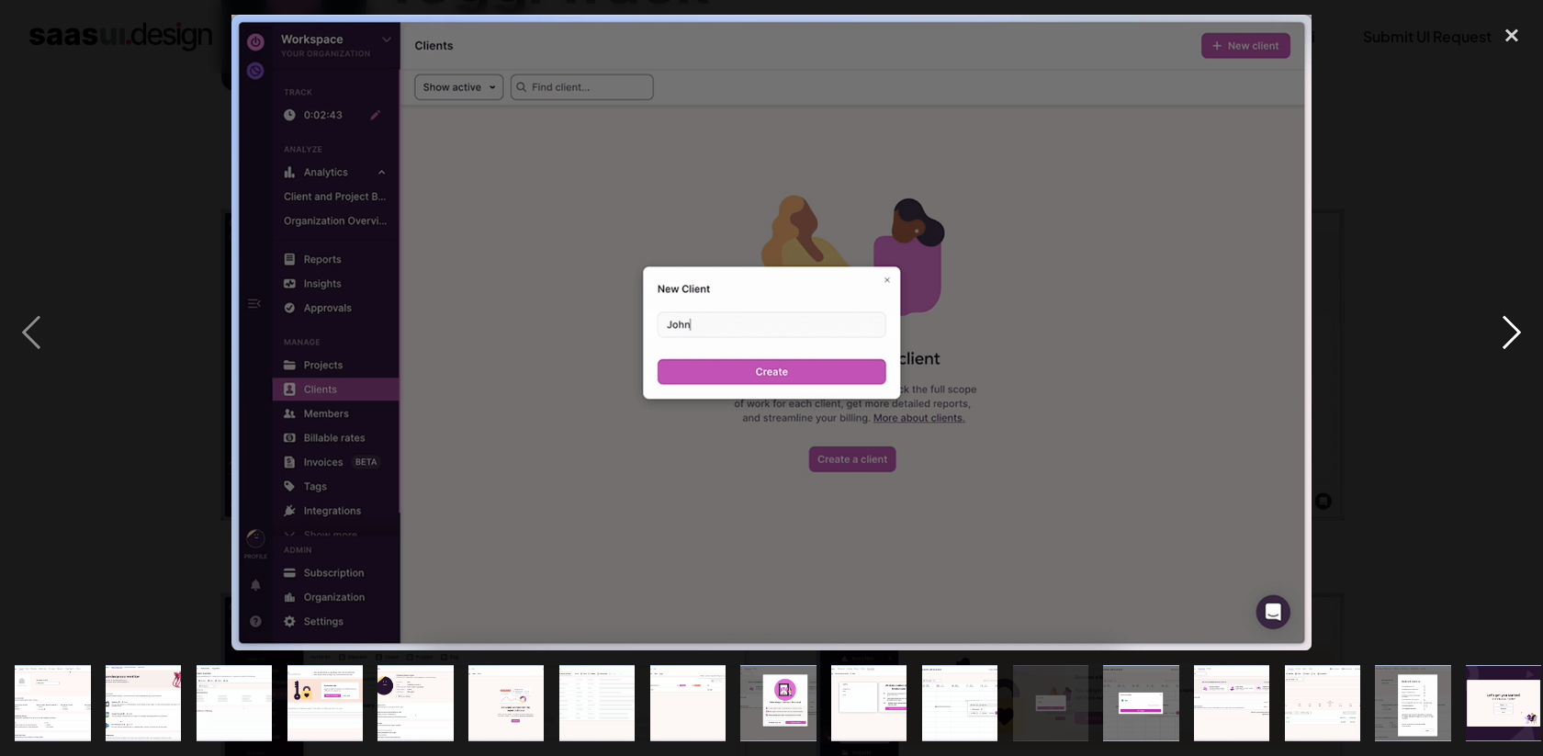
click at [1512, 336] on div "next image" at bounding box center [1511, 332] width 62 height 635
